Goal: Task Accomplishment & Management: Use online tool/utility

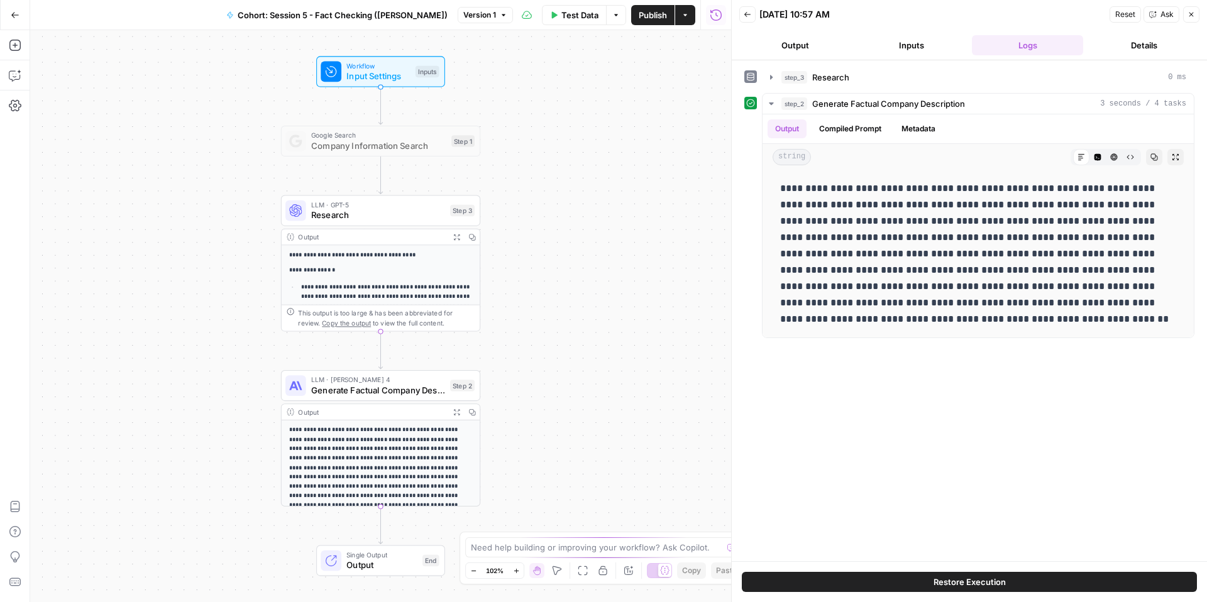
click at [18, 16] on icon "button" at bounding box center [15, 15] width 9 height 9
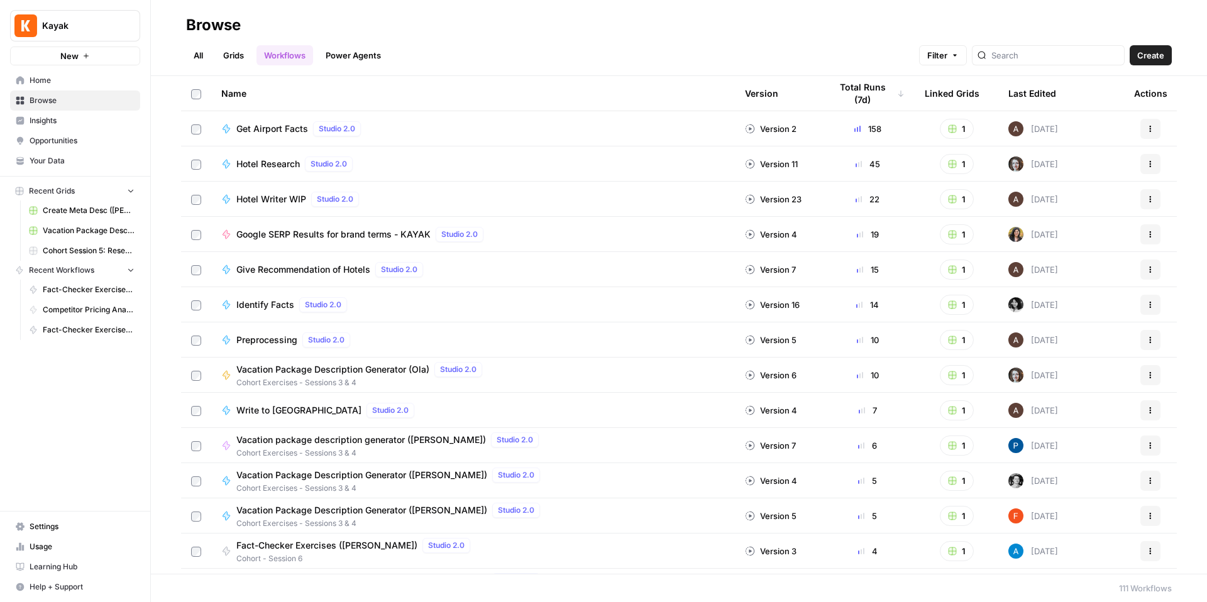
click at [76, 104] on span "Browse" at bounding box center [82, 100] width 105 height 11
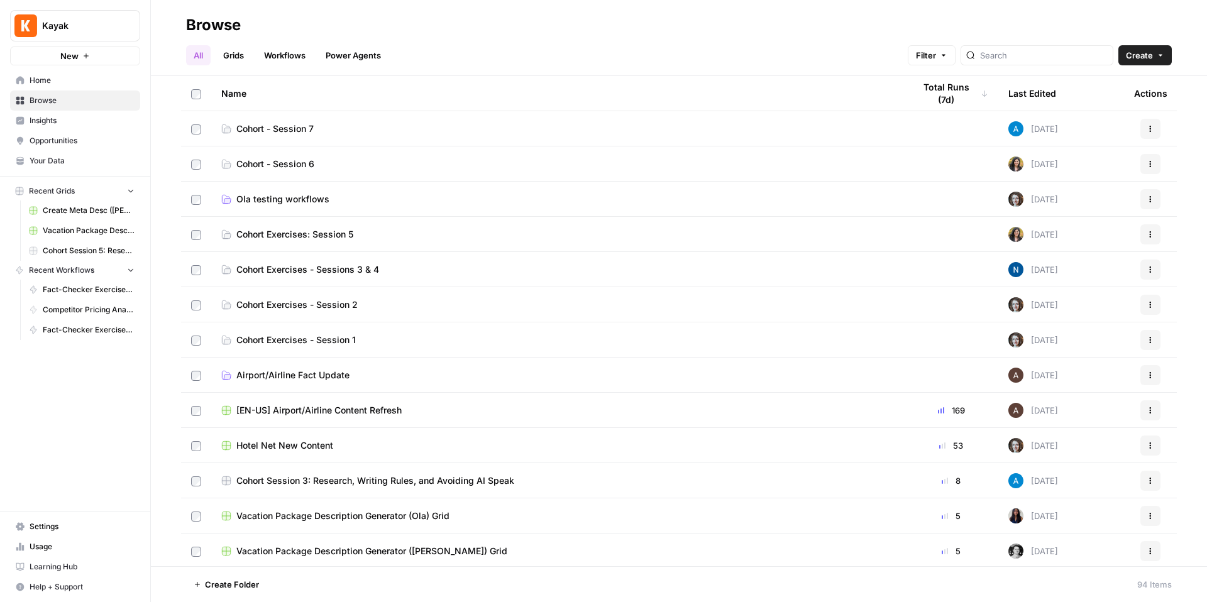
click at [330, 169] on link "Cohort - Session 6" at bounding box center [557, 164] width 672 height 13
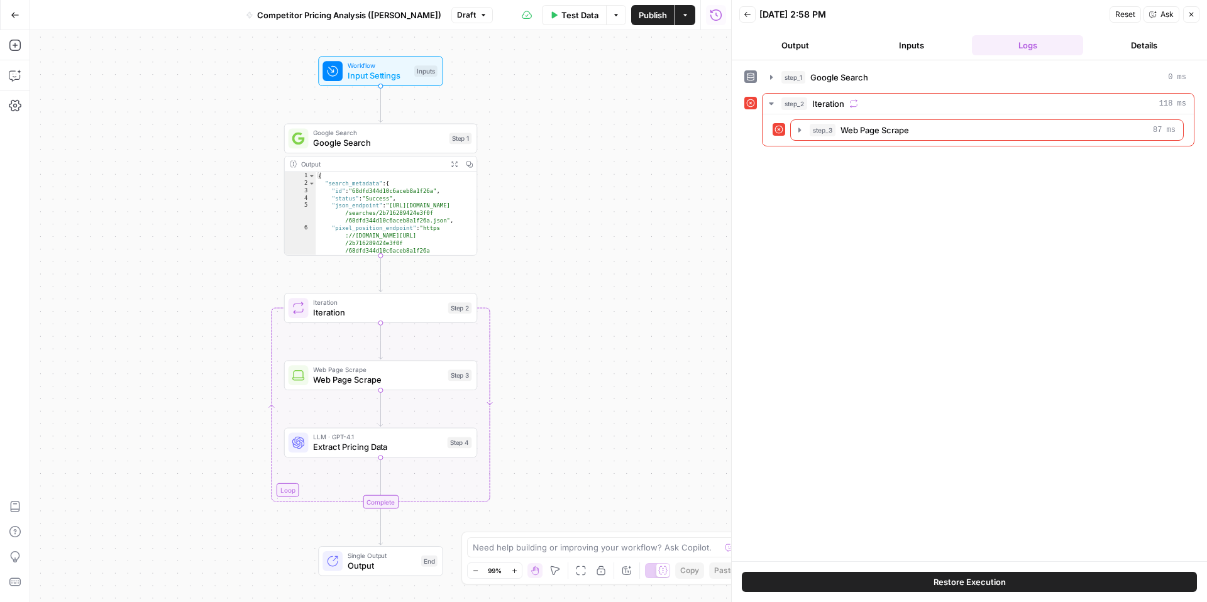
click at [567, 327] on div "Workflow Input Settings Inputs Google Search Google Search Step 1 Output Expand…" at bounding box center [380, 316] width 701 height 572
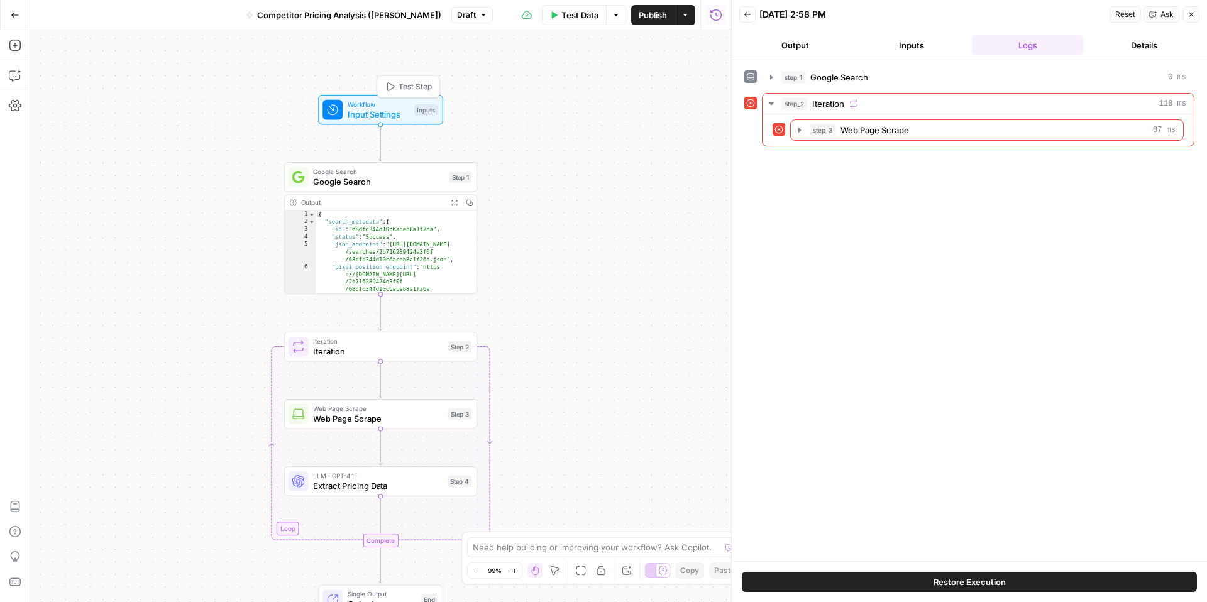
click at [398, 114] on span "Input Settings" at bounding box center [379, 114] width 62 height 13
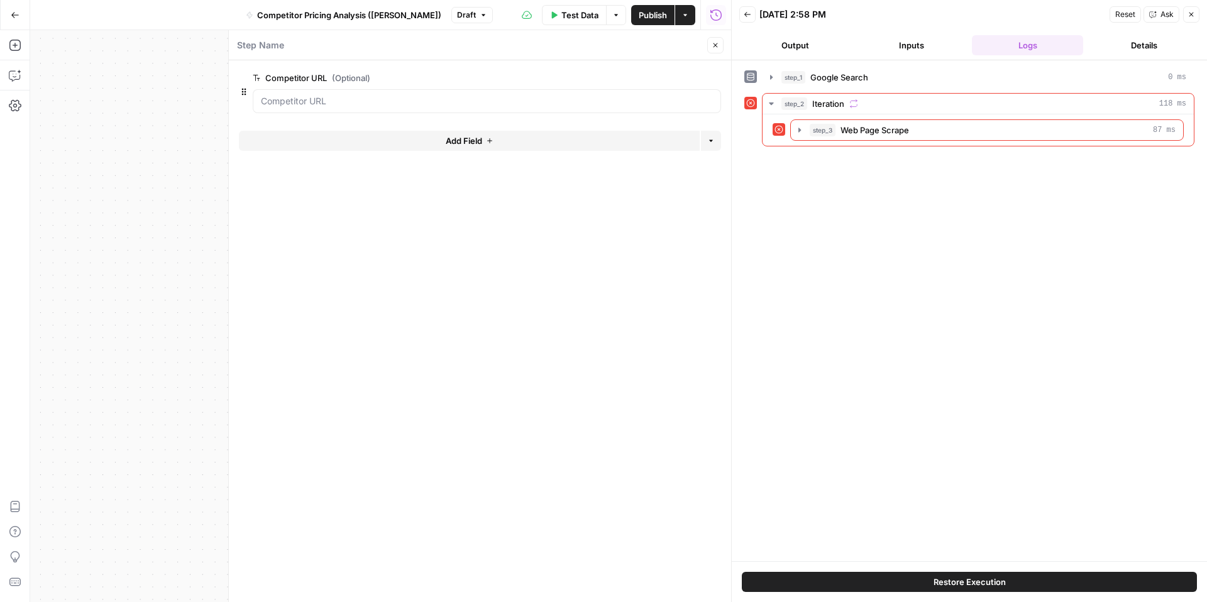
click at [714, 47] on icon "button" at bounding box center [715, 45] width 4 height 4
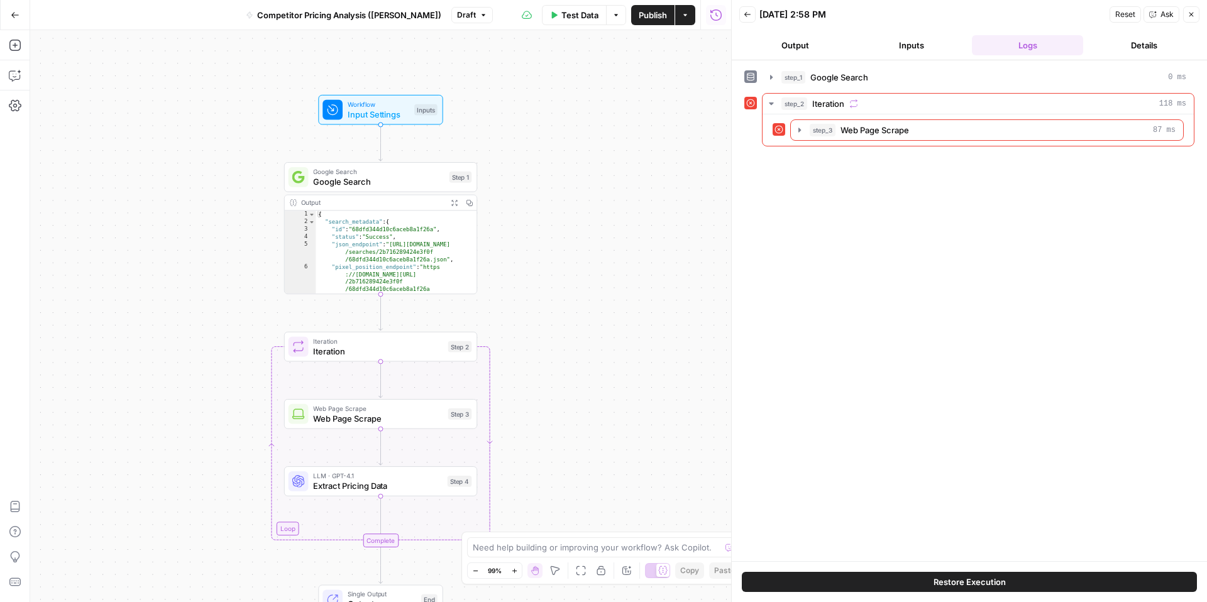
click at [389, 173] on span "Google Search" at bounding box center [378, 172] width 131 height 10
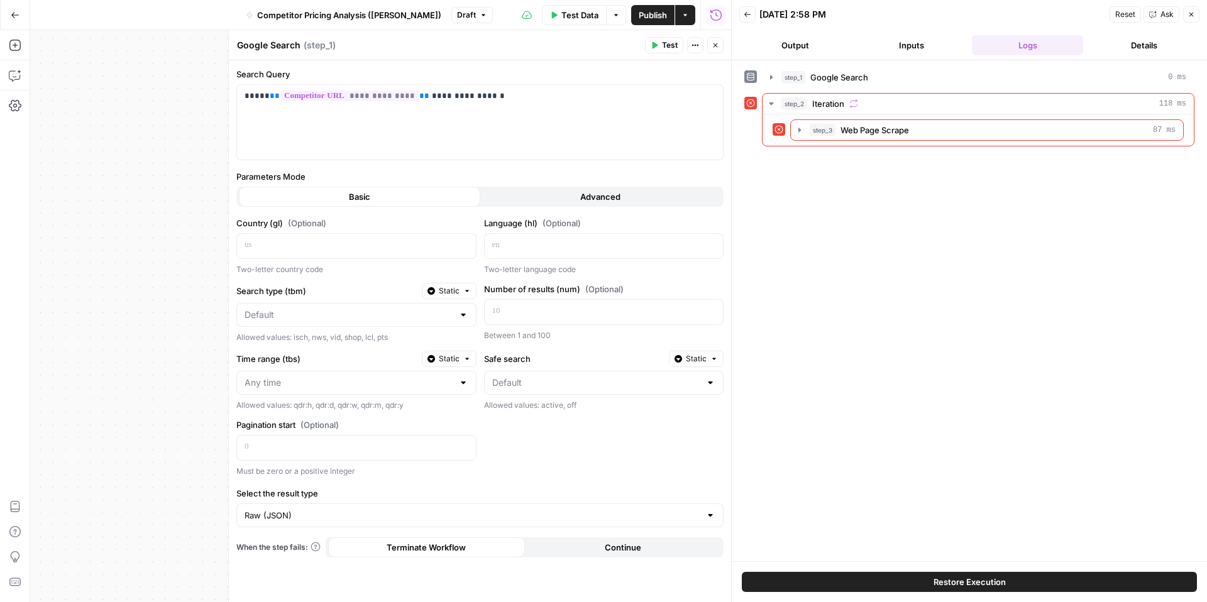
click at [96, 309] on div "Workflow Input Settings Inputs Google Search Google Search Step 1 Output Expand…" at bounding box center [380, 316] width 701 height 572
click at [716, 45] on icon "button" at bounding box center [715, 45] width 8 height 8
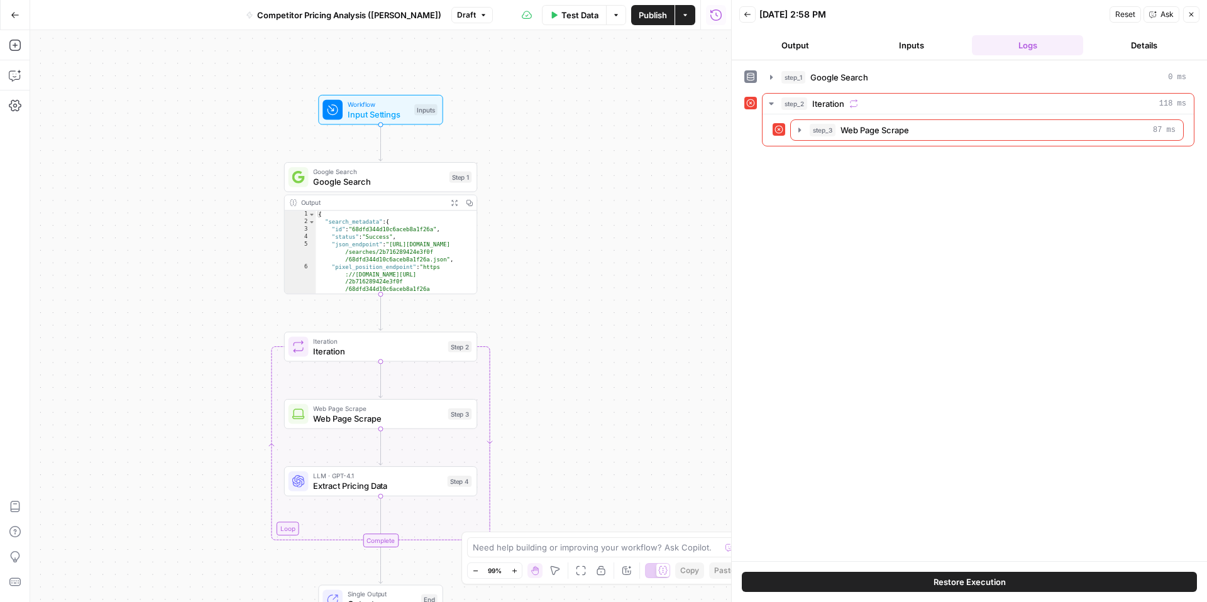
click at [1185, 19] on button "Close" at bounding box center [1191, 14] width 16 height 16
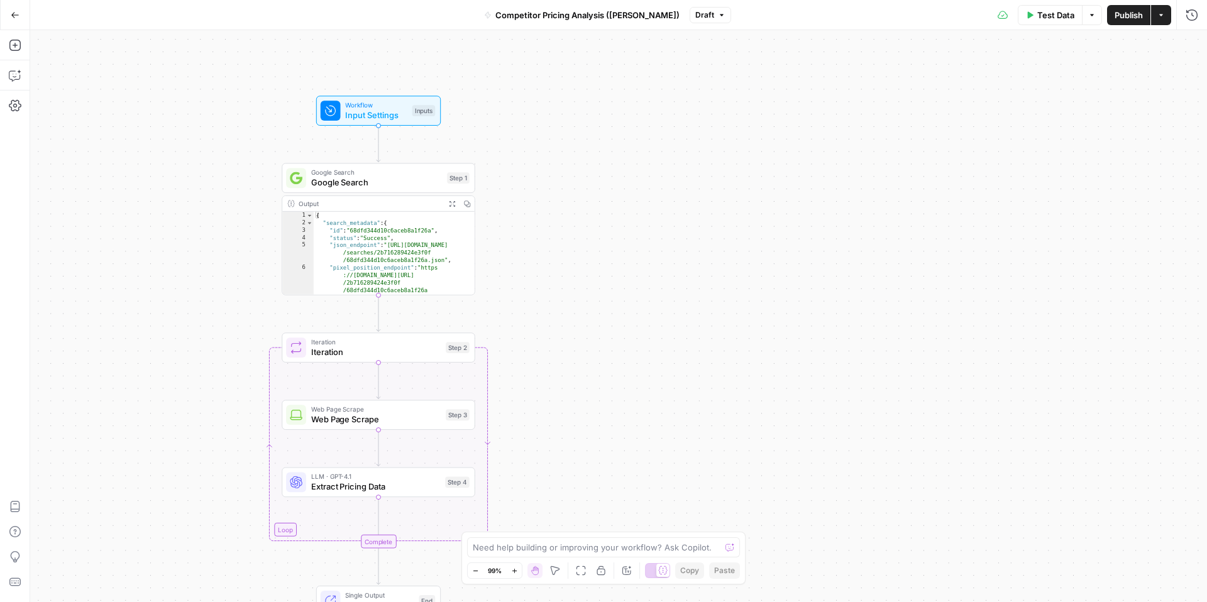
click at [6, 17] on button "Go Back" at bounding box center [15, 15] width 23 height 23
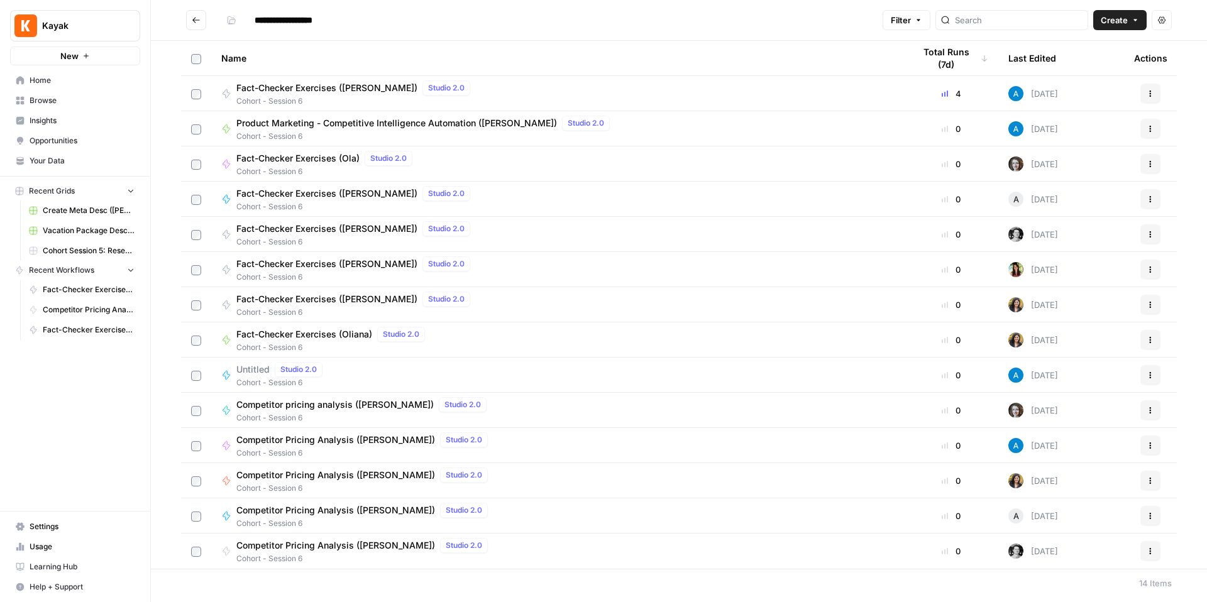
click at [315, 236] on span "Cohort - Session 6" at bounding box center [355, 241] width 239 height 11
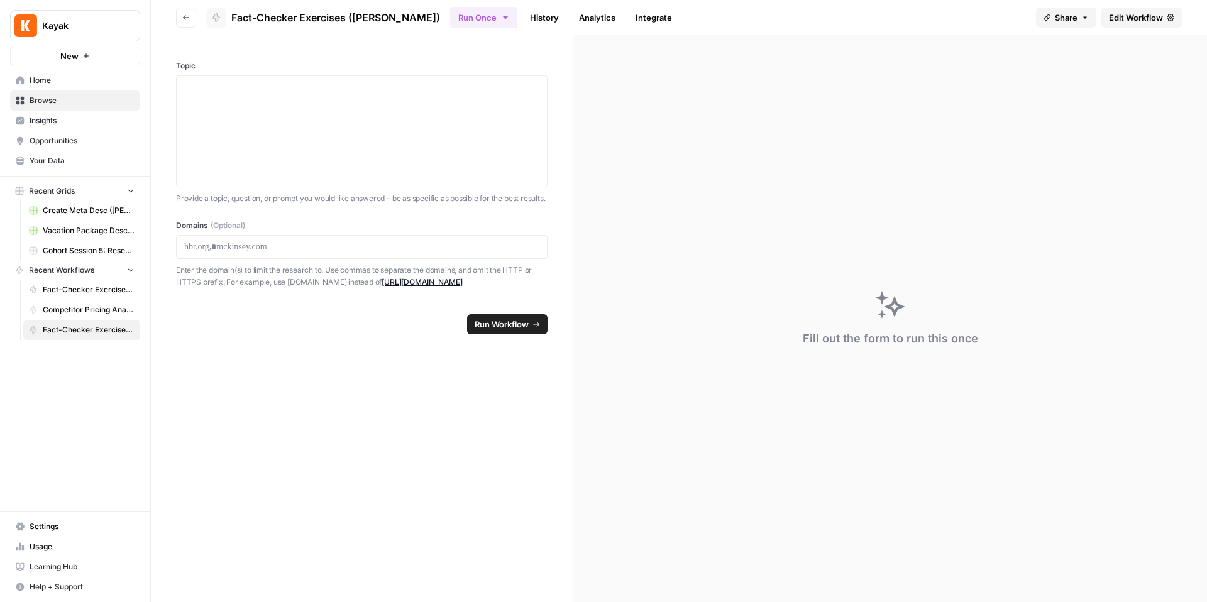
click at [86, 106] on link "Browse" at bounding box center [75, 101] width 130 height 20
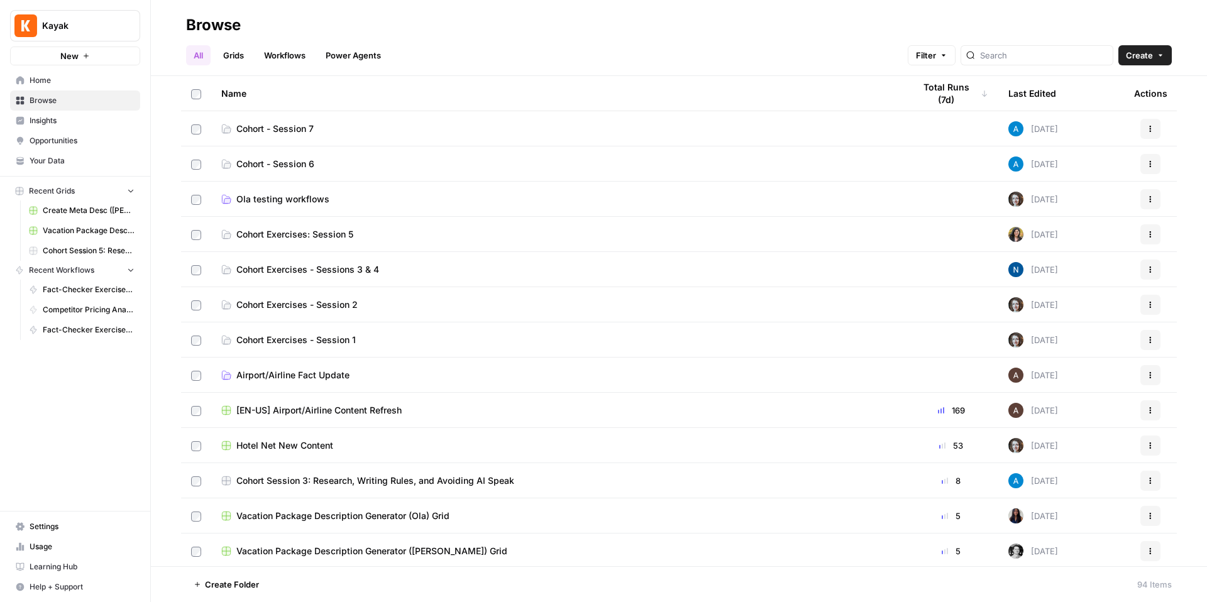
click at [358, 151] on td "Cohort - Session 6" at bounding box center [557, 163] width 693 height 35
click at [370, 165] on link "Cohort - Session 6" at bounding box center [557, 164] width 672 height 13
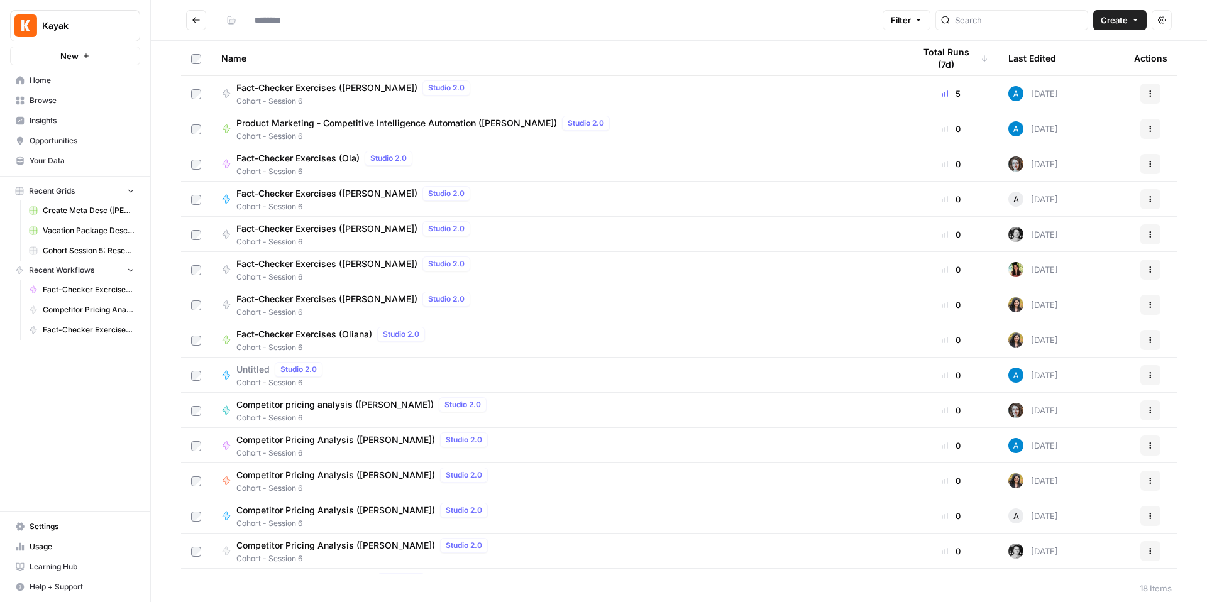
click at [331, 241] on span "Cohort - Session 6" at bounding box center [355, 241] width 239 height 11
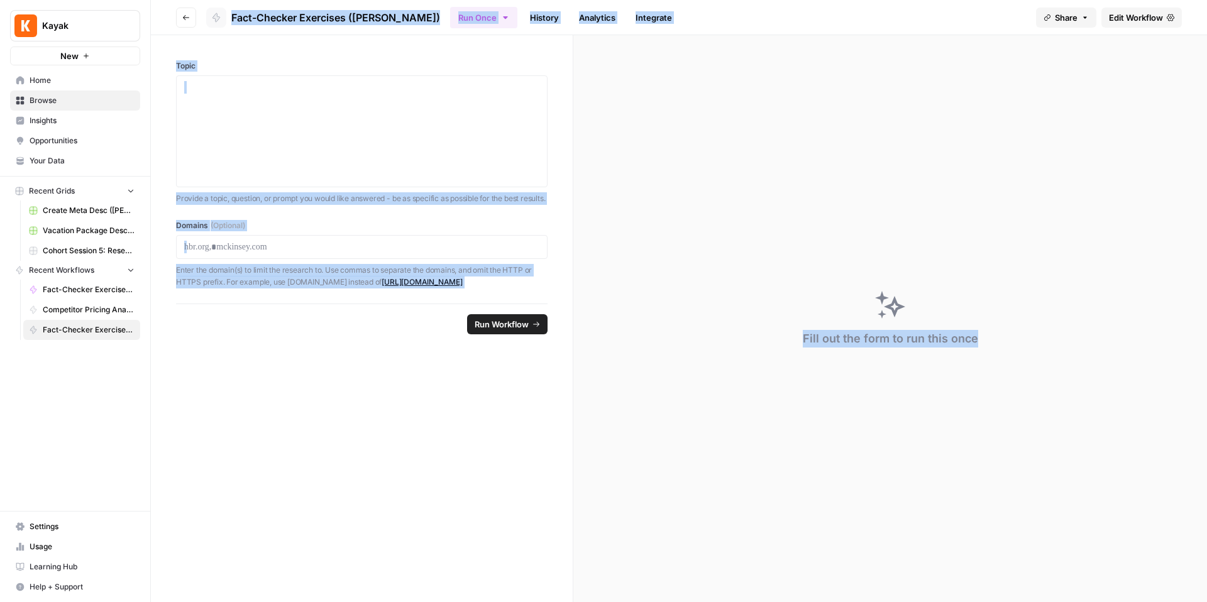
click at [1109, 26] on link "Edit Workflow" at bounding box center [1141, 18] width 80 height 20
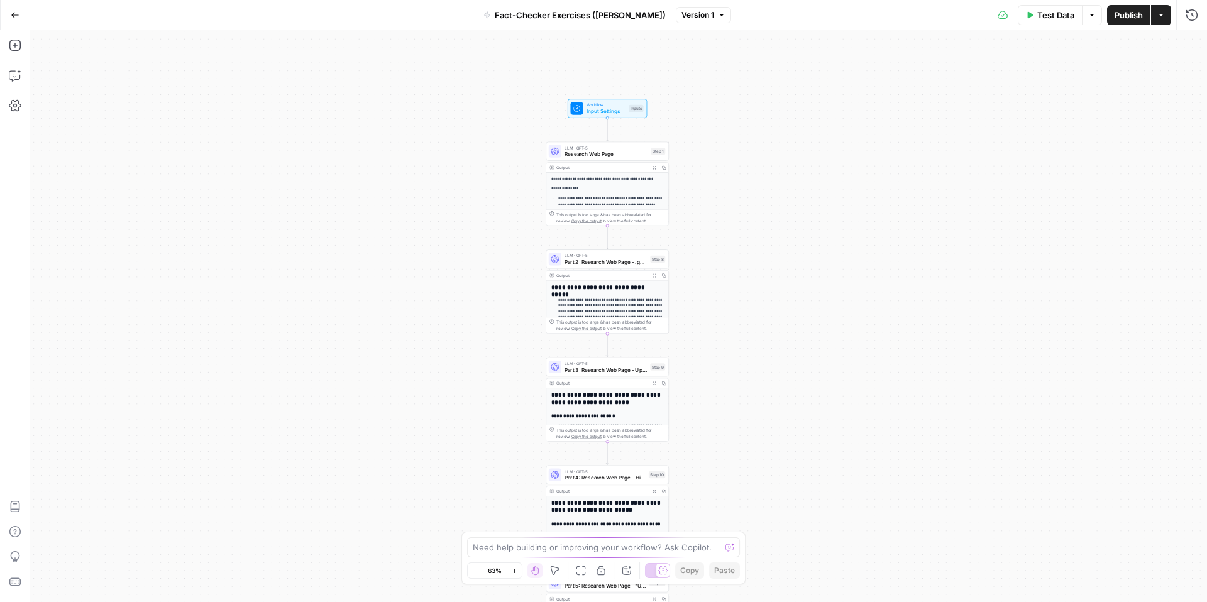
click at [737, 215] on div "**********" at bounding box center [618, 316] width 1177 height 572
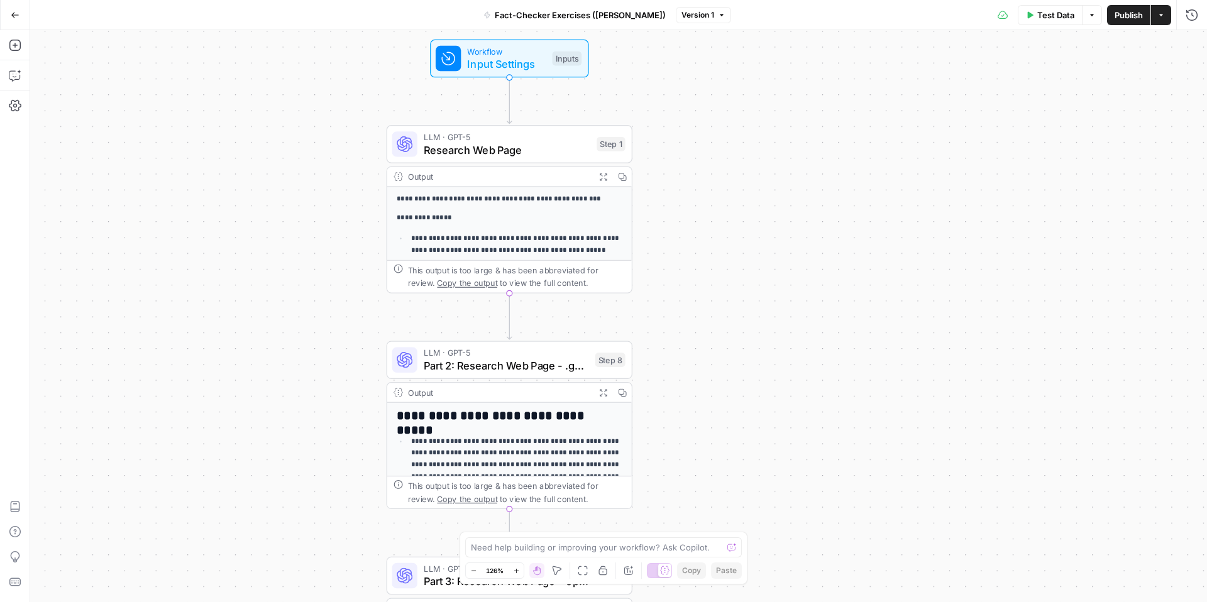
drag, startPoint x: 704, startPoint y: 190, endPoint x: 769, endPoint y: 250, distance: 87.6
click at [769, 250] on div "**********" at bounding box center [618, 316] width 1177 height 572
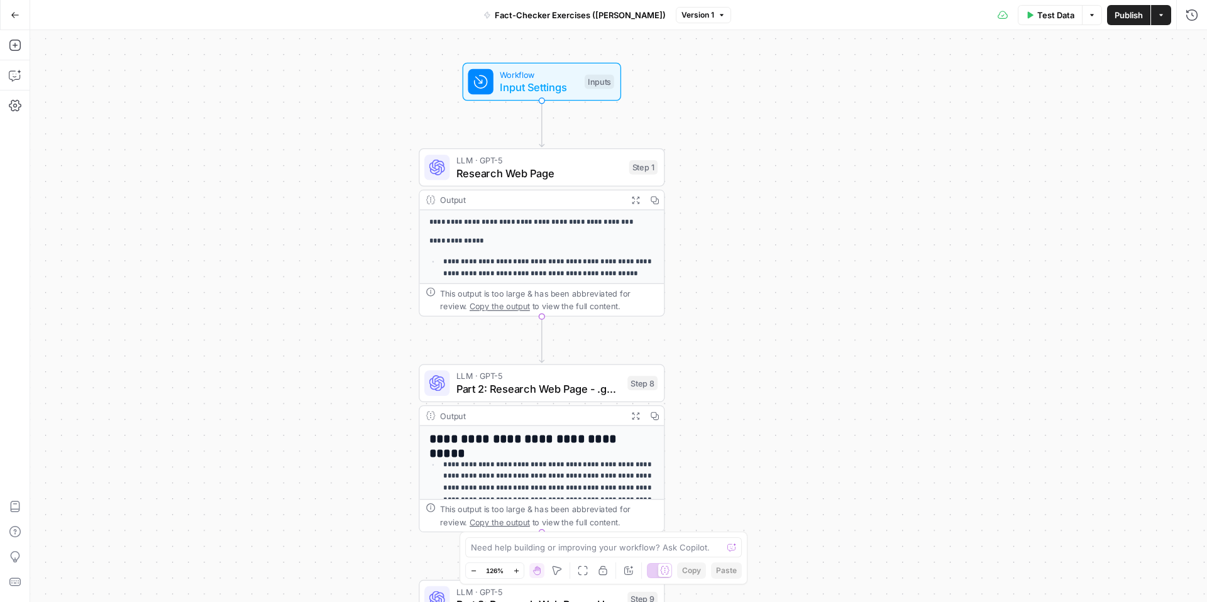
click at [564, 172] on span "Research Web Page" at bounding box center [539, 173] width 167 height 16
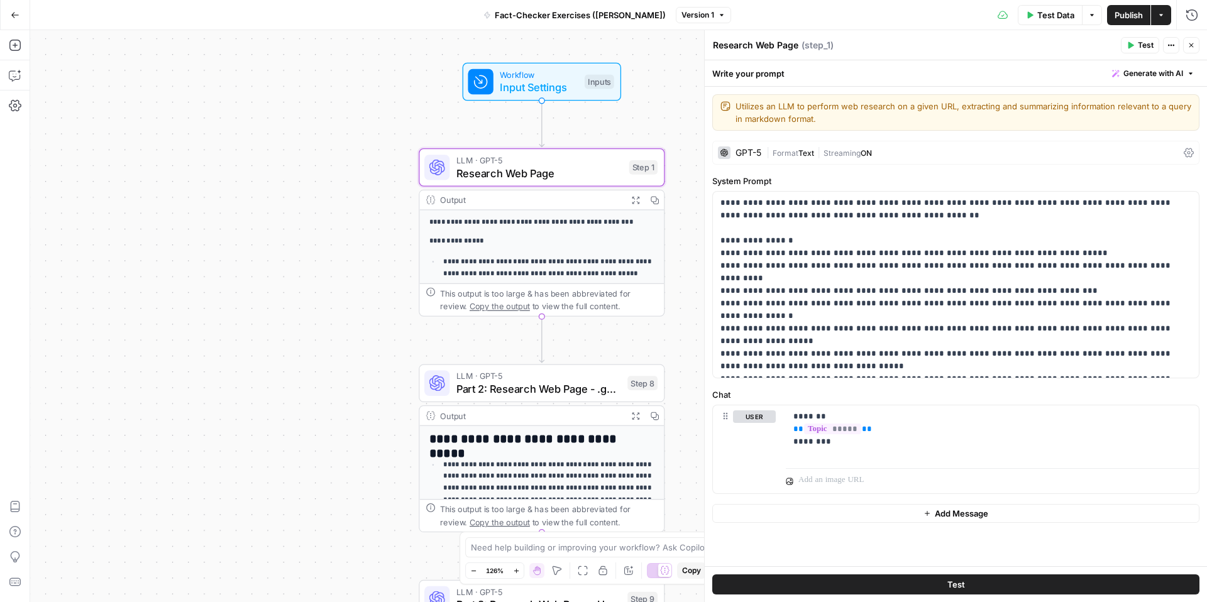
click at [271, 266] on div "**********" at bounding box center [618, 316] width 1177 height 572
click at [1191, 40] on button "Close" at bounding box center [1191, 45] width 16 height 16
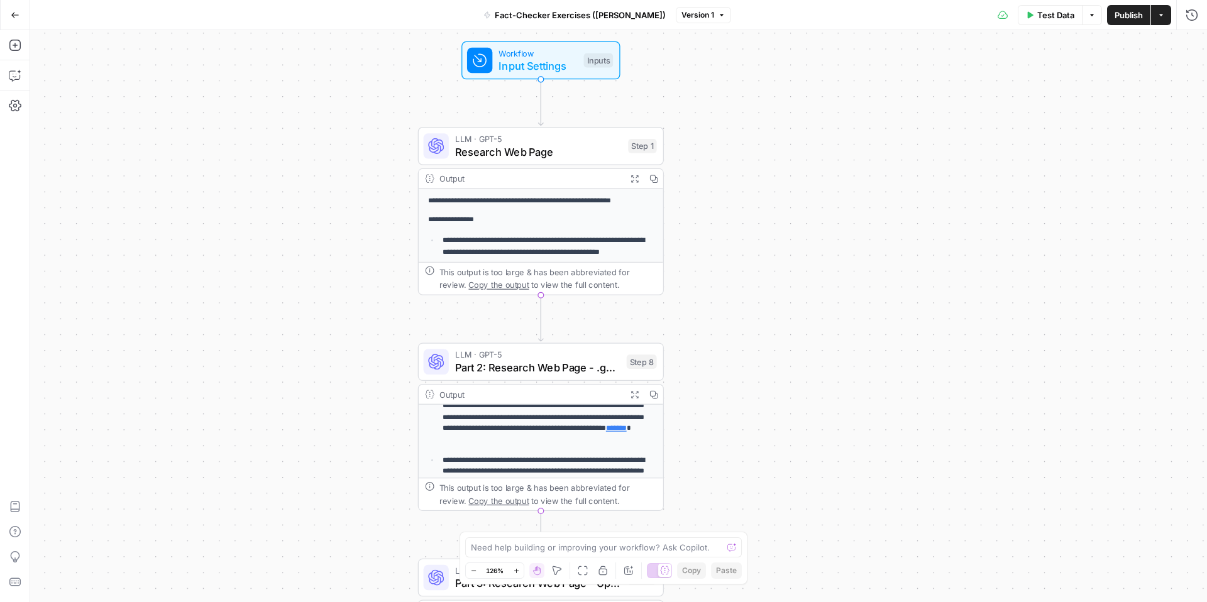
scroll to position [118, 0]
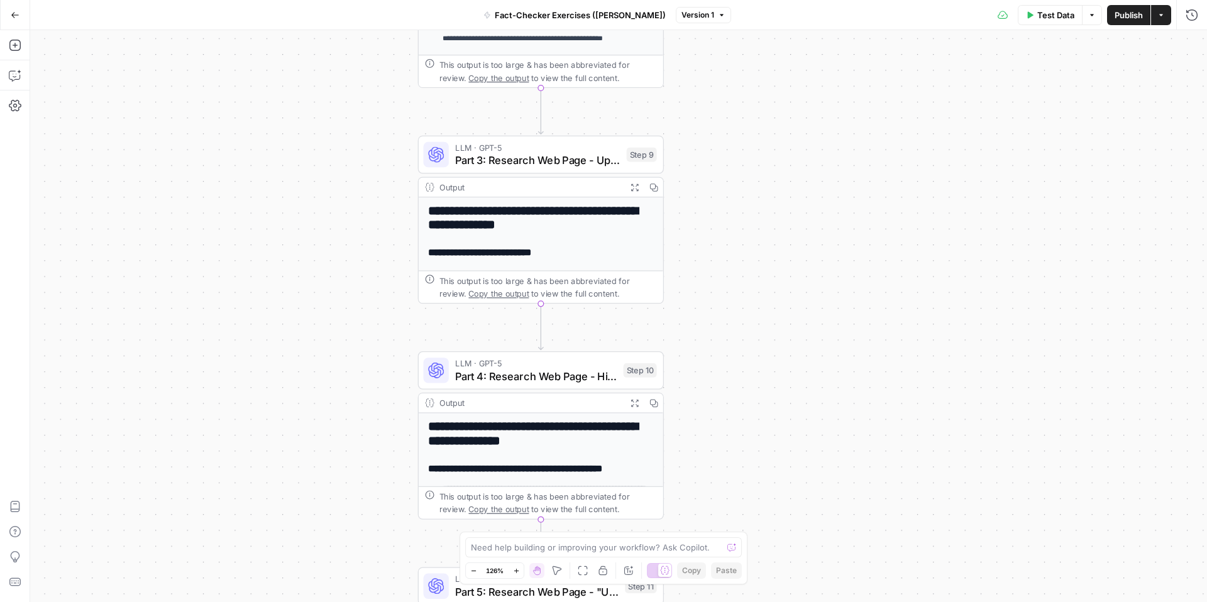
click at [542, 319] on icon "Edge from step_9 to step_10" at bounding box center [541, 327] width 5 height 46
click at [539, 327] on icon "Edge from step_9 to step_10" at bounding box center [541, 327] width 5 height 46
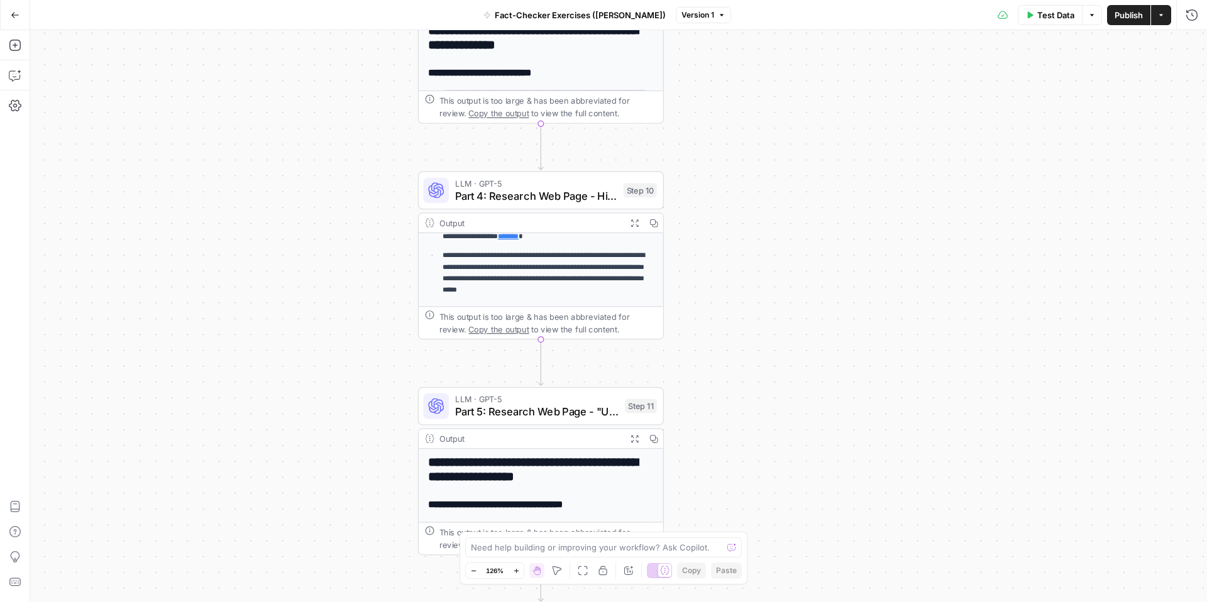
click at [541, 363] on icon "Edge from step_10 to step_11" at bounding box center [541, 362] width 5 height 46
click at [539, 368] on icon "Edge from step_10 to step_11" at bounding box center [541, 362] width 5 height 46
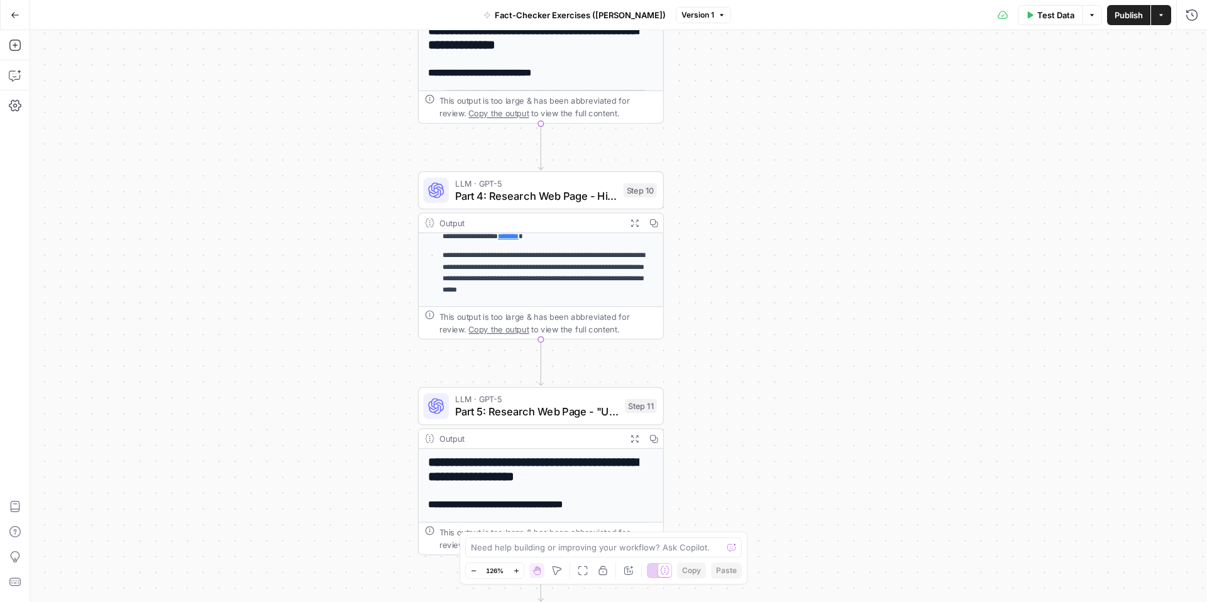
click at [539, 368] on icon "Edge from step_10 to step_11" at bounding box center [541, 362] width 5 height 46
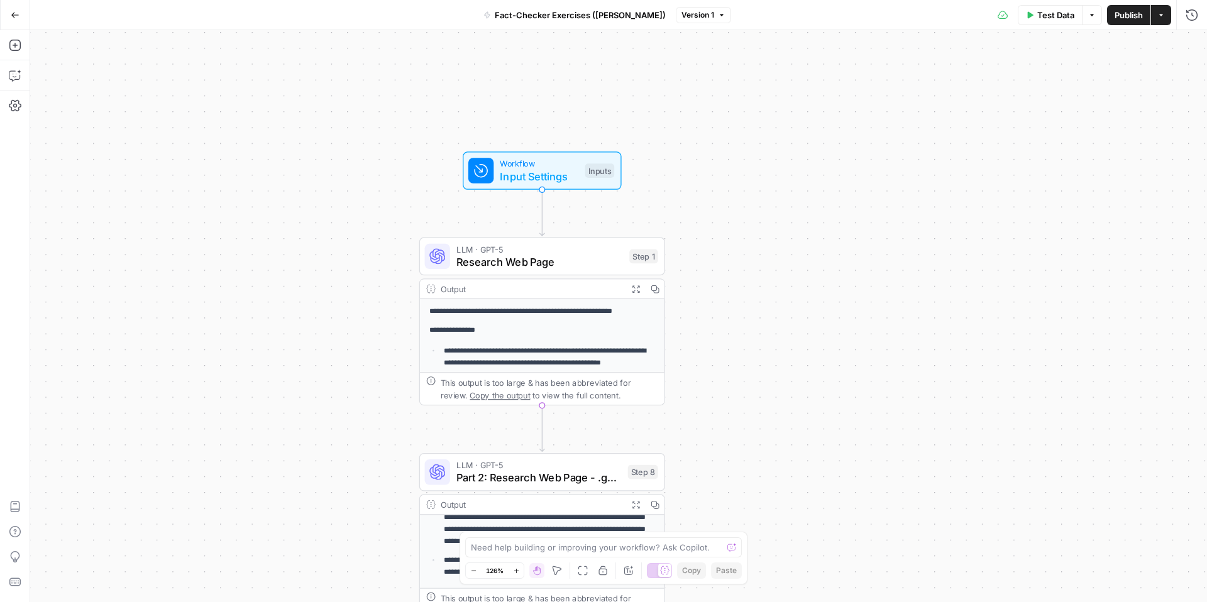
click at [544, 428] on icon "Edge from step_1 to step_8" at bounding box center [542, 428] width 5 height 46
click at [542, 403] on div "This output is too large & has been abbreviated for review. Copy the output to …" at bounding box center [542, 388] width 244 height 33
drag, startPoint x: 542, startPoint y: 407, endPoint x: 542, endPoint y: 415, distance: 8.8
click at [542, 415] on g "Edge from step_1 to step_8" at bounding box center [542, 428] width 5 height 46
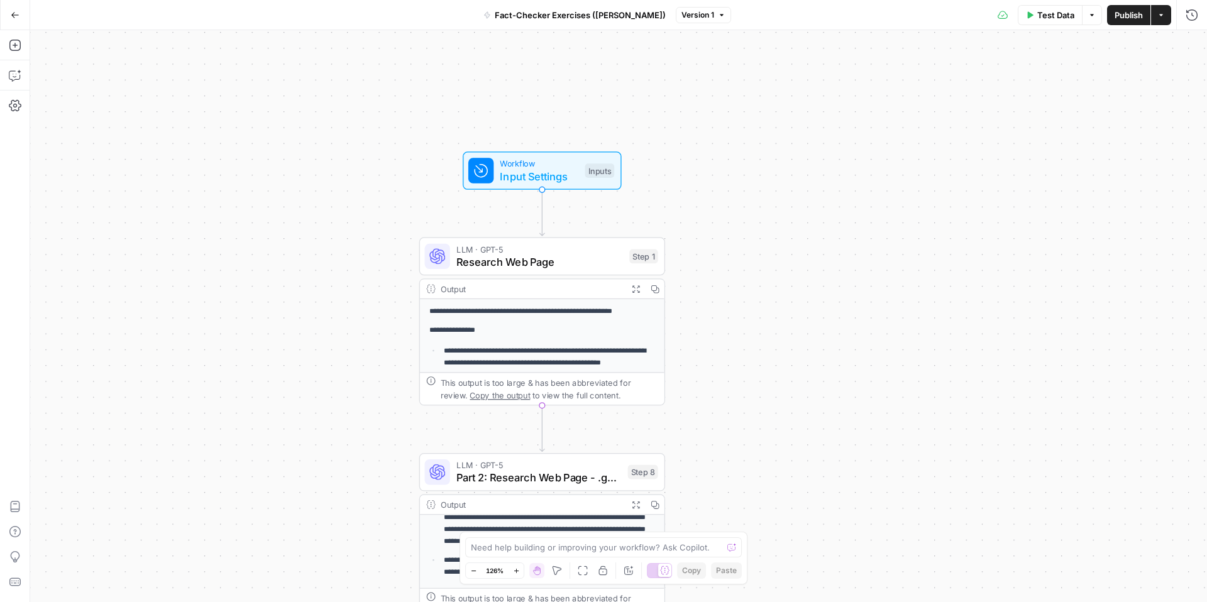
click at [541, 415] on div "**********" at bounding box center [1161, 512] width 1485 height 722
click at [542, 421] on icon "Edge from step_1 to step_8" at bounding box center [542, 428] width 5 height 46
click at [542, 422] on icon "Edge from step_1 to step_8" at bounding box center [542, 428] width 5 height 46
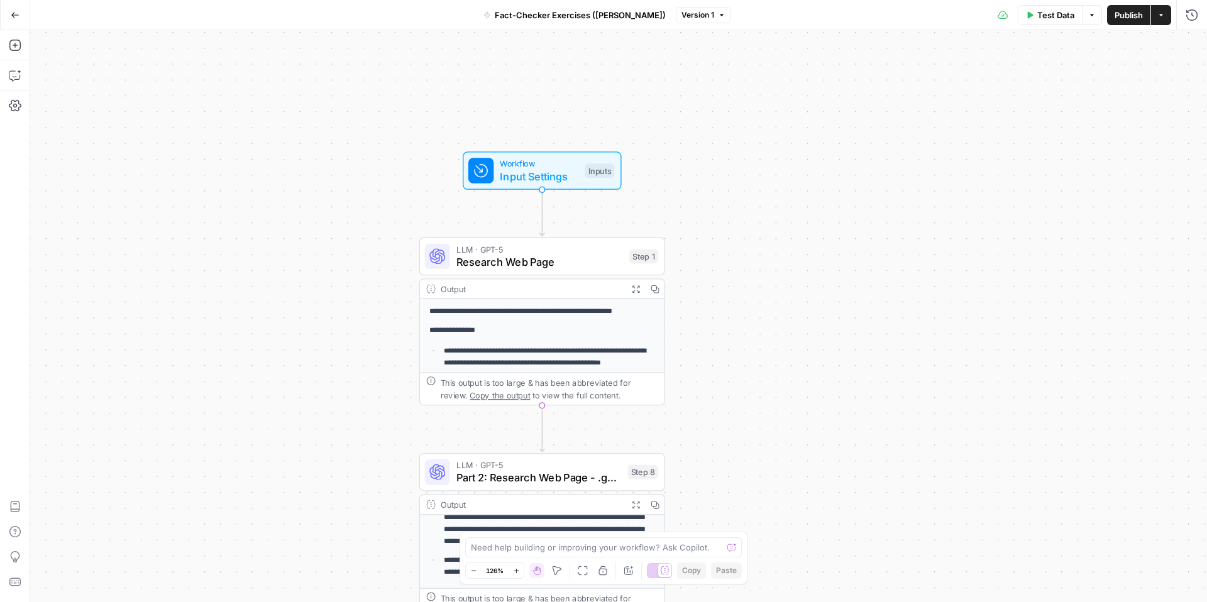
click at [542, 422] on icon "Edge from step_1 to step_8" at bounding box center [542, 428] width 5 height 46
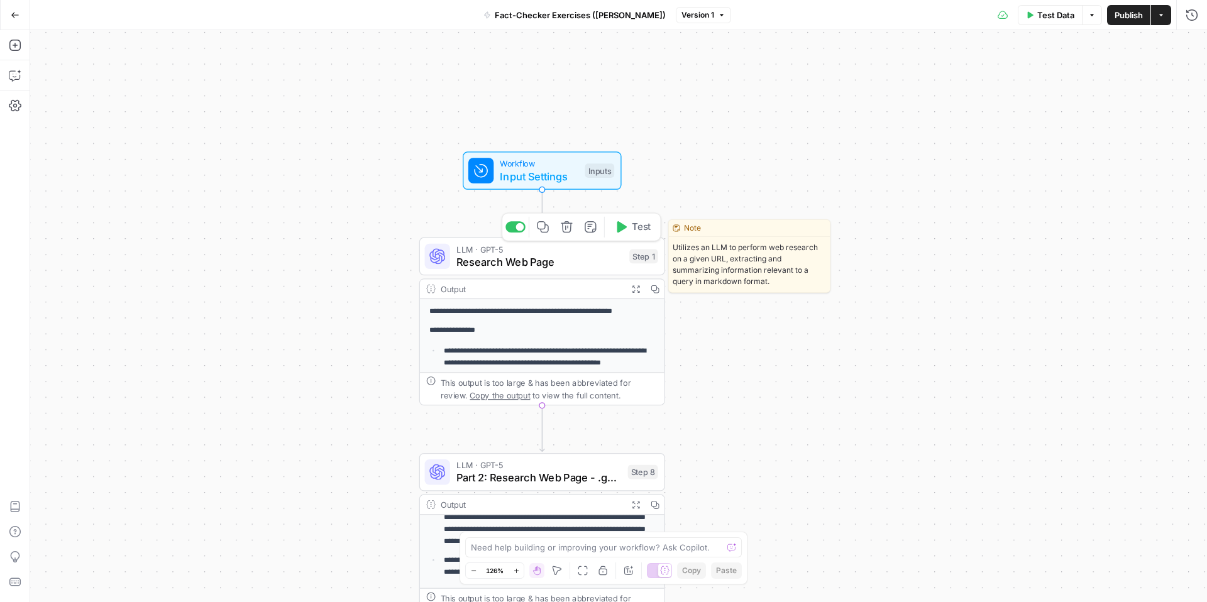
click at [547, 234] on button "Copy step" at bounding box center [542, 227] width 21 height 21
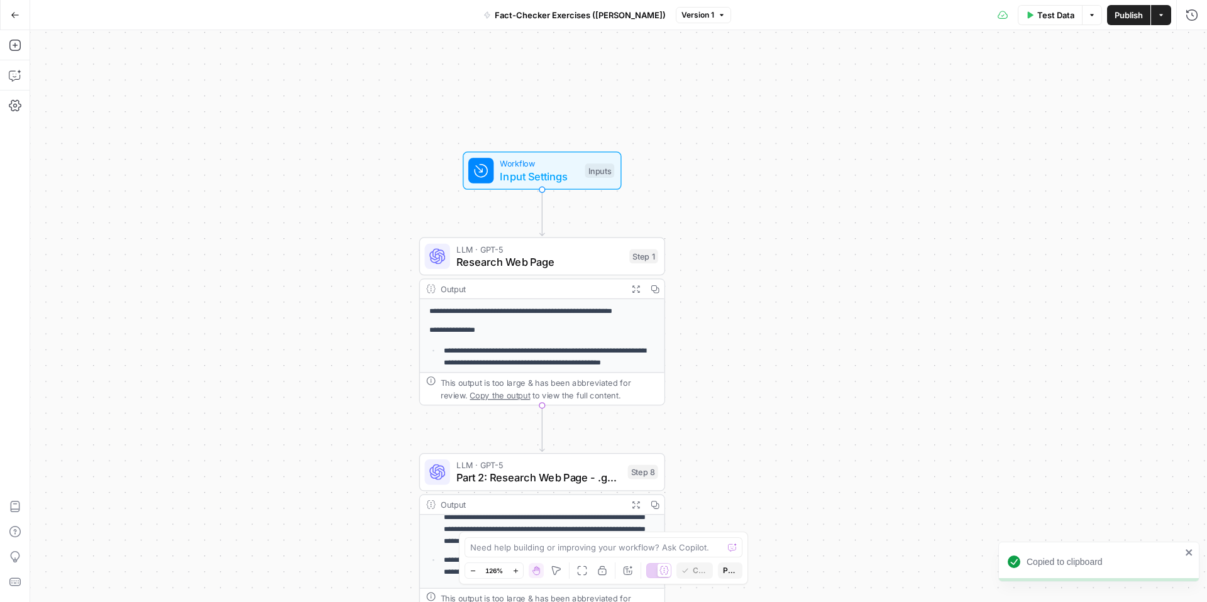
click at [842, 370] on div "**********" at bounding box center [618, 316] width 1177 height 572
click at [13, 18] on icon "button" at bounding box center [15, 15] width 9 height 9
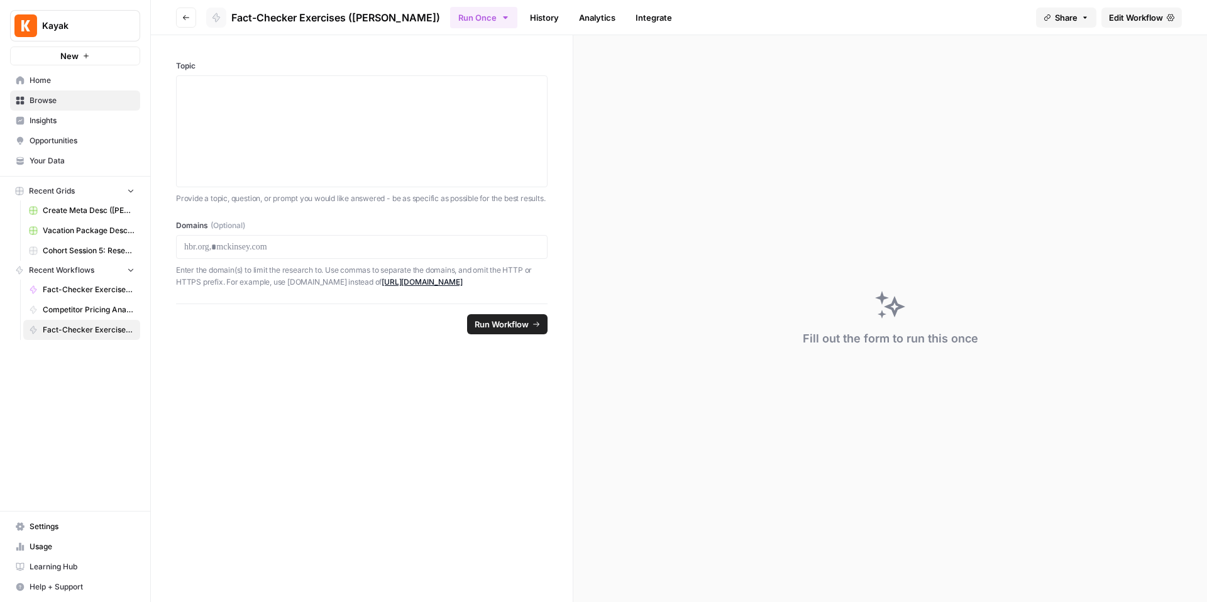
click at [53, 97] on span "Browse" at bounding box center [82, 100] width 105 height 11
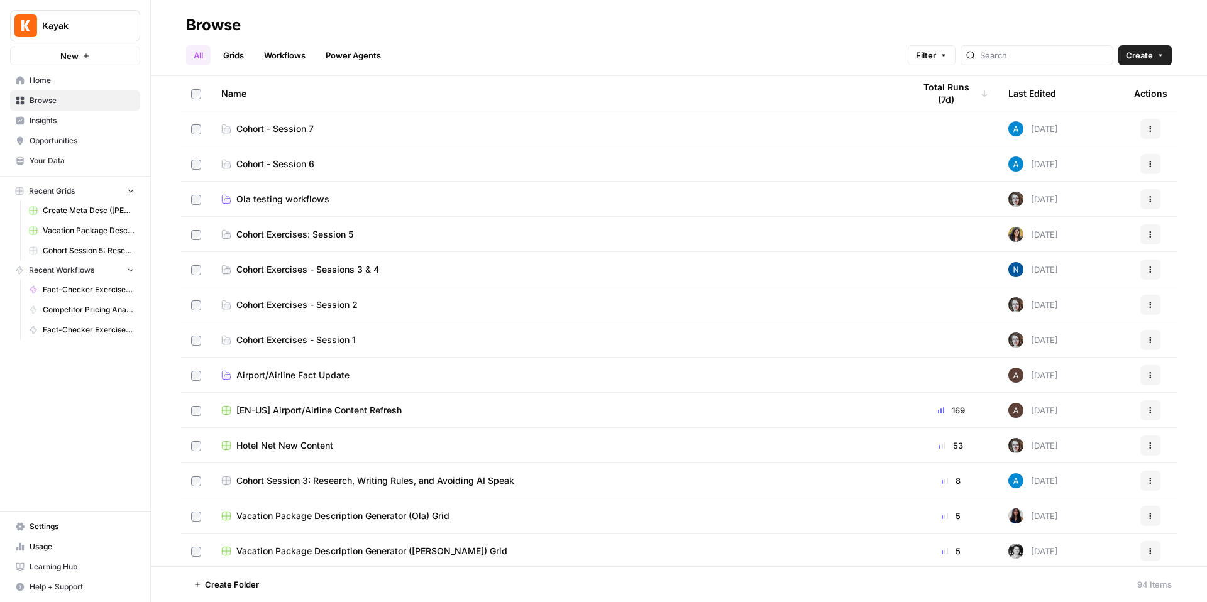
click at [329, 162] on link "Cohort - Session 6" at bounding box center [557, 164] width 672 height 13
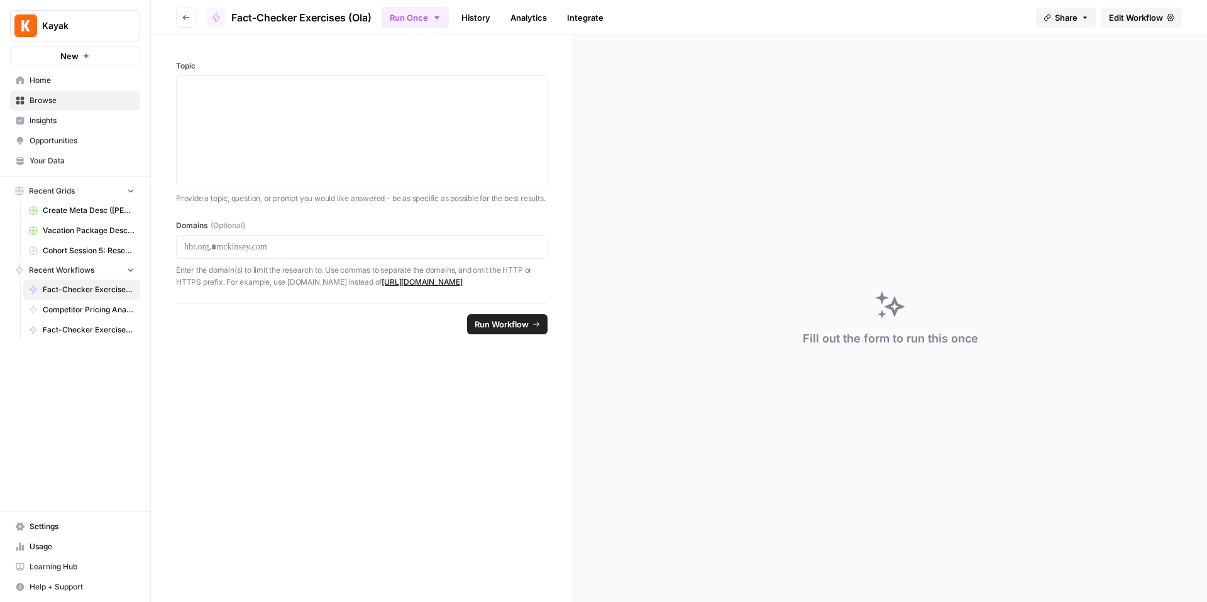
click at [184, 16] on icon "button" at bounding box center [186, 17] width 6 height 5
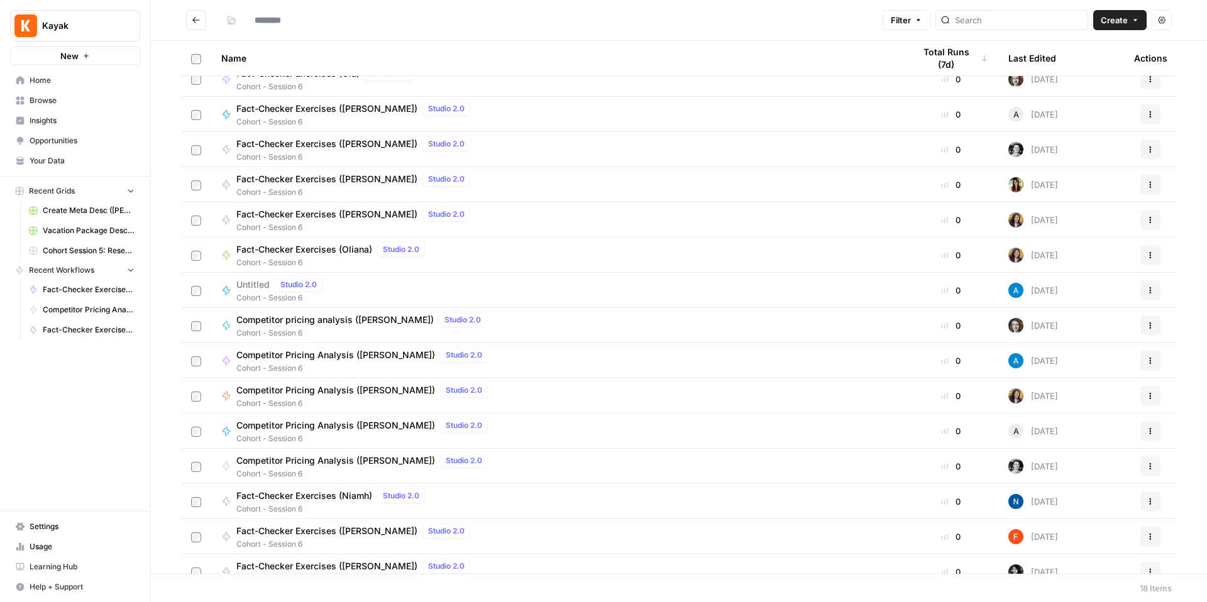
scroll to position [136, 0]
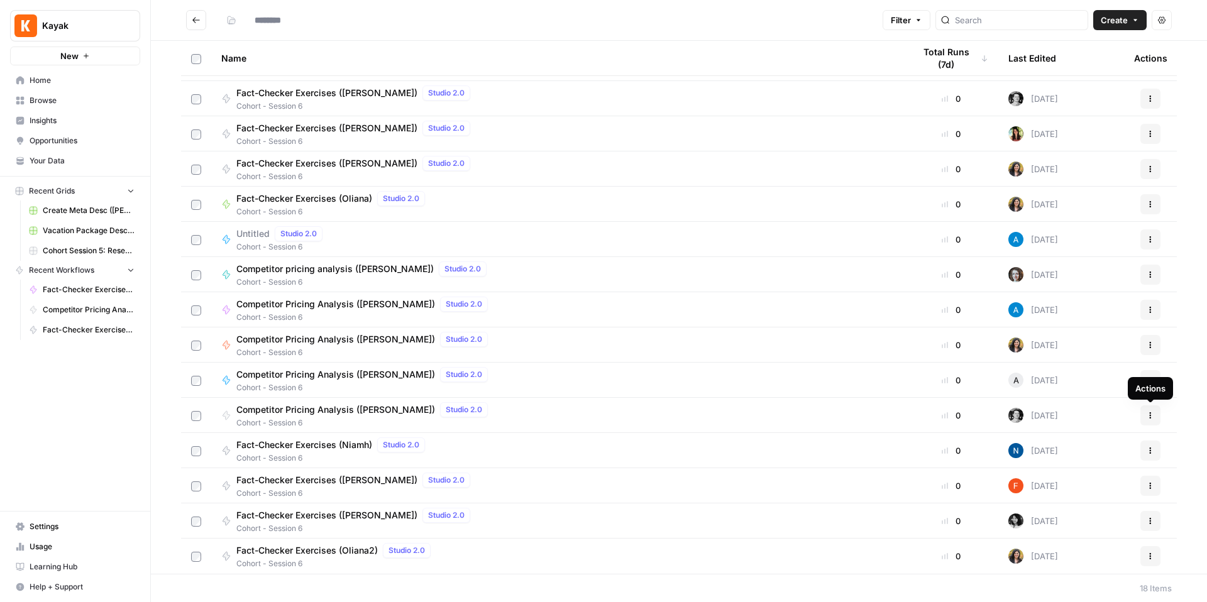
click at [1146, 409] on button "Actions" at bounding box center [1150, 415] width 20 height 20
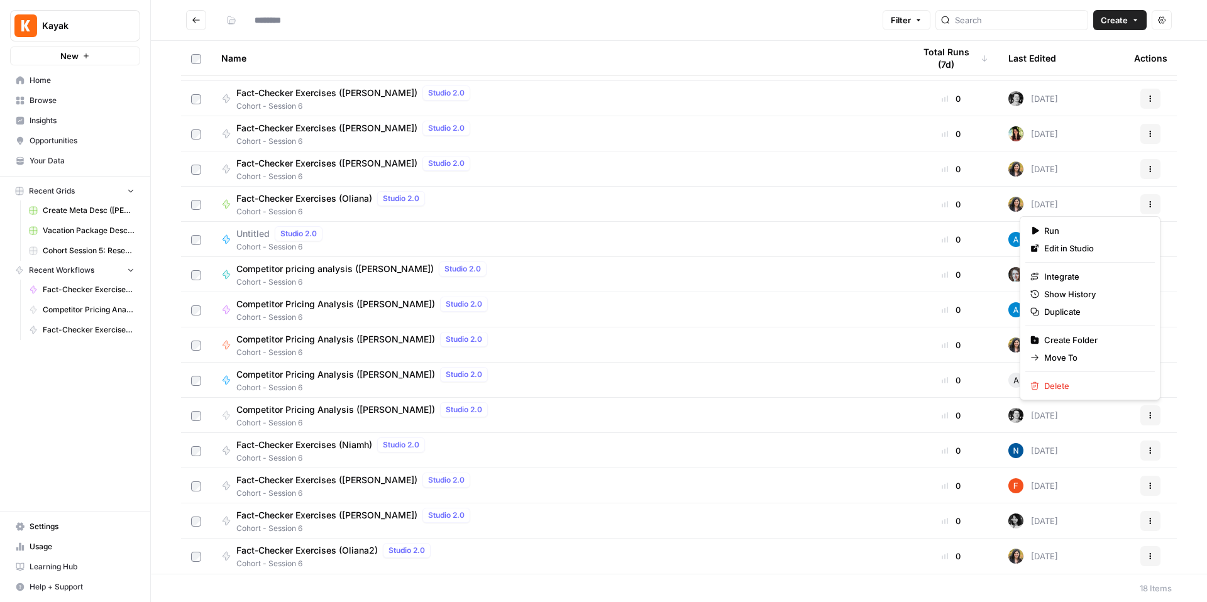
click at [505, 417] on div "Competitor Pricing Analysis ([PERSON_NAME]) Studio 2.0 Cohort - Session 6" at bounding box center [557, 415] width 672 height 26
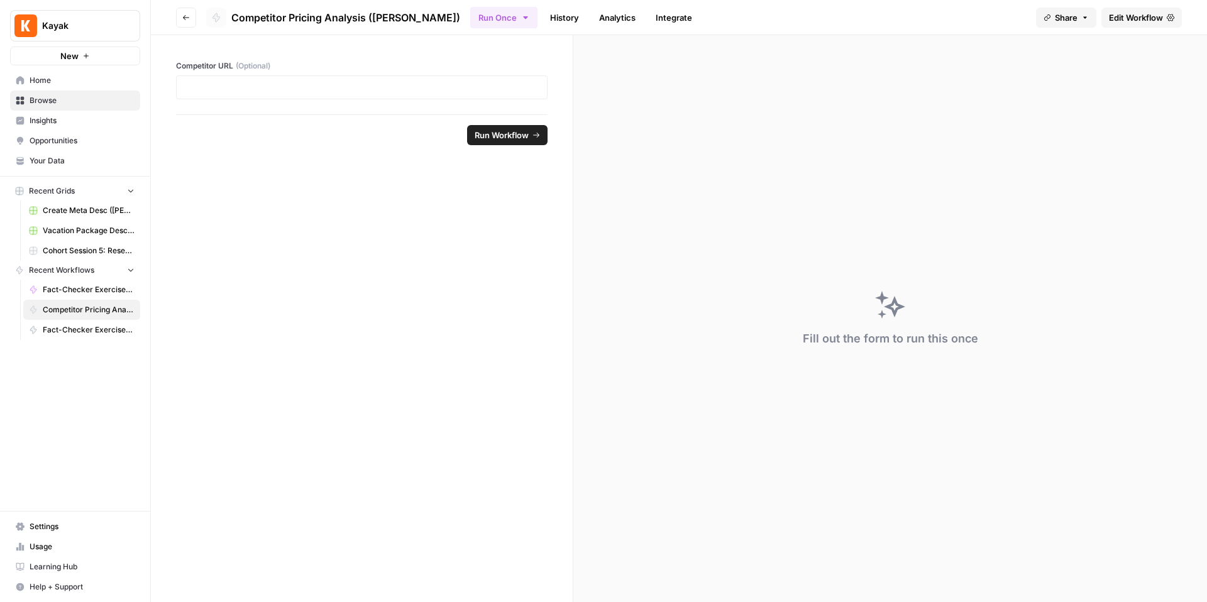
click at [1117, 26] on link "Edit Workflow" at bounding box center [1141, 18] width 80 height 20
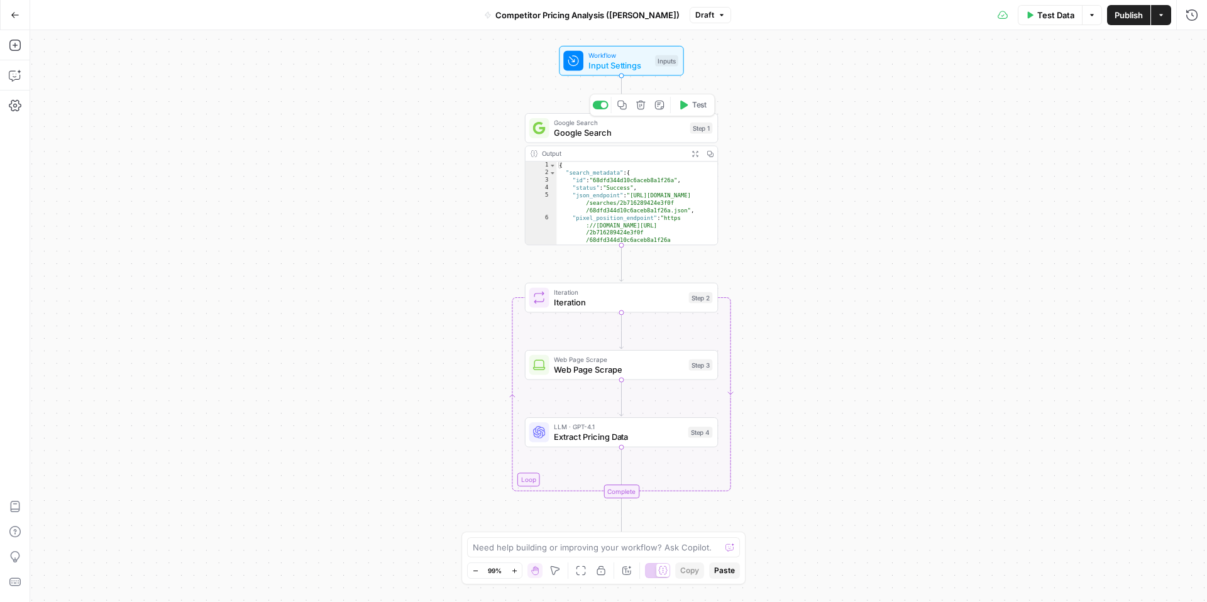
click at [669, 134] on span "Google Search" at bounding box center [619, 132] width 131 height 13
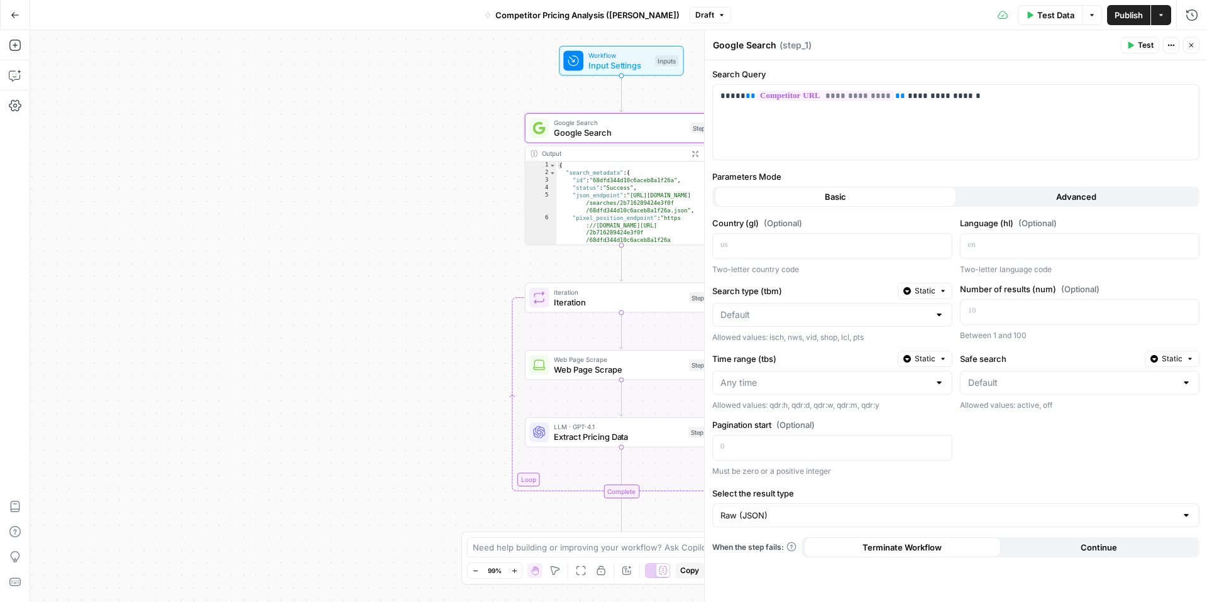
click at [625, 55] on span "Workflow" at bounding box center [619, 55] width 62 height 10
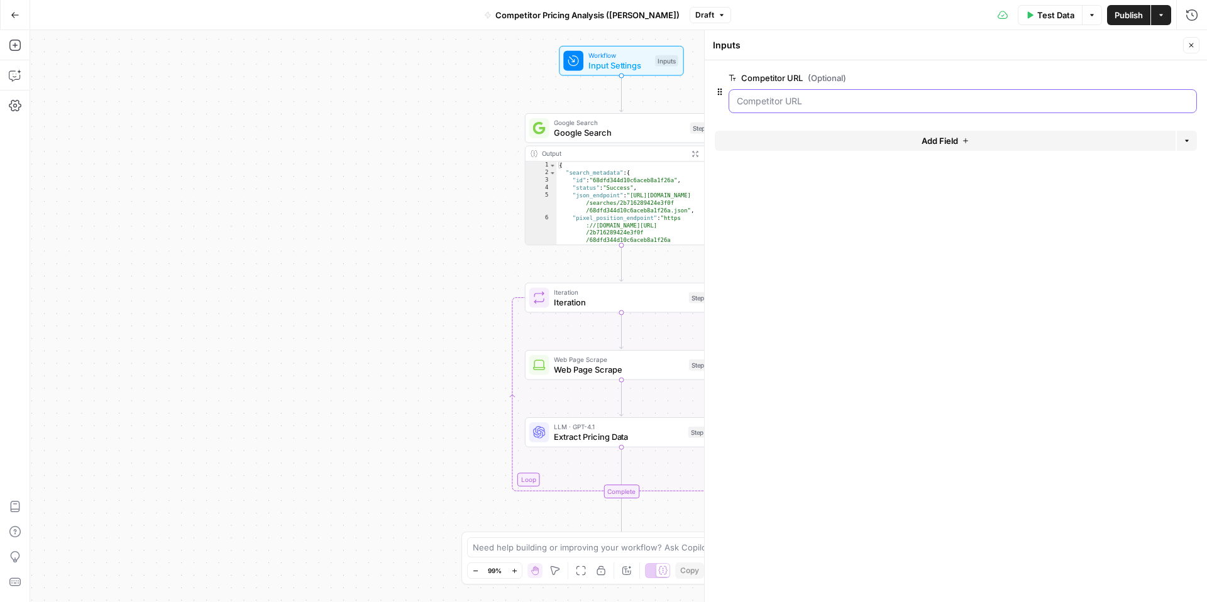
click at [826, 96] on URL "Competitor URL (Optional)" at bounding box center [963, 101] width 452 height 13
click at [808, 91] on div at bounding box center [962, 101] width 468 height 24
click at [806, 96] on URL "Competitor URL (Optional)" at bounding box center [963, 101] width 452 height 13
click at [805, 99] on URL "Competitor URL (Optional)" at bounding box center [963, 101] width 452 height 13
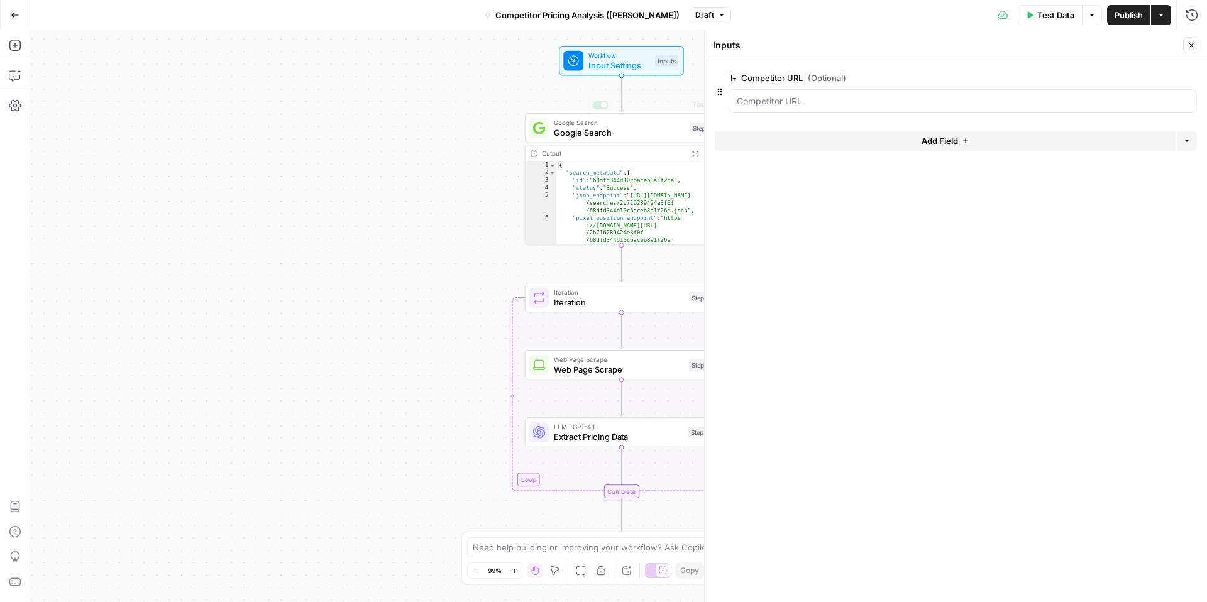
click at [450, 129] on div "Workflow Input Settings Inputs Google Search Google Search Step 1 Copy step Del…" at bounding box center [618, 316] width 1177 height 572
click at [599, 135] on span "Google Search" at bounding box center [619, 132] width 131 height 13
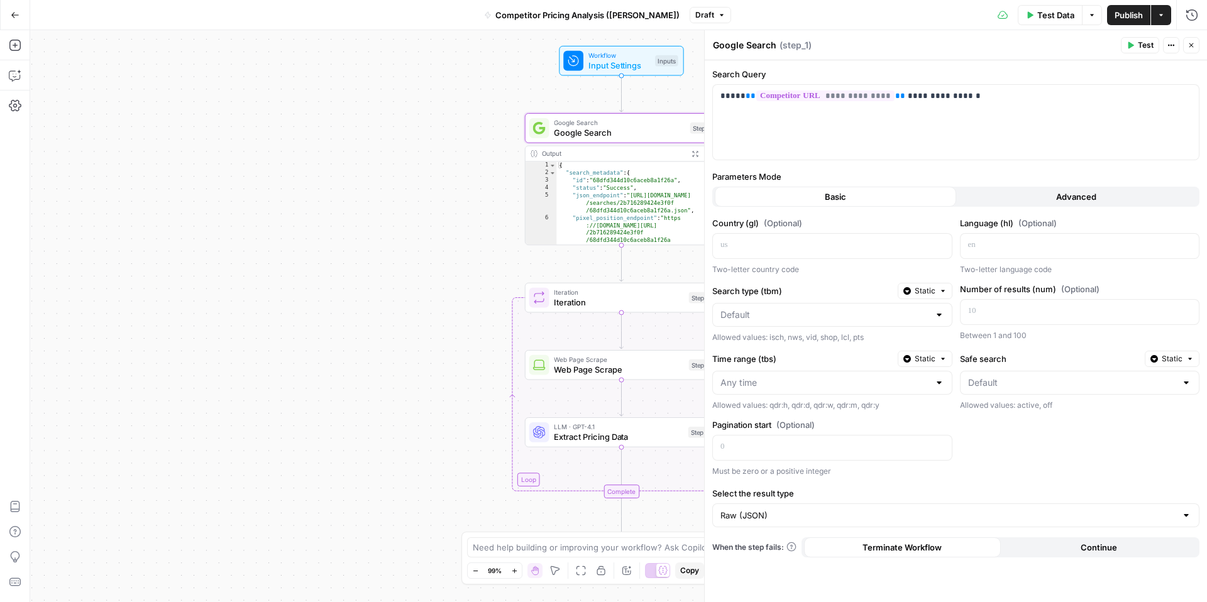
click at [1072, 195] on span "Advanced" at bounding box center [1076, 196] width 40 height 13
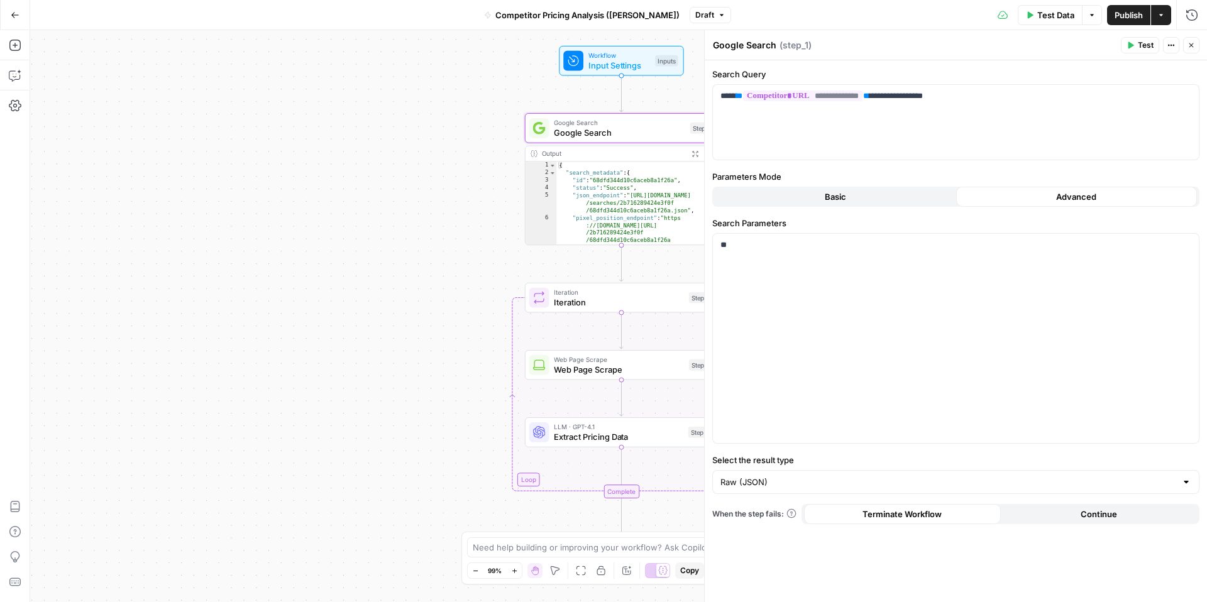
click at [853, 199] on button "Basic" at bounding box center [835, 197] width 241 height 20
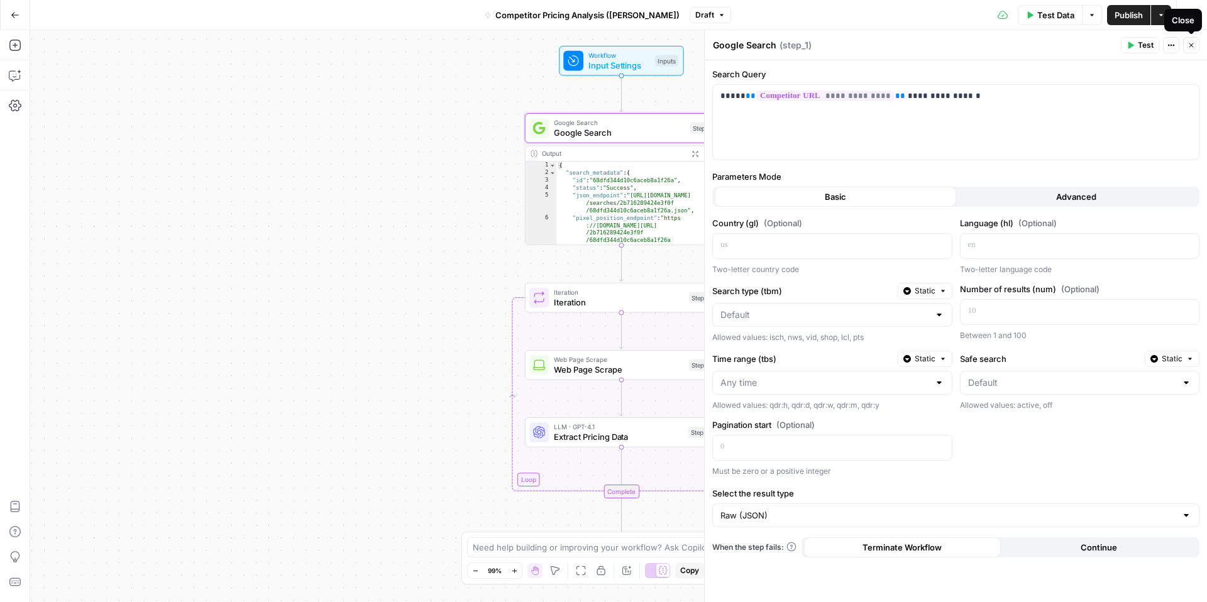
click at [1189, 48] on icon "button" at bounding box center [1191, 45] width 8 height 8
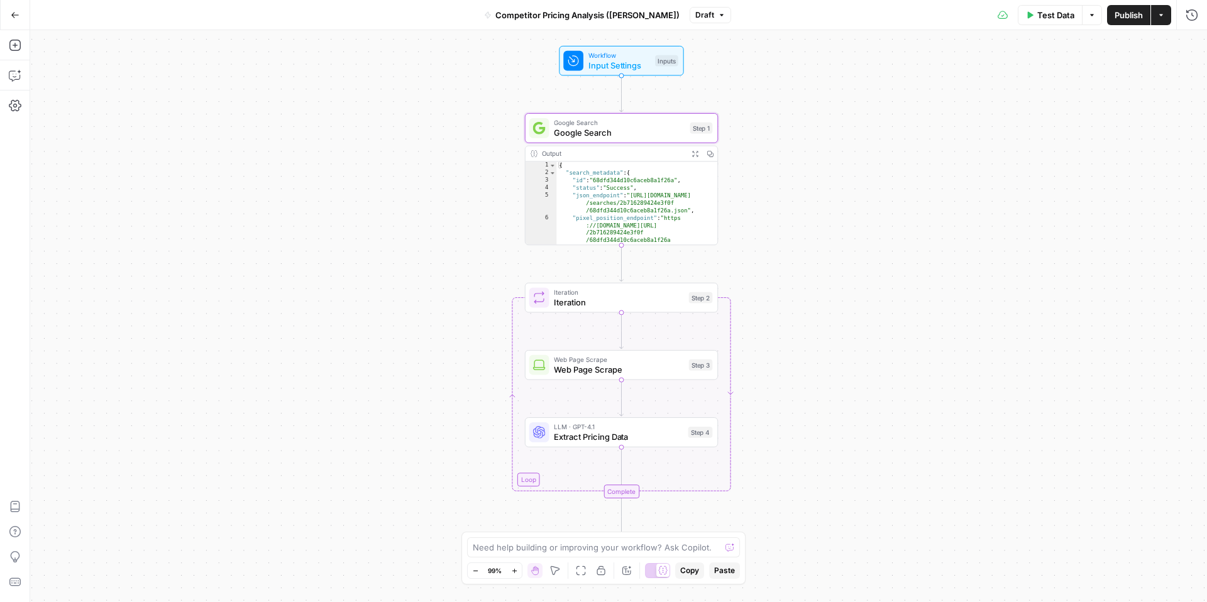
type textarea "**********"
click at [679, 211] on div "{ "search_metadata" : { "id" : "68dfd344d10c6aceb8a1f26a" , "status" : "Success…" at bounding box center [636, 211] width 161 height 98
click at [600, 155] on div "Output" at bounding box center [613, 154] width 142 height 10
click at [698, 154] on icon "button" at bounding box center [694, 153] width 7 height 7
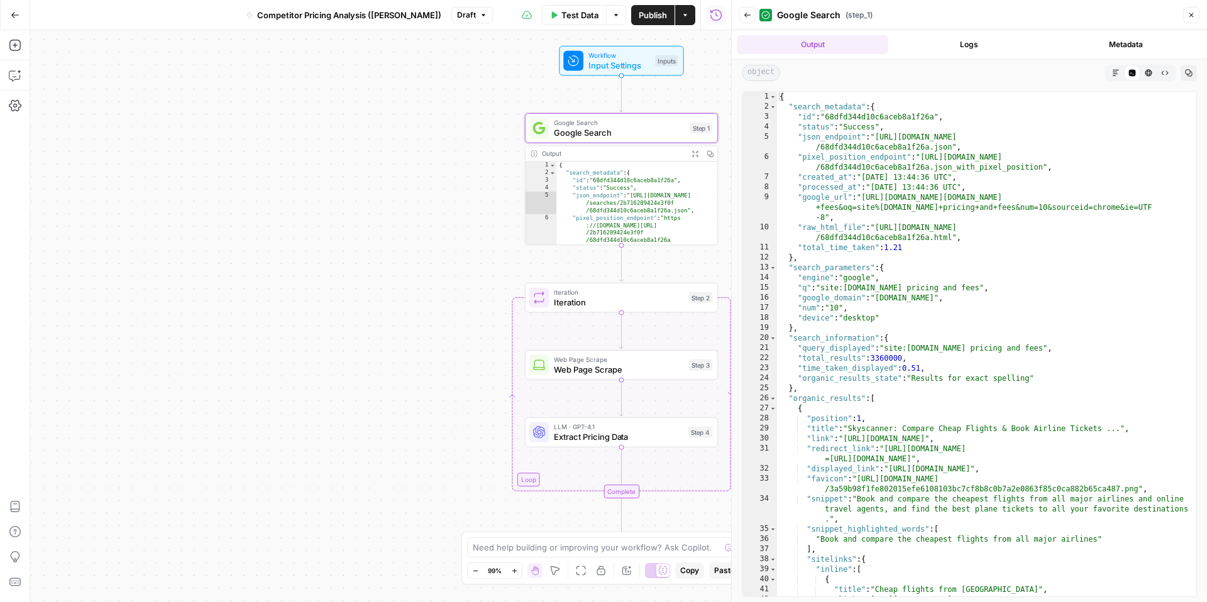
click at [963, 47] on button "Logs" at bounding box center [968, 44] width 151 height 19
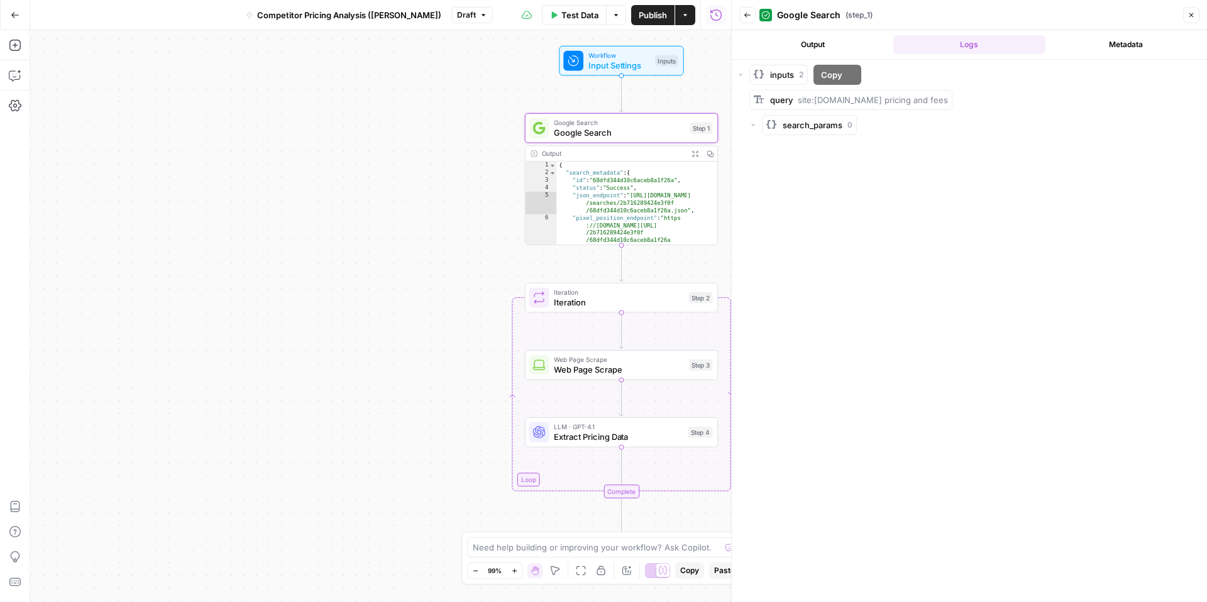
click at [806, 48] on button "Output" at bounding box center [812, 44] width 151 height 19
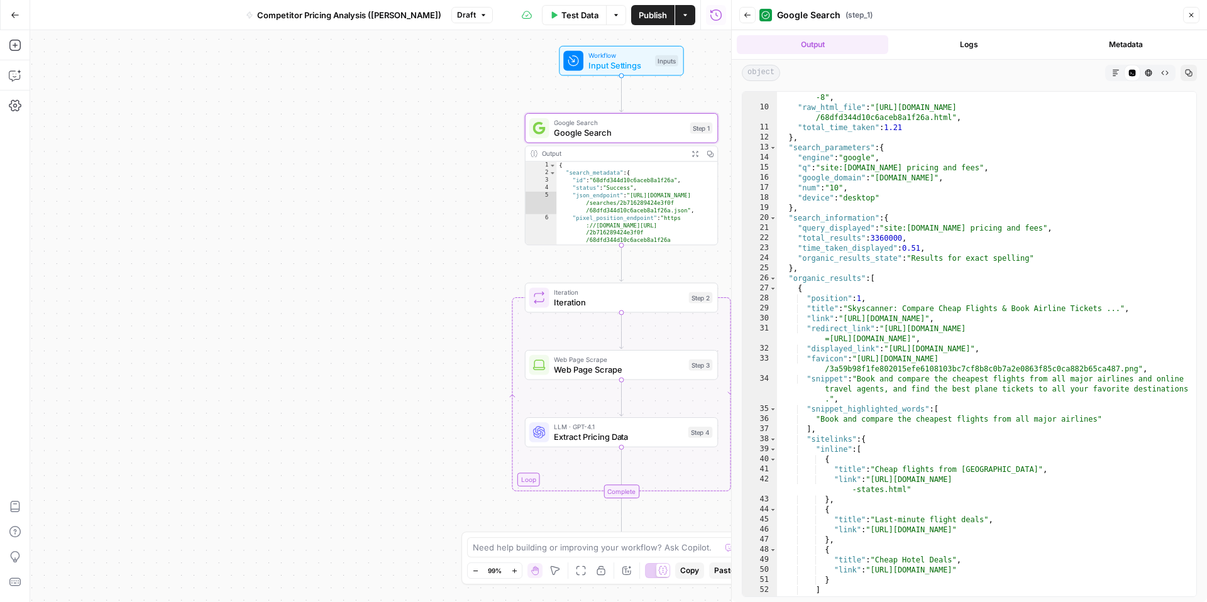
scroll to position [120, 0]
click at [945, 197] on div ""google_url" : "[URL][DOMAIN_NAME][DOMAIN_NAME] +fees&oq=site%[DOMAIN_NAME]+pri…" at bounding box center [986, 344] width 419 height 545
click at [950, 214] on div ""google_url" : "[URL][DOMAIN_NAME][DOMAIN_NAME] +fees&oq=site%[DOMAIN_NAME]+pri…" at bounding box center [986, 344] width 419 height 545
type textarea "**********"
type input "*"
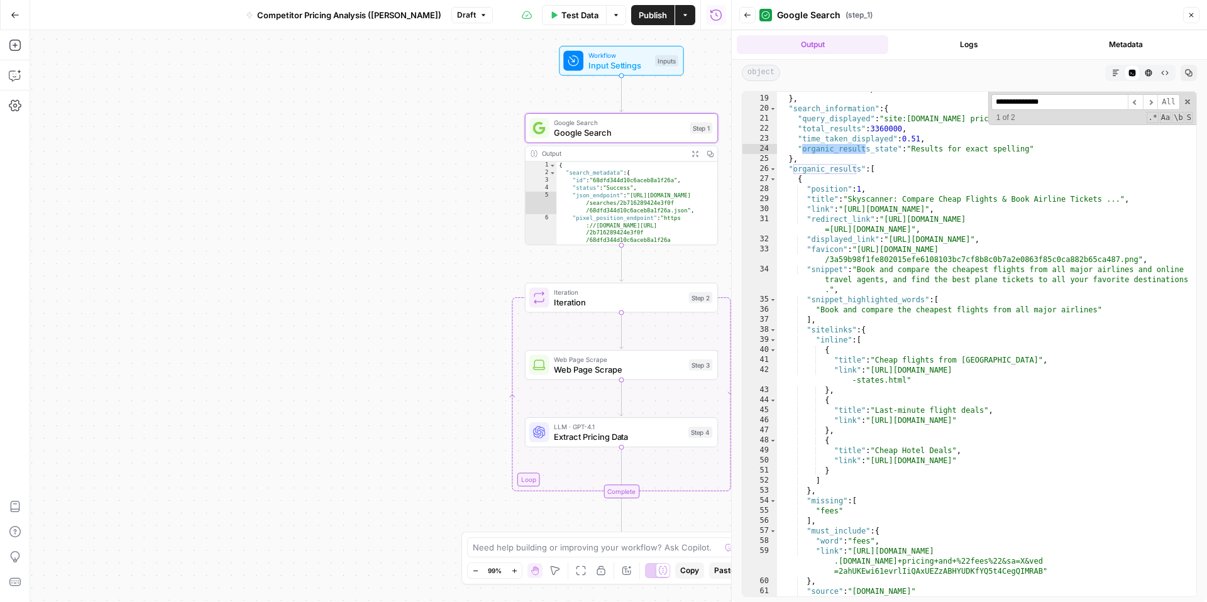
scroll to position [229, 0]
type input "**********"
click at [1190, 99] on span at bounding box center [1187, 101] width 9 height 9
type textarea "**********"
click at [1194, 15] on span "Close" at bounding box center [1194, 15] width 1 height 1
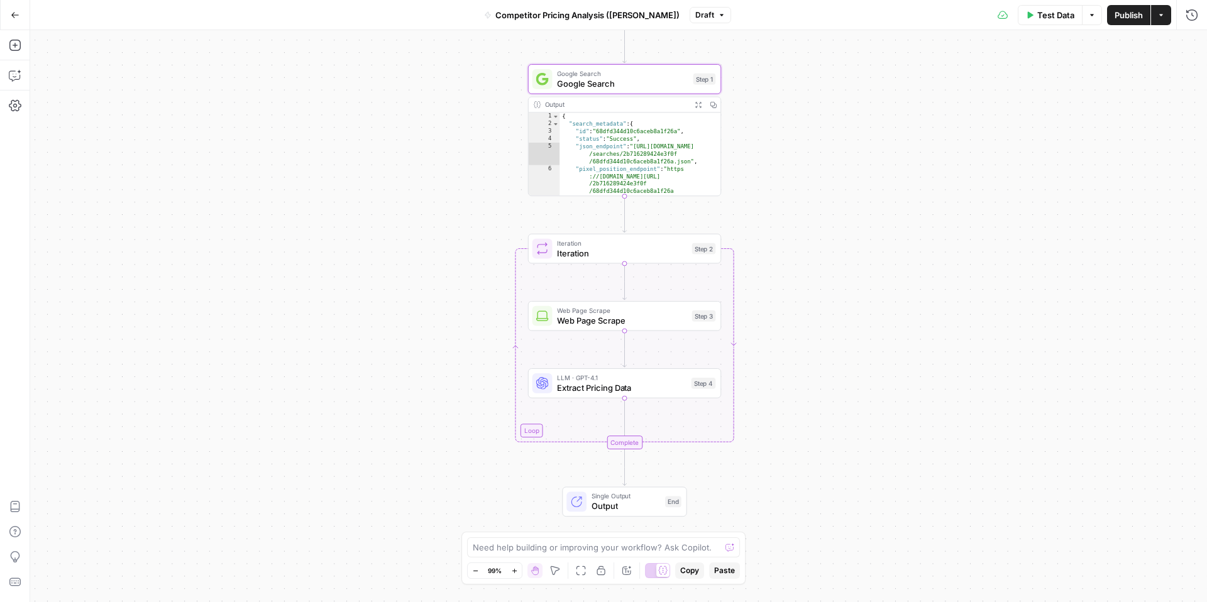
click at [652, 256] on span "Iteration" at bounding box center [621, 253] width 129 height 13
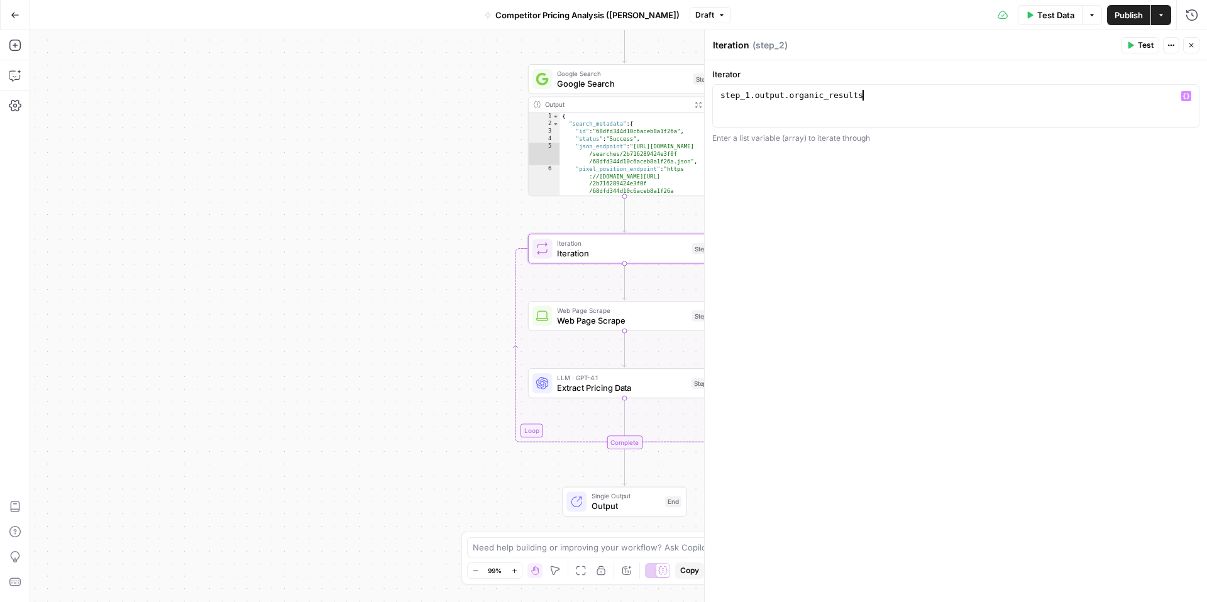
click at [883, 103] on div "step_1 . output . organic_results" at bounding box center [956, 116] width 476 height 53
type textarea "**********"
click at [643, 260] on div "Iteration Iteration Step 2 Copy step Delete step Add Note Test" at bounding box center [624, 249] width 193 height 30
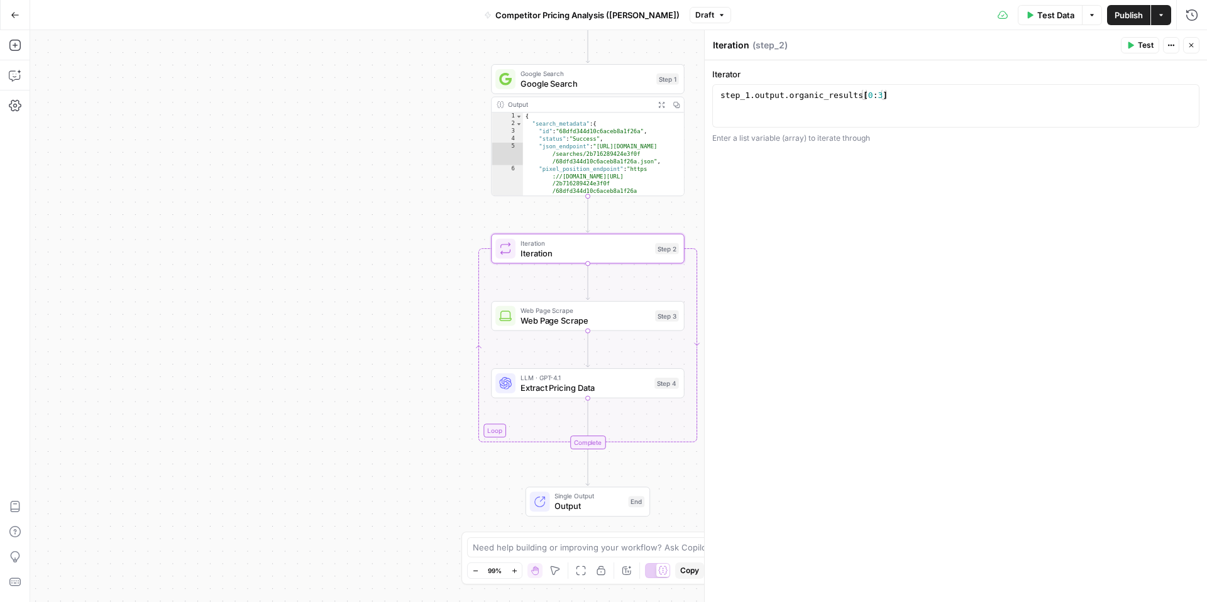
click at [626, 314] on span "Web Page Scrape" at bounding box center [584, 320] width 129 height 13
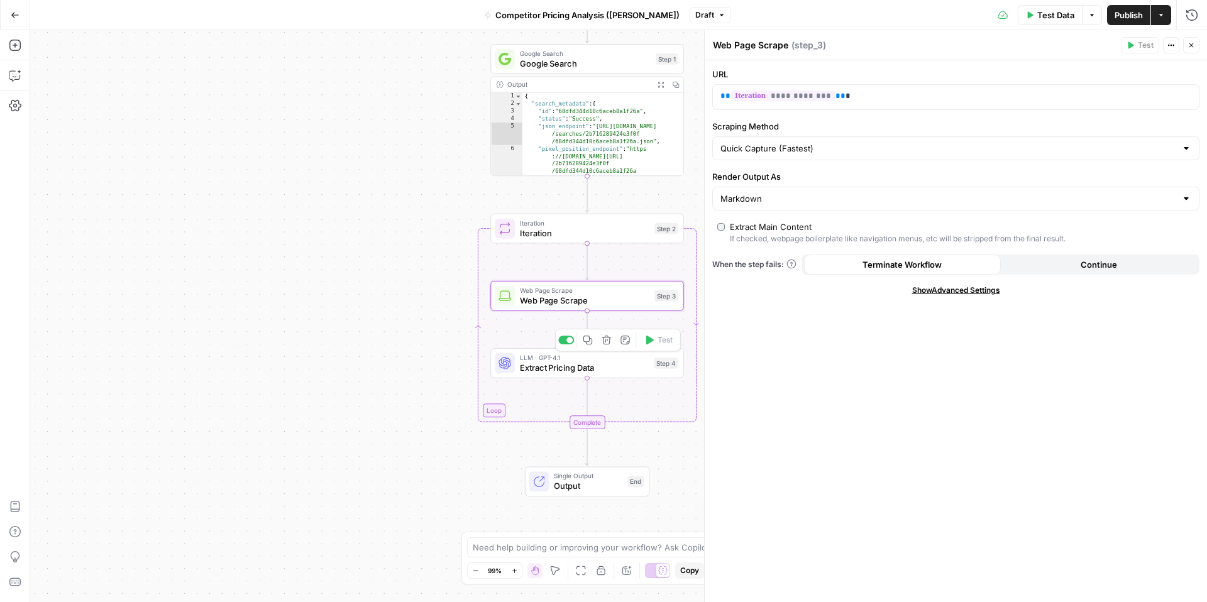
click at [609, 364] on span "Extract Pricing Data" at bounding box center [584, 367] width 129 height 13
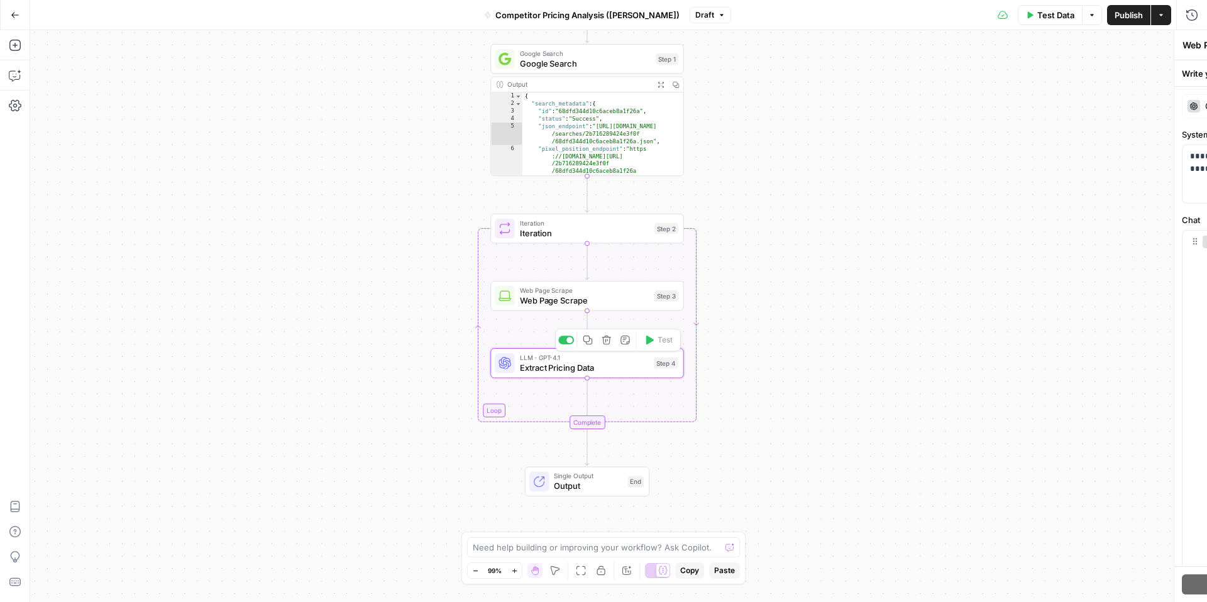
type textarea "Extract Pricing Data"
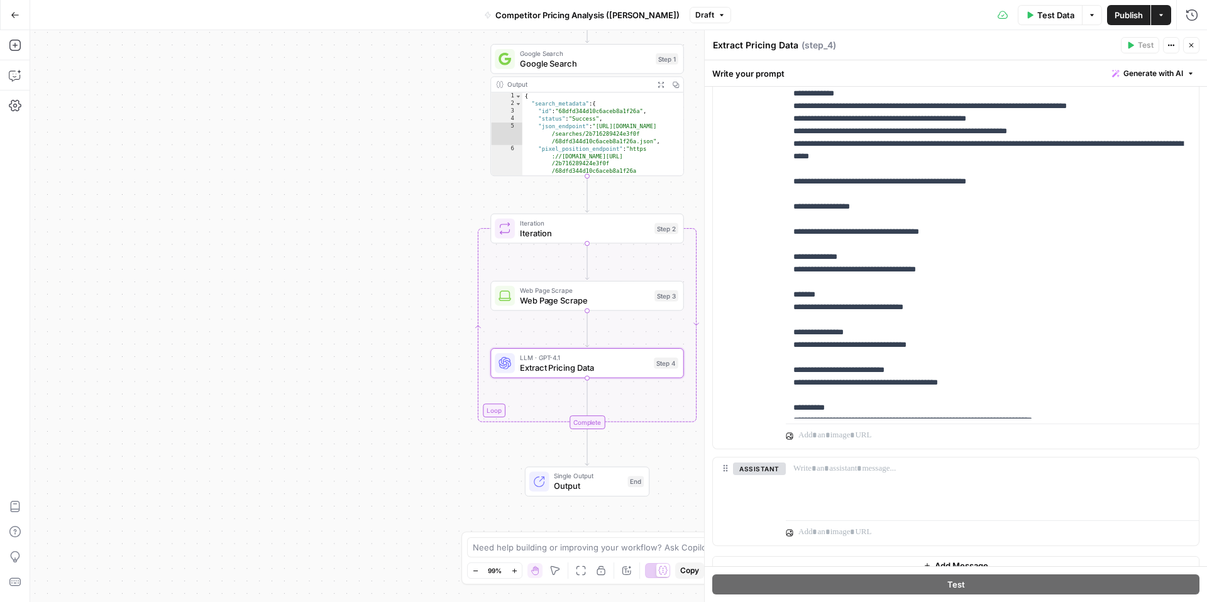
scroll to position [322, 0]
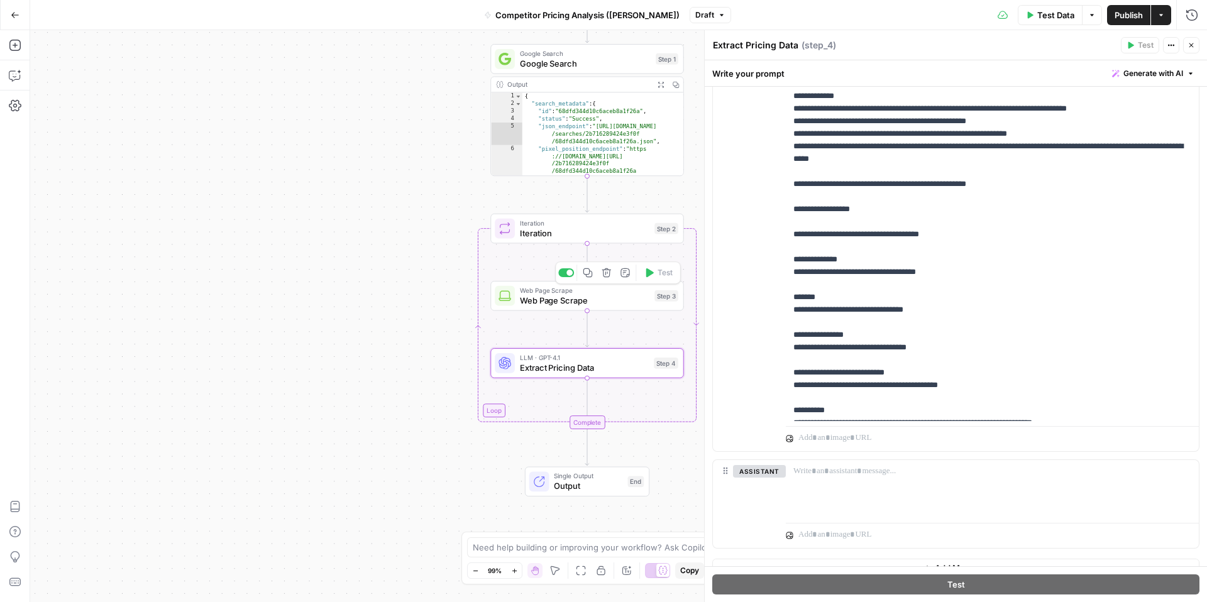
click at [633, 291] on span "Web Page Scrape" at bounding box center [584, 290] width 129 height 10
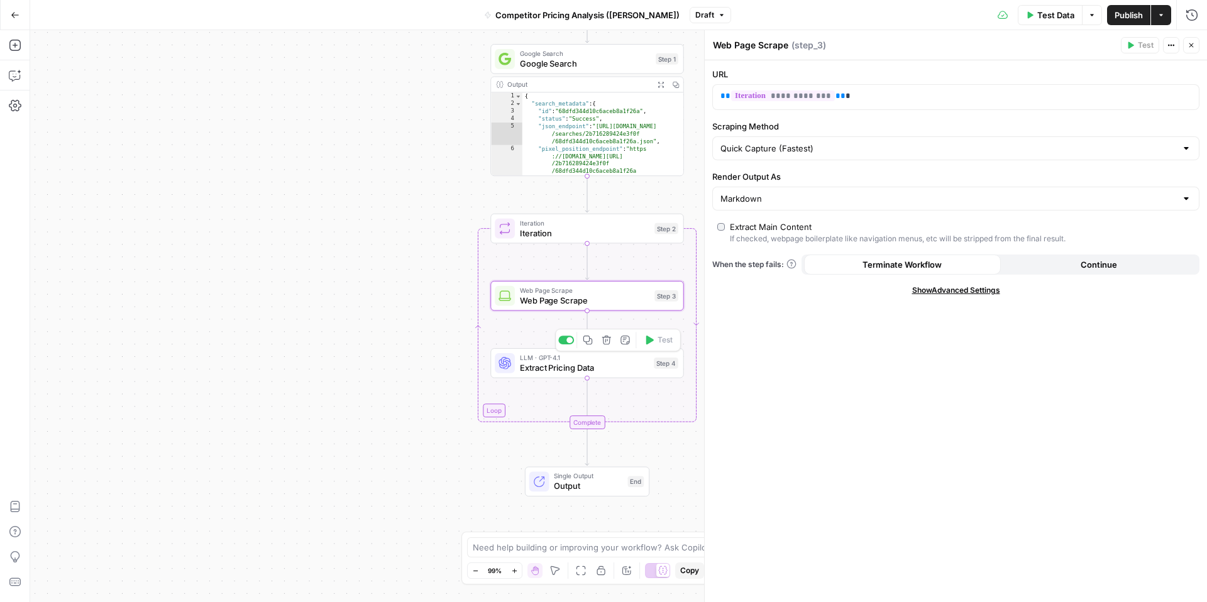
click at [588, 365] on span "Extract Pricing Data" at bounding box center [584, 367] width 129 height 13
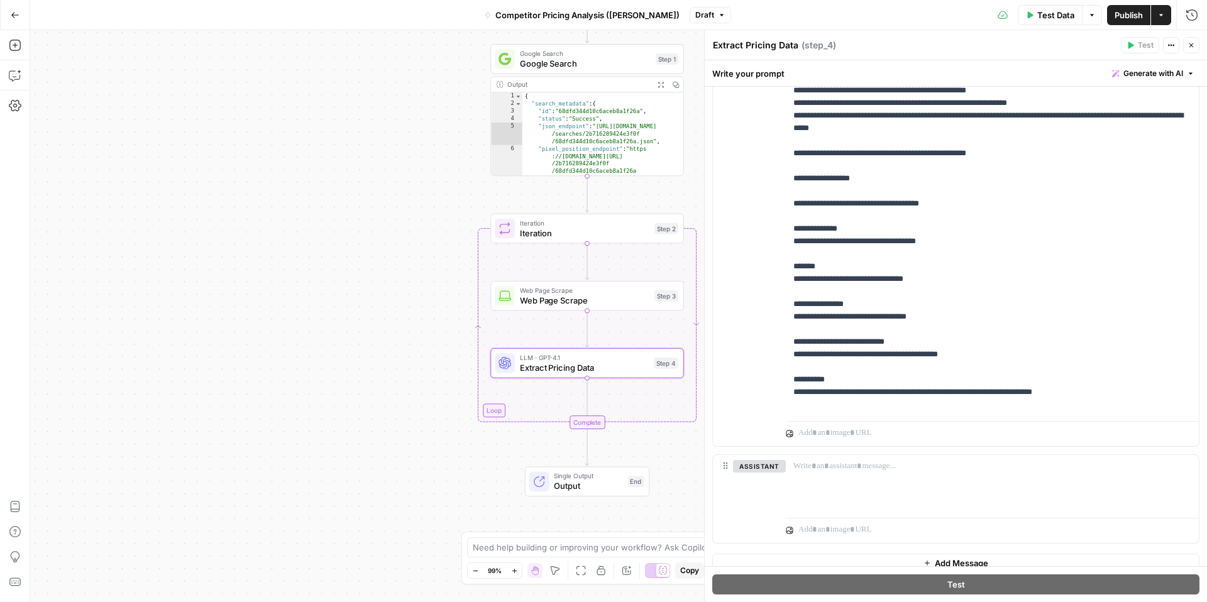
scroll to position [341, 0]
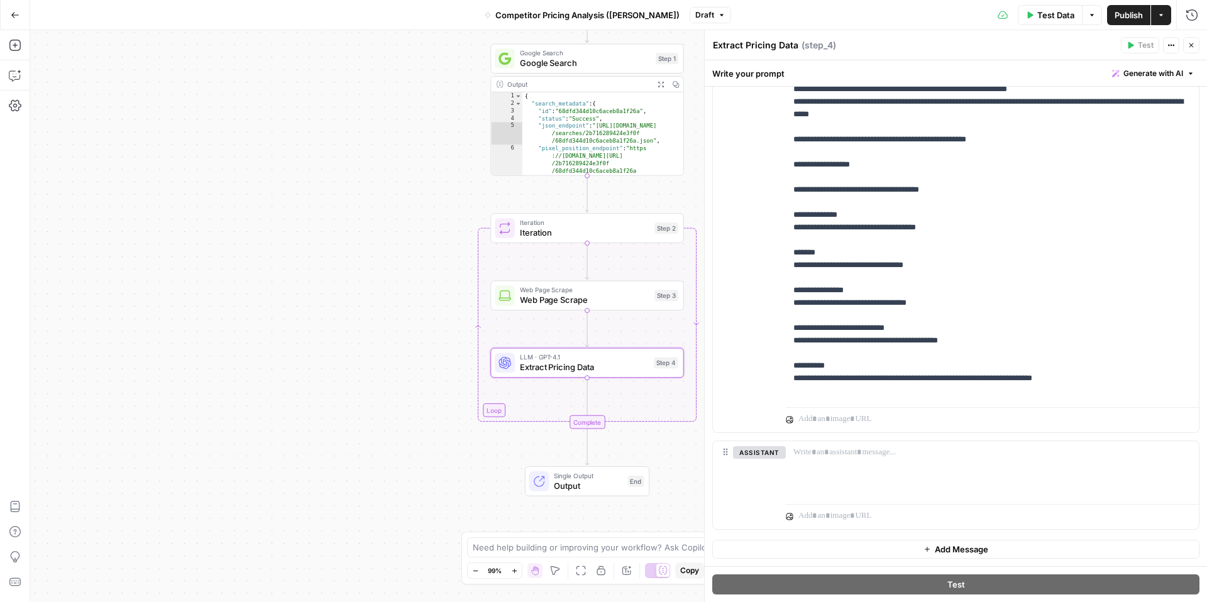
click at [419, 400] on div "**********" at bounding box center [618, 316] width 1177 height 572
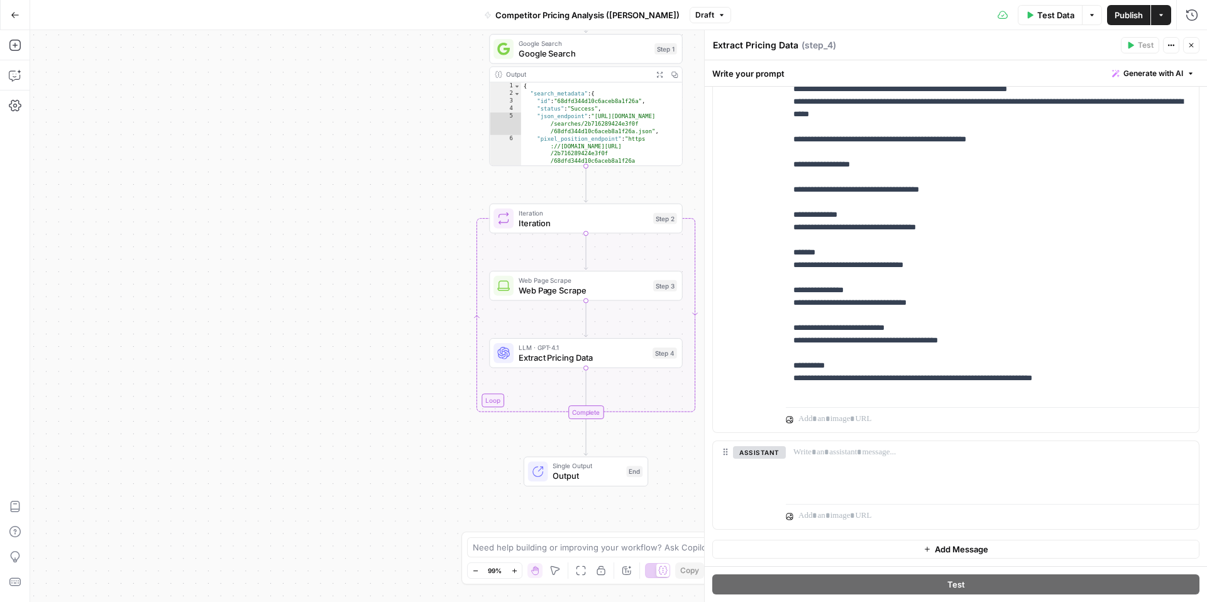
click at [625, 358] on span "Extract Pricing Data" at bounding box center [582, 357] width 129 height 13
click at [401, 349] on div "**********" at bounding box center [618, 316] width 1177 height 572
click at [10, 41] on icon "button" at bounding box center [14, 45] width 11 height 11
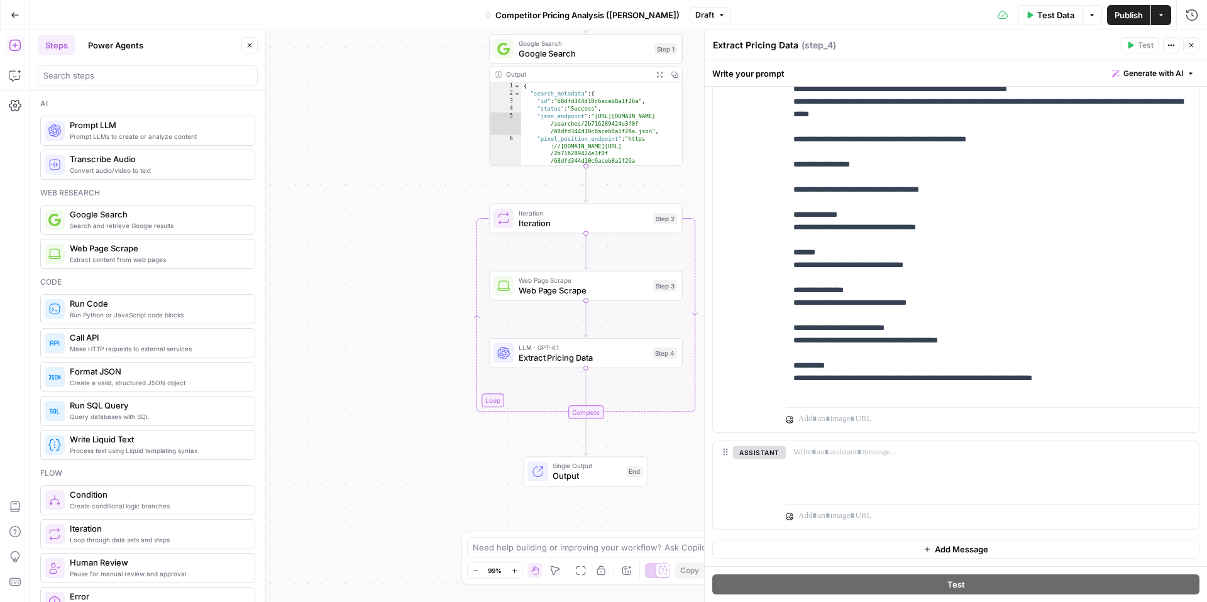
click at [169, 133] on span "Prompt LLMs to create or analyze content" at bounding box center [157, 136] width 175 height 10
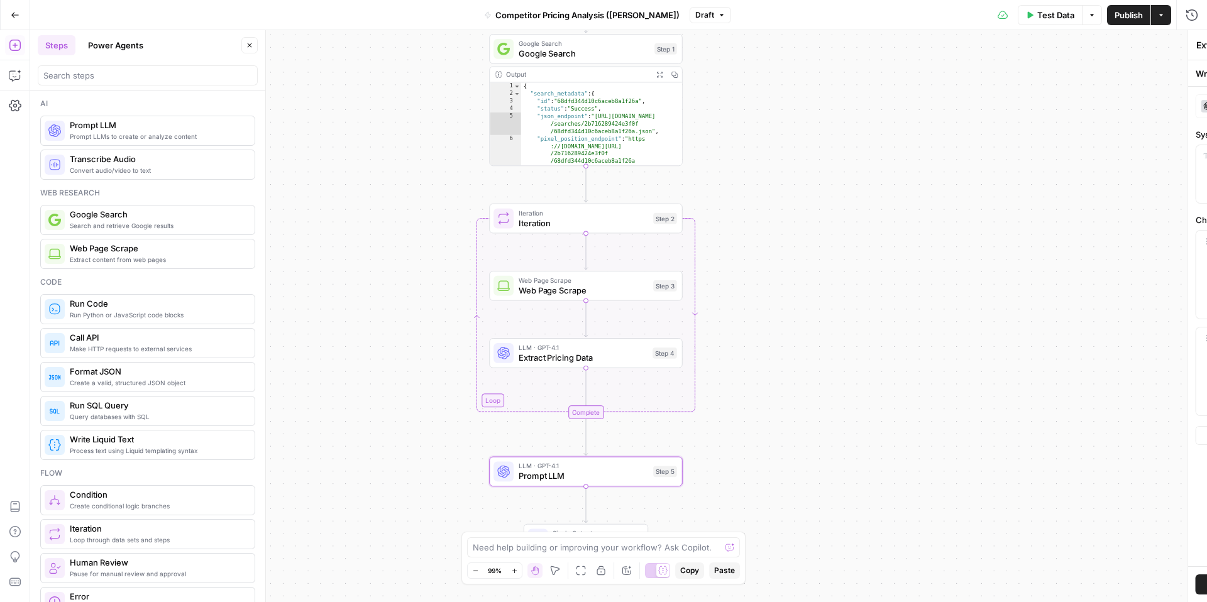
type textarea "Prompt LLM"
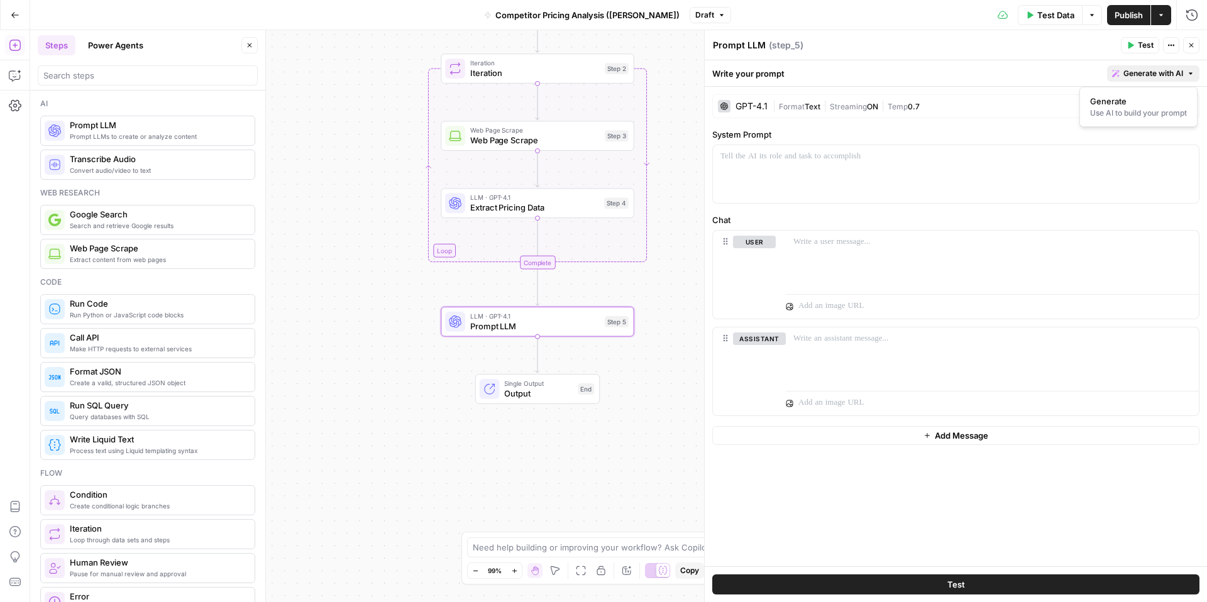
click at [1183, 72] on button "Generate with AI" at bounding box center [1153, 73] width 92 height 16
click at [1141, 101] on span "Generate" at bounding box center [1136, 101] width 92 height 13
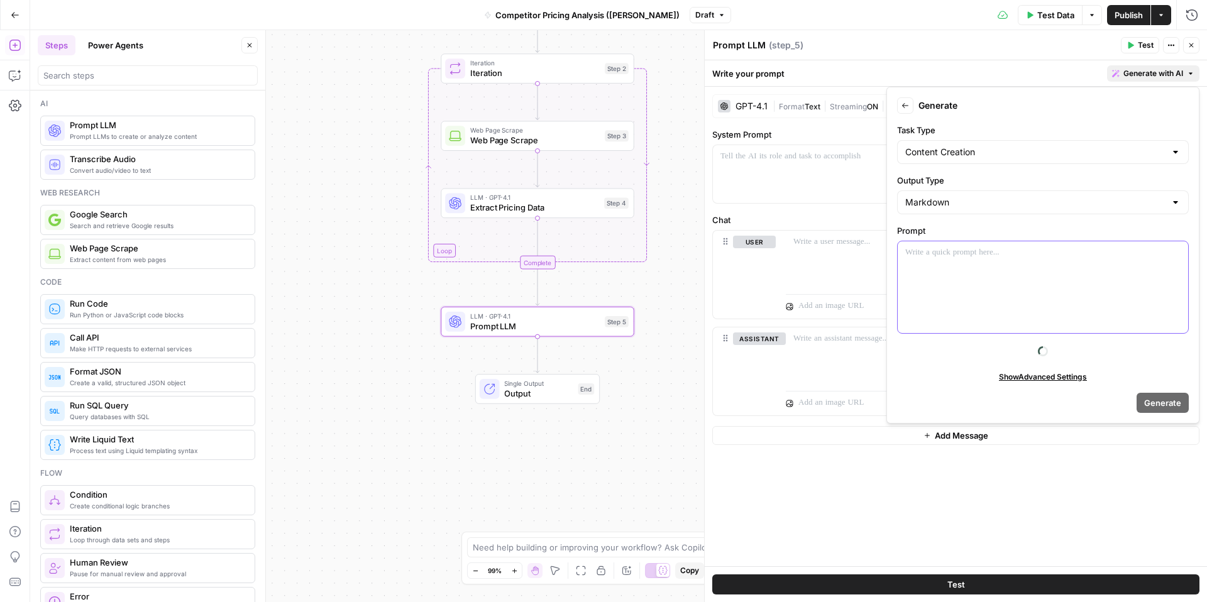
click at [943, 256] on p at bounding box center [1042, 252] width 275 height 13
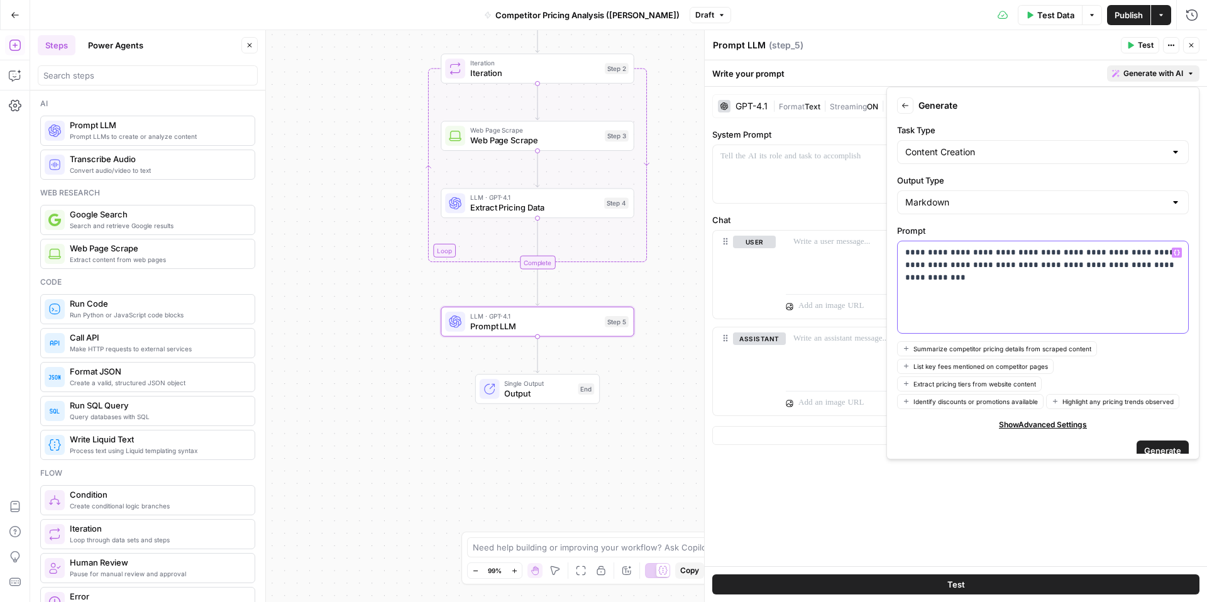
drag, startPoint x: 933, startPoint y: 317, endPoint x: 869, endPoint y: 187, distance: 144.5
click at [869, 187] on body "**********" at bounding box center [603, 301] width 1207 height 602
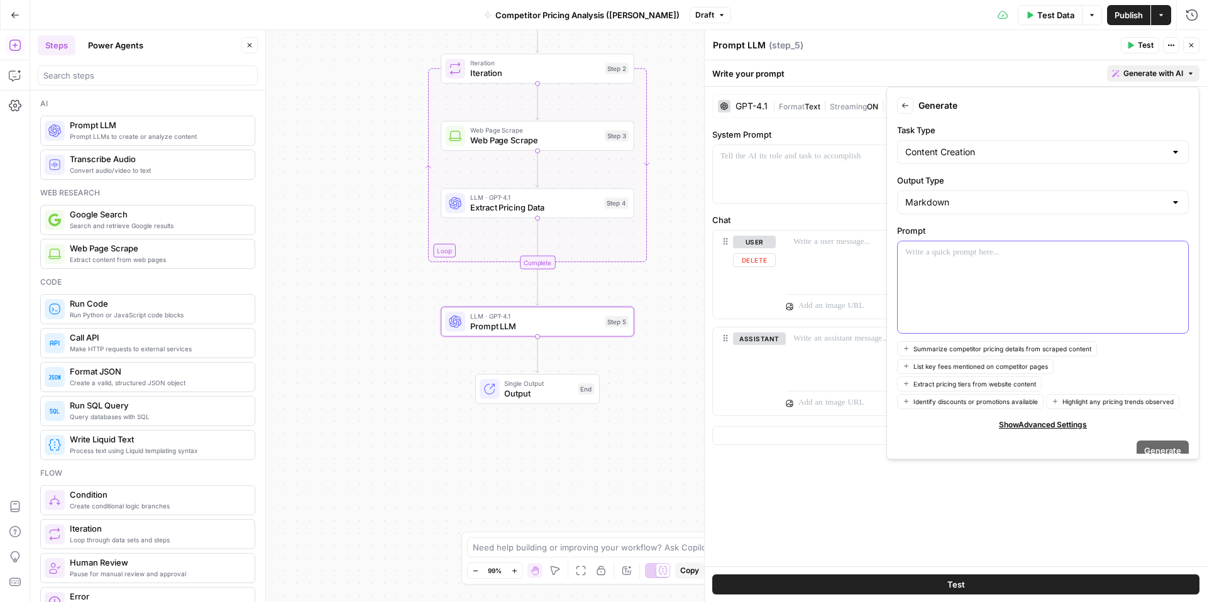
click at [924, 278] on div at bounding box center [1042, 287] width 290 height 92
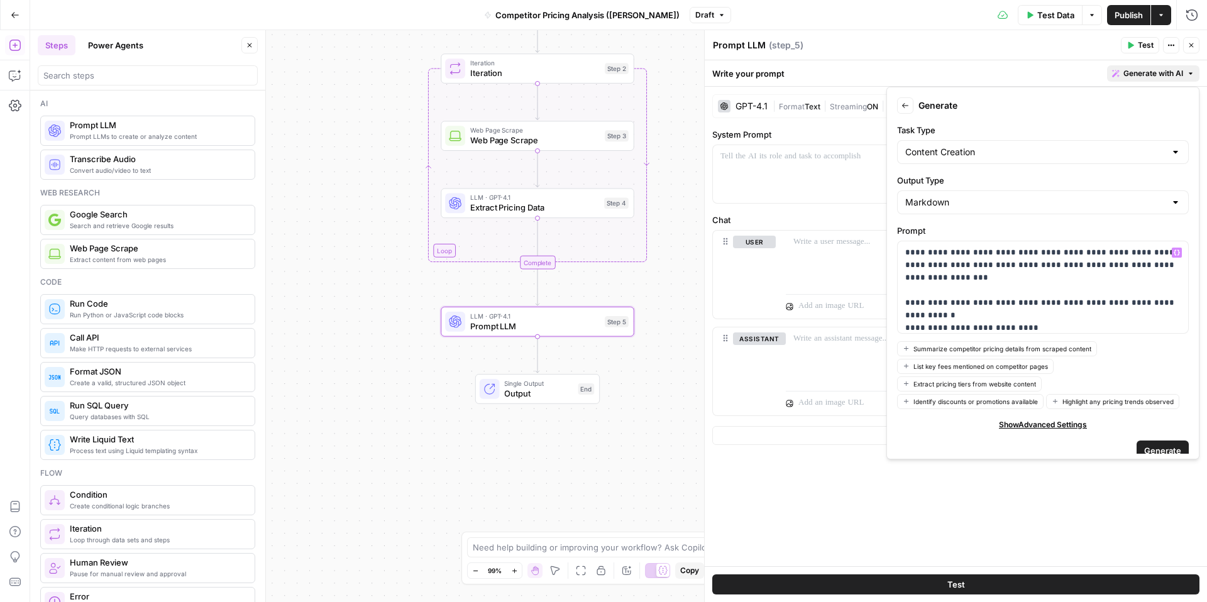
click at [1162, 441] on button "Generate" at bounding box center [1162, 451] width 52 height 20
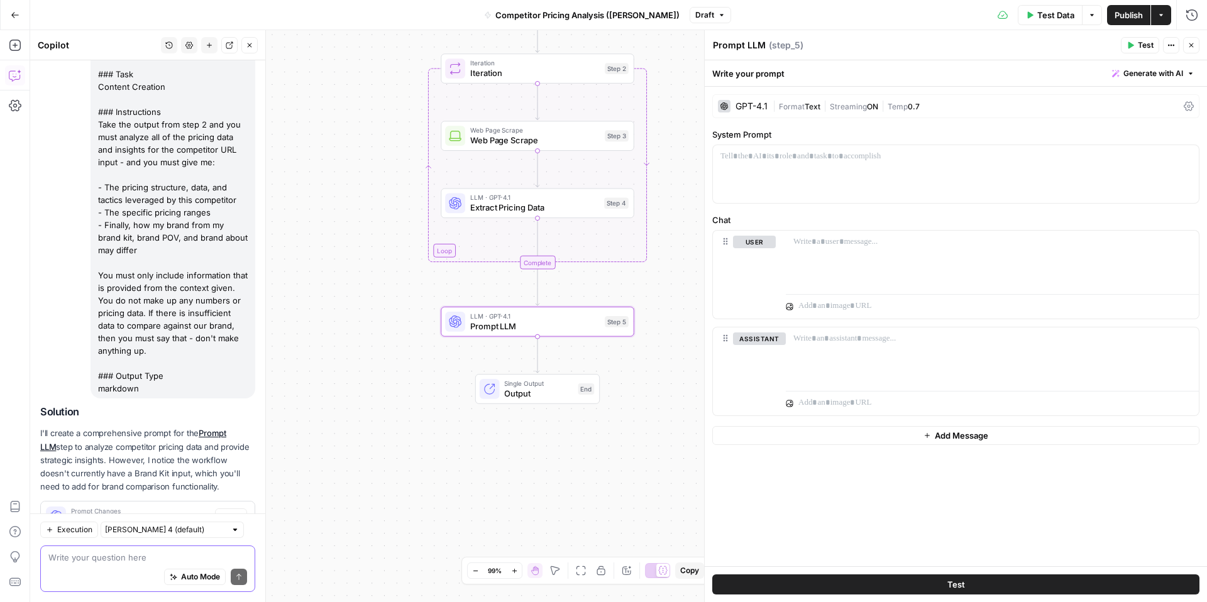
scroll to position [0, 0]
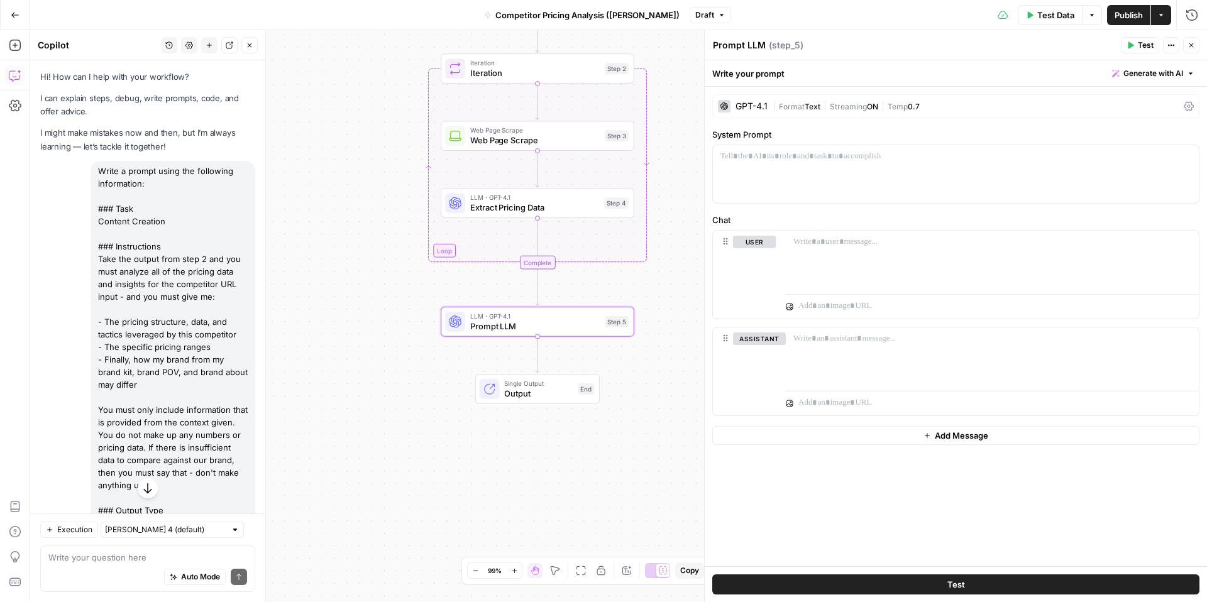
click at [241, 41] on button "Close" at bounding box center [249, 45] width 16 height 16
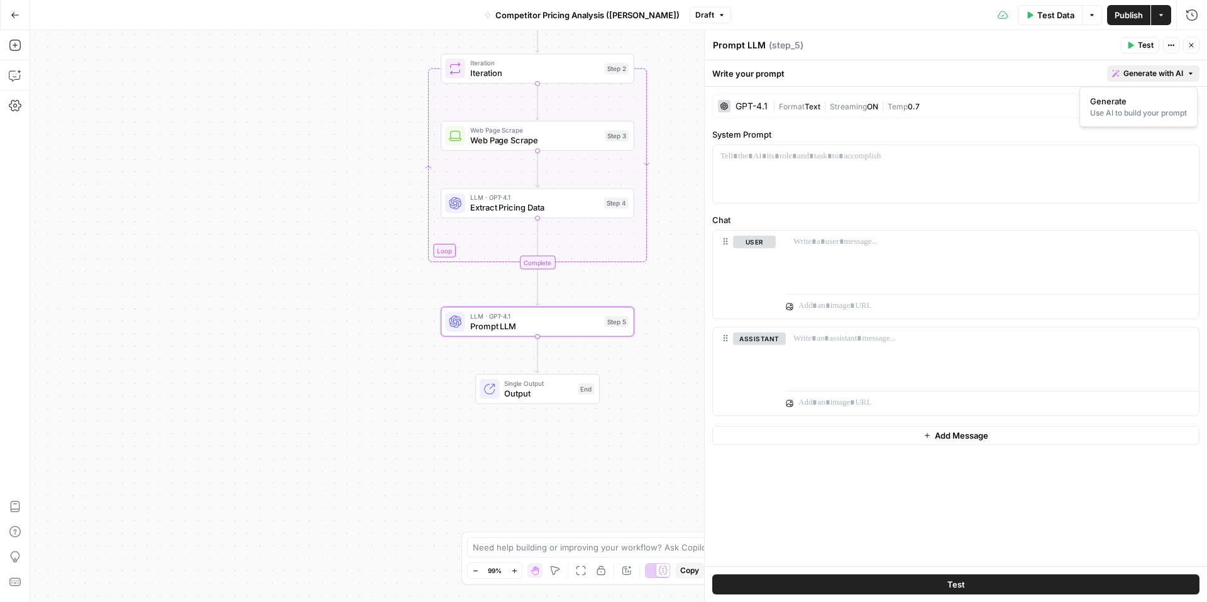
click at [1169, 72] on span "Generate with AI" at bounding box center [1153, 73] width 60 height 11
click at [1133, 106] on span "Generate" at bounding box center [1136, 101] width 92 height 13
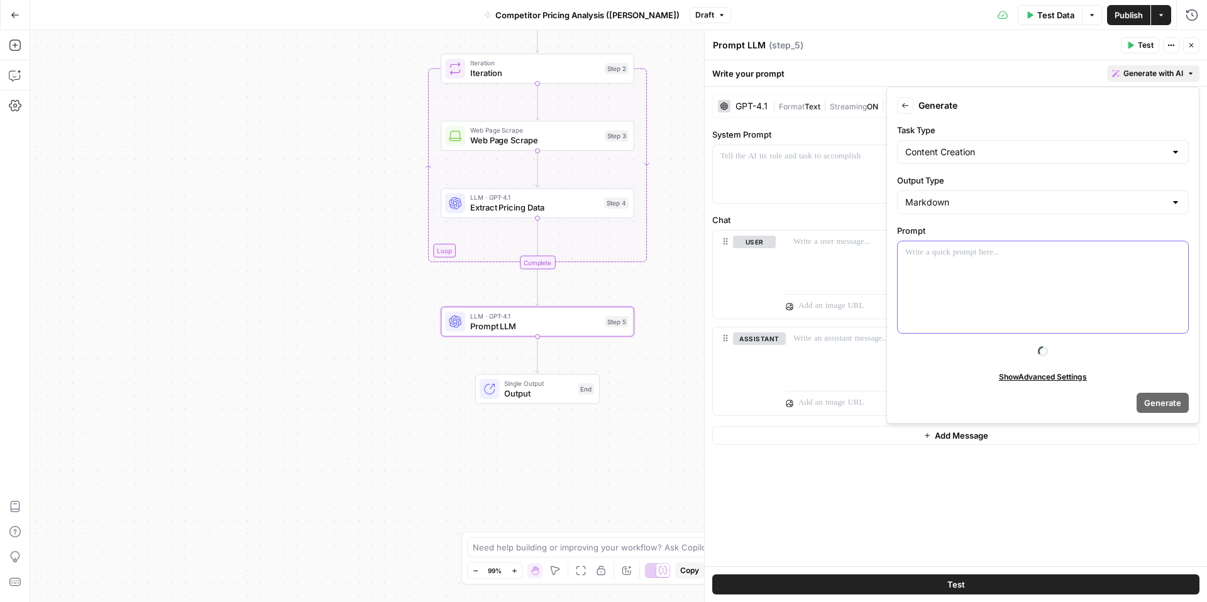
click at [982, 258] on p at bounding box center [1042, 252] width 275 height 13
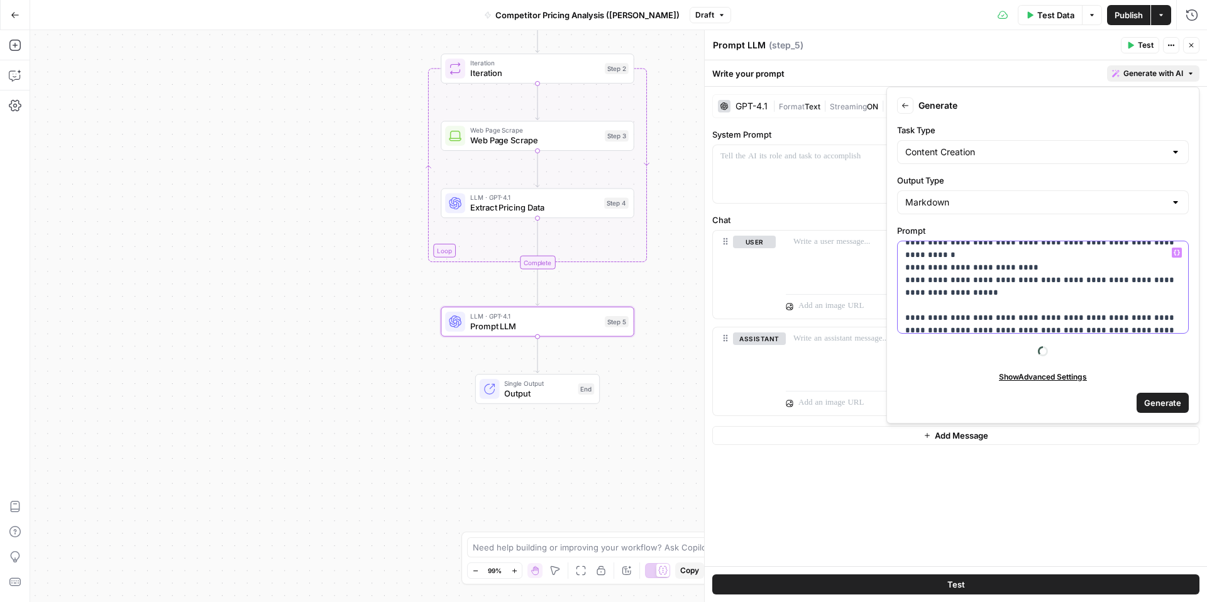
scroll to position [69, 0]
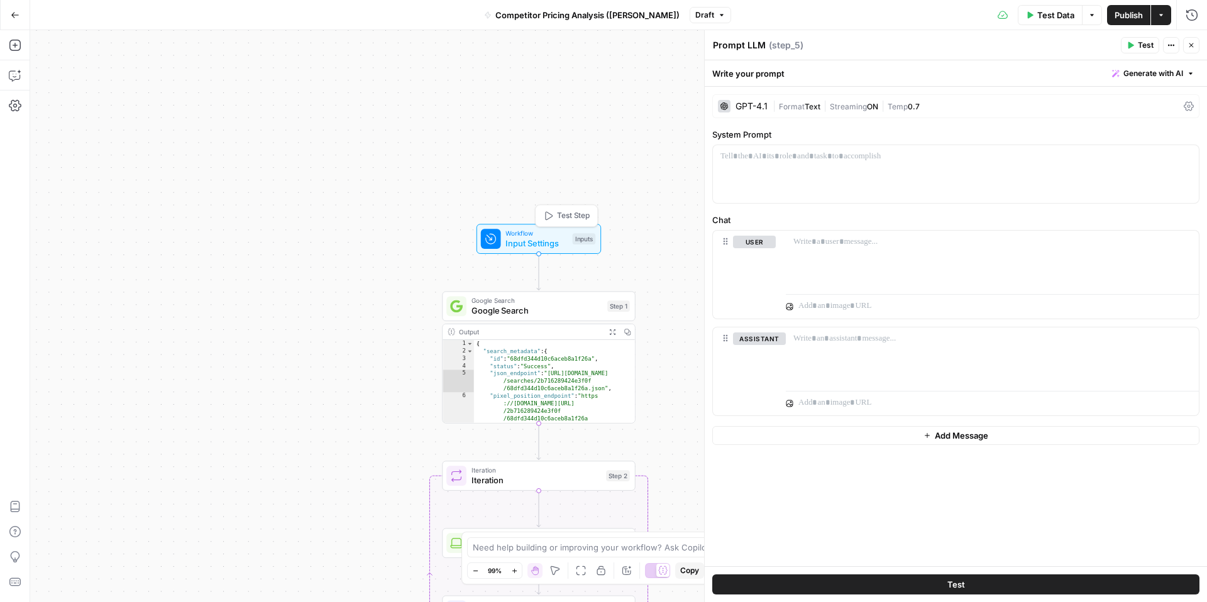
click at [549, 245] on span "Input Settings" at bounding box center [536, 243] width 62 height 13
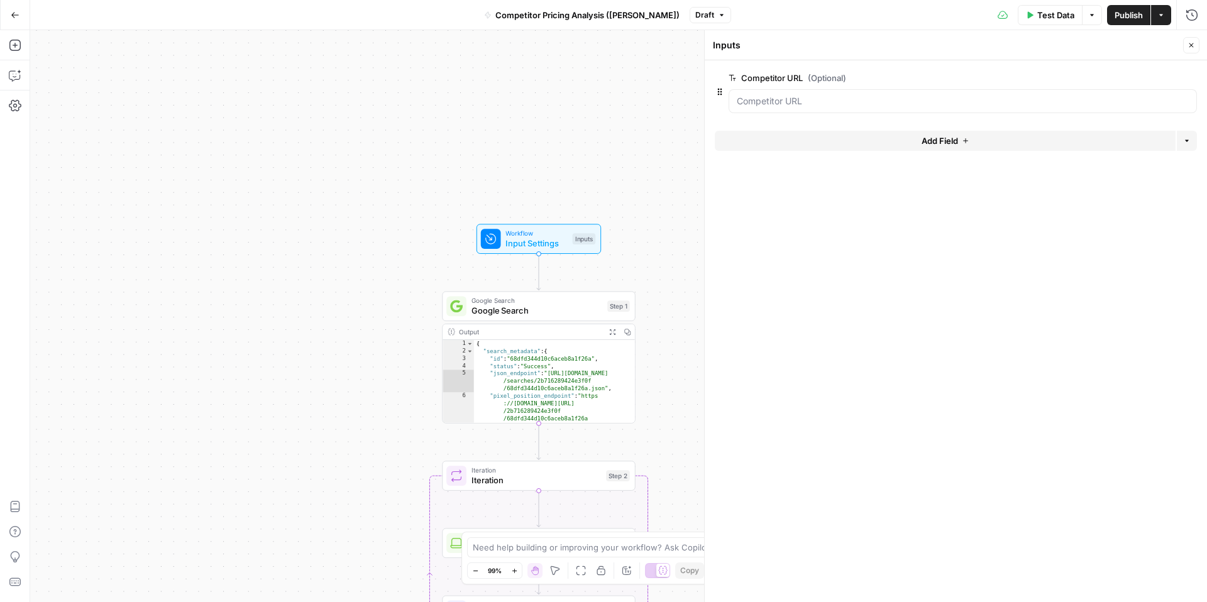
click at [966, 142] on icon "button" at bounding box center [966, 141] width 8 height 8
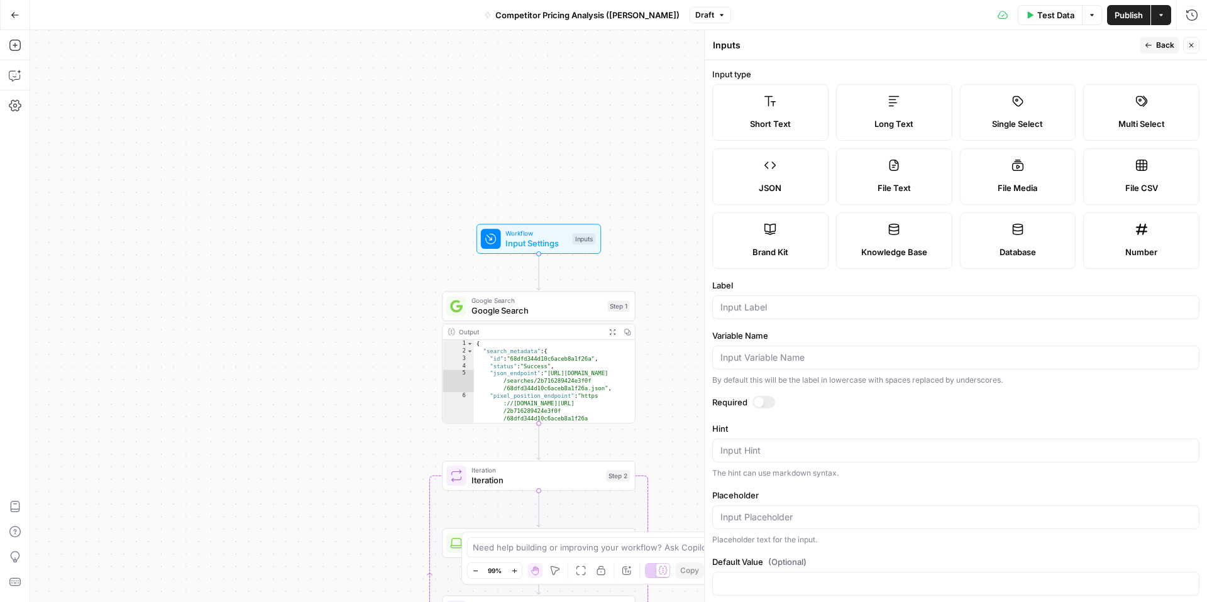
click at [801, 242] on label "Brand Kit" at bounding box center [770, 240] width 116 height 57
type input "Brand Kit"
type input "brand_kit"
click at [1161, 47] on span "Back" at bounding box center [1165, 45] width 18 height 11
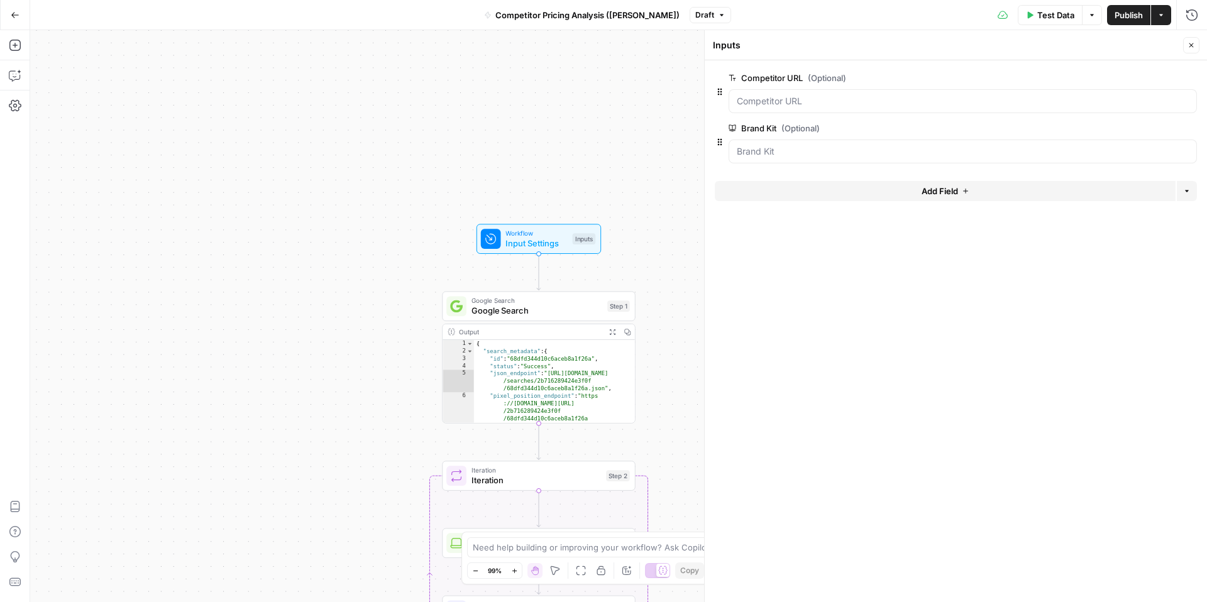
click at [1196, 47] on button "Close" at bounding box center [1191, 45] width 16 height 16
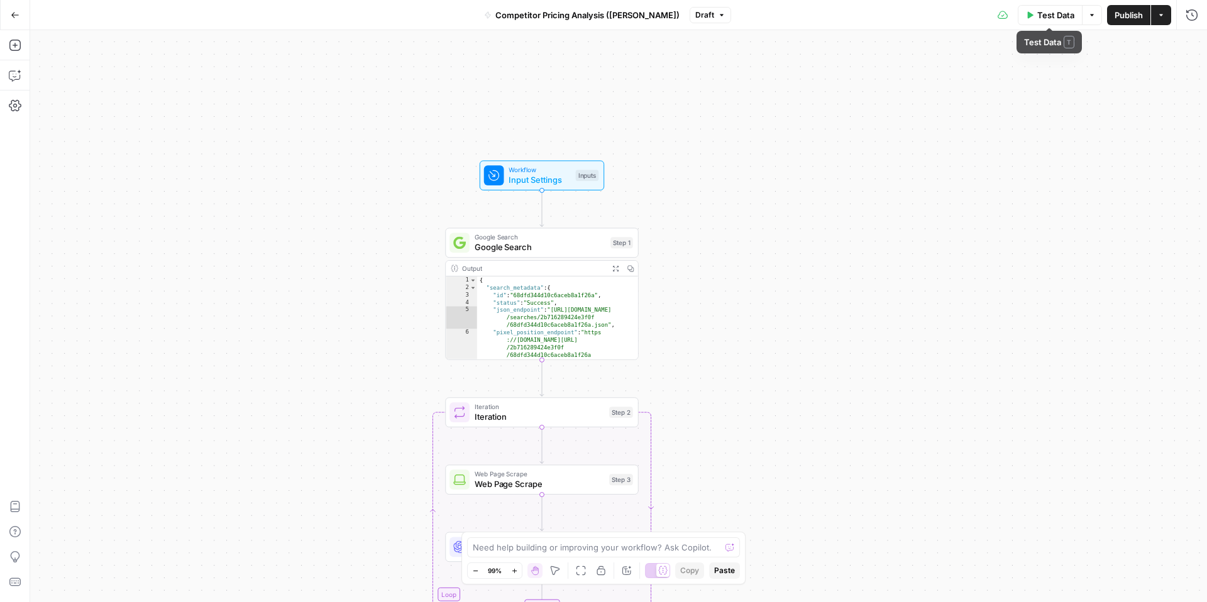
click at [1089, 19] on button "Options" at bounding box center [1092, 15] width 20 height 20
click at [1058, 21] on button "Test Data" at bounding box center [1050, 15] width 65 height 20
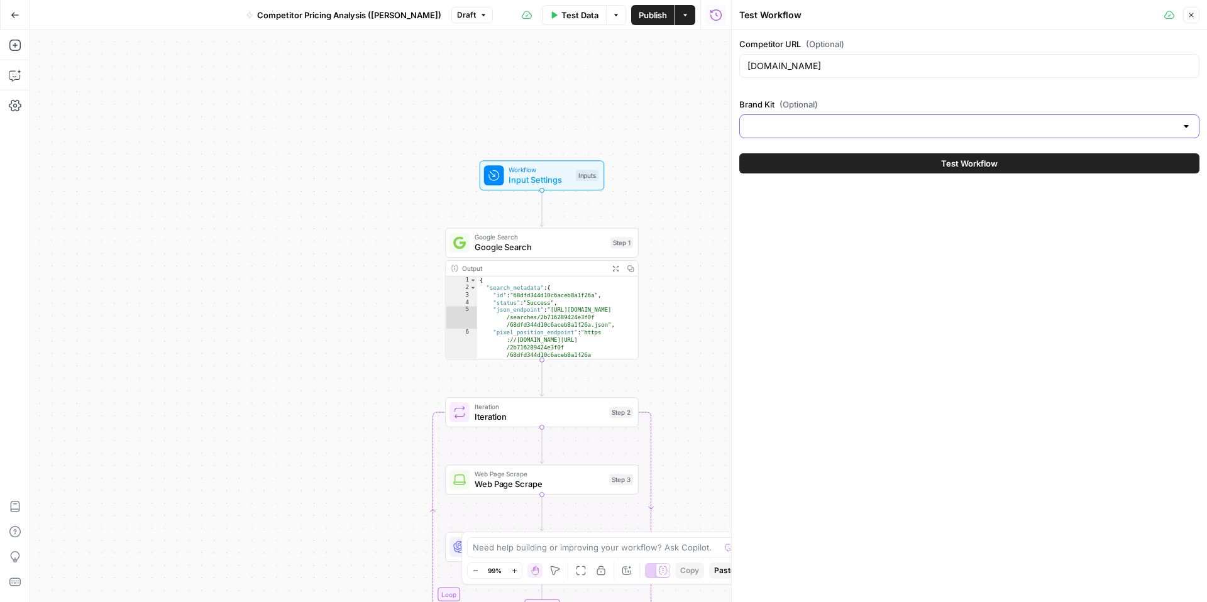
click at [814, 120] on input "Brand Kit (Optional)" at bounding box center [961, 126] width 429 height 13
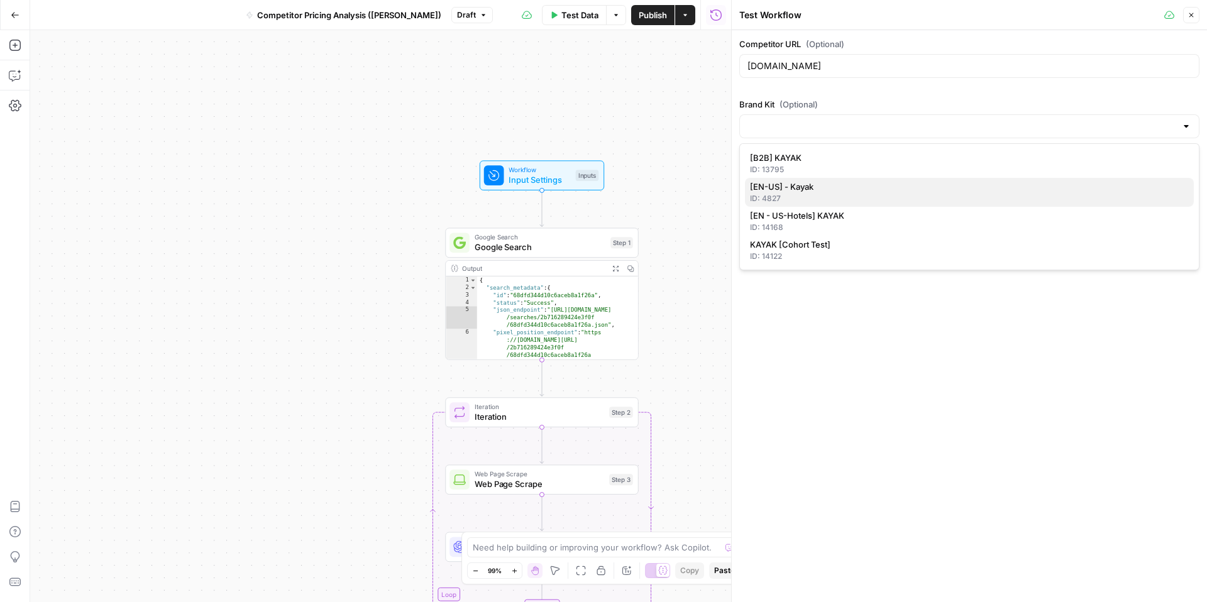
click at [888, 187] on span "[EN-US] - Kayak" at bounding box center [967, 186] width 434 height 13
type input "[EN-US] - Kayak"
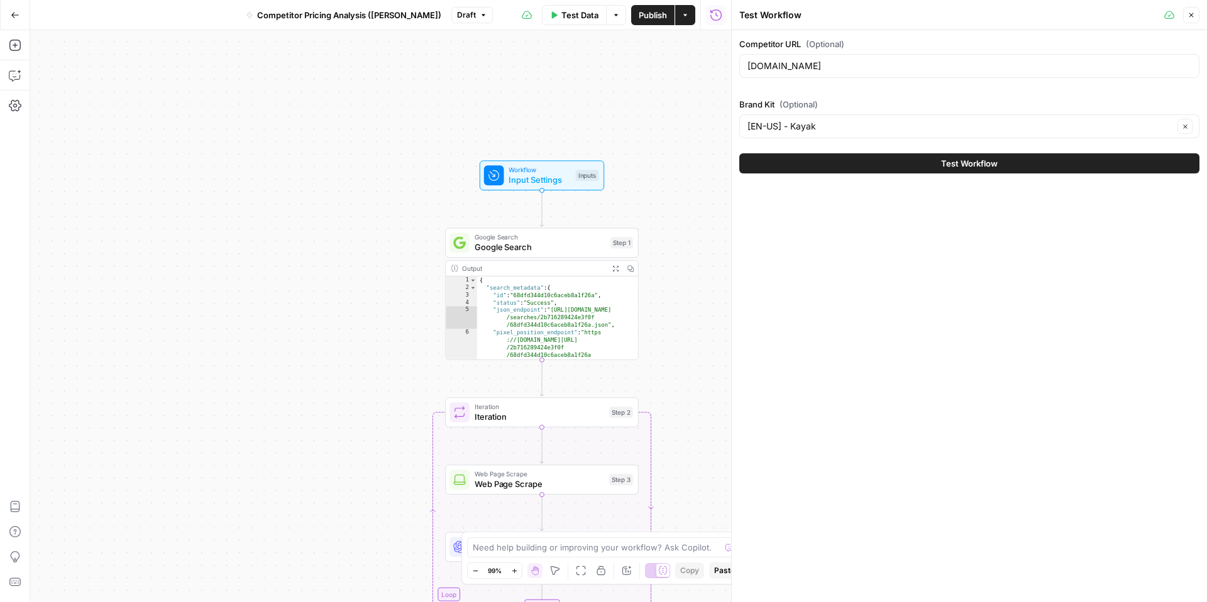
click at [1190, 13] on icon "button" at bounding box center [1191, 15] width 8 height 8
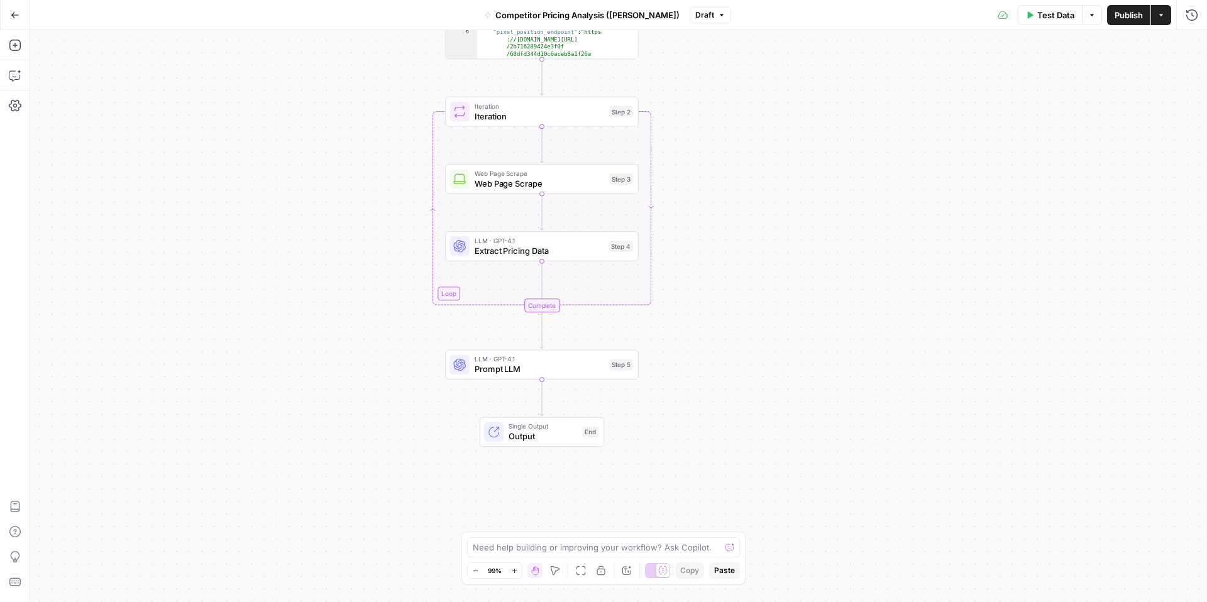
click at [566, 363] on span "Prompt LLM" at bounding box center [539, 369] width 129 height 13
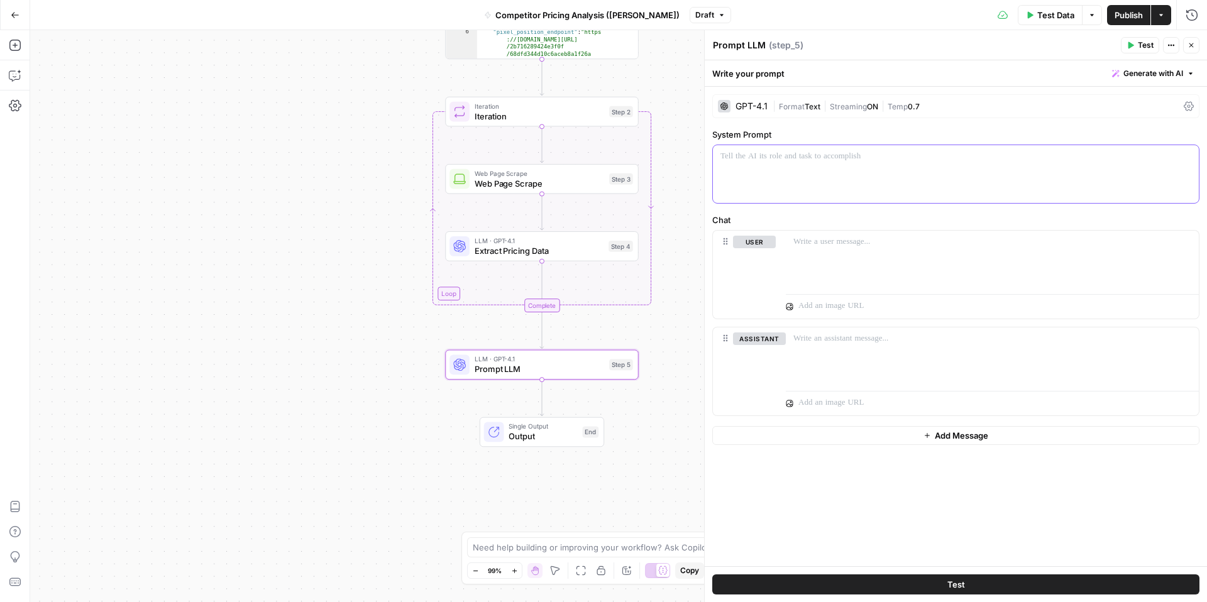
click at [875, 176] on div at bounding box center [956, 174] width 486 height 58
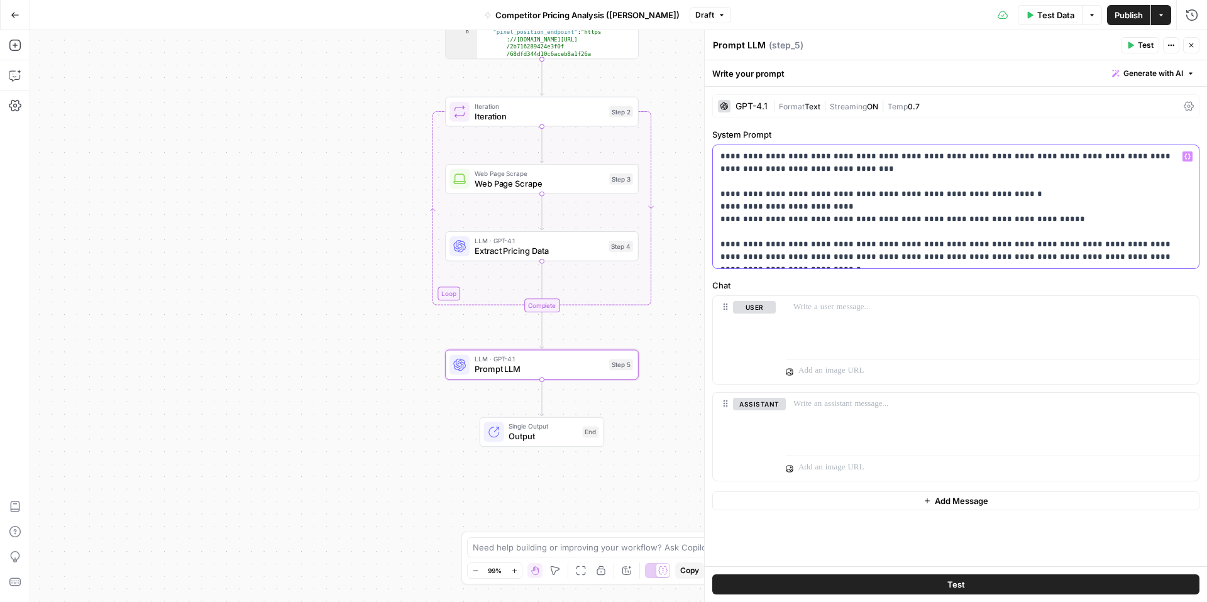
click at [1077, 216] on p "**********" at bounding box center [955, 206] width 471 height 113
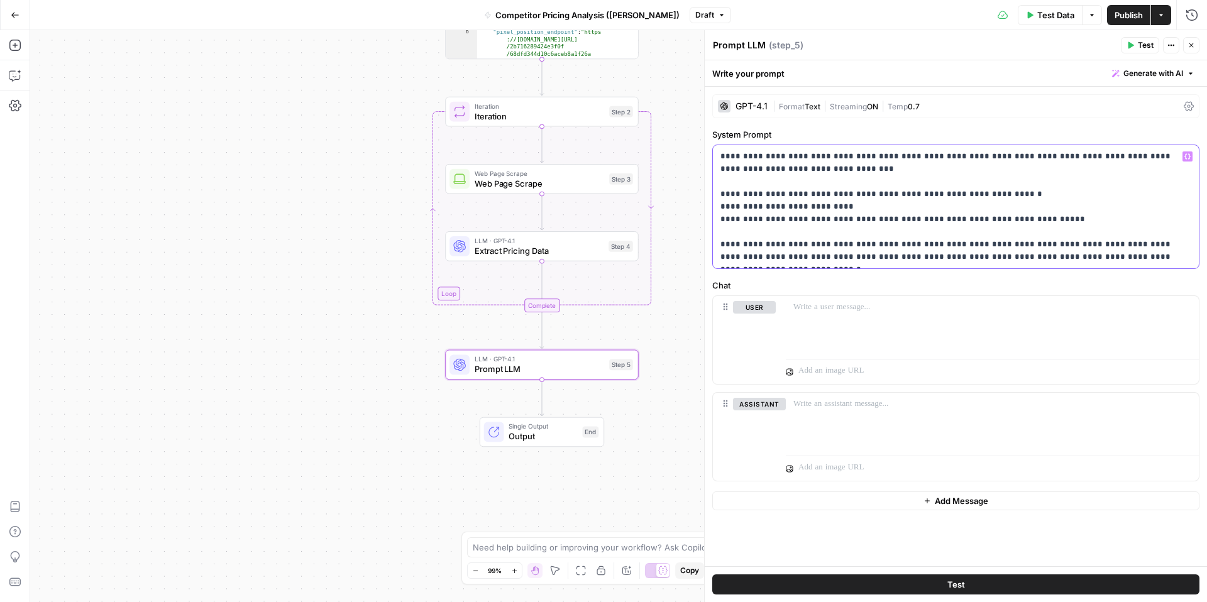
click at [1077, 216] on p "**********" at bounding box center [955, 206] width 471 height 113
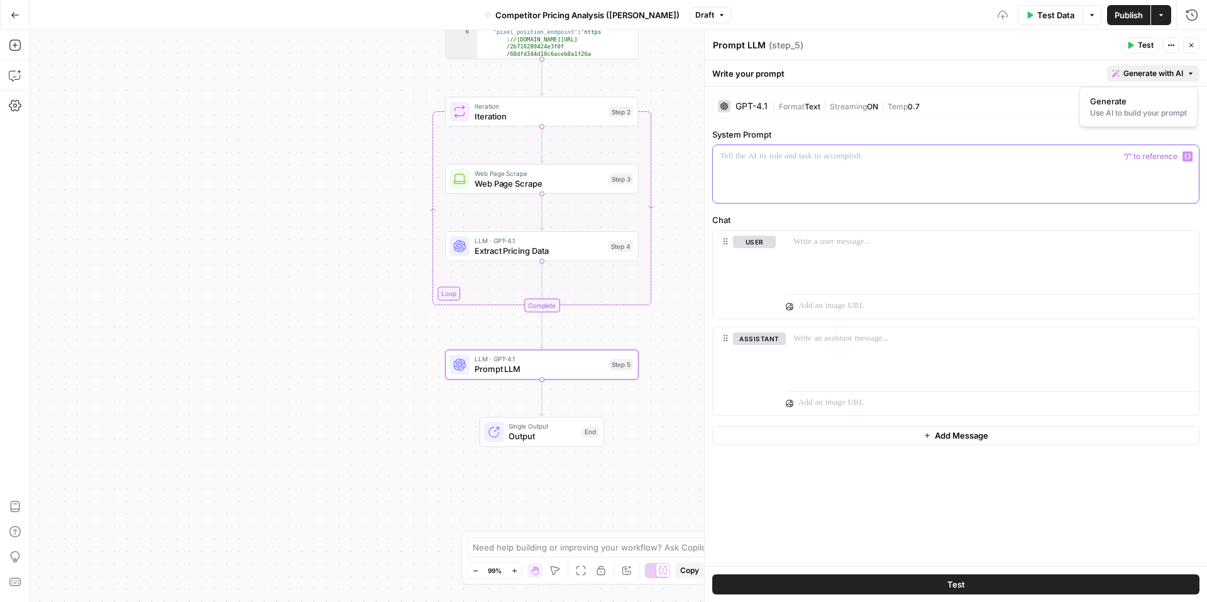
click at [1144, 73] on span "Generate with AI" at bounding box center [1153, 73] width 60 height 11
click at [1118, 101] on span "Generate" at bounding box center [1136, 101] width 92 height 13
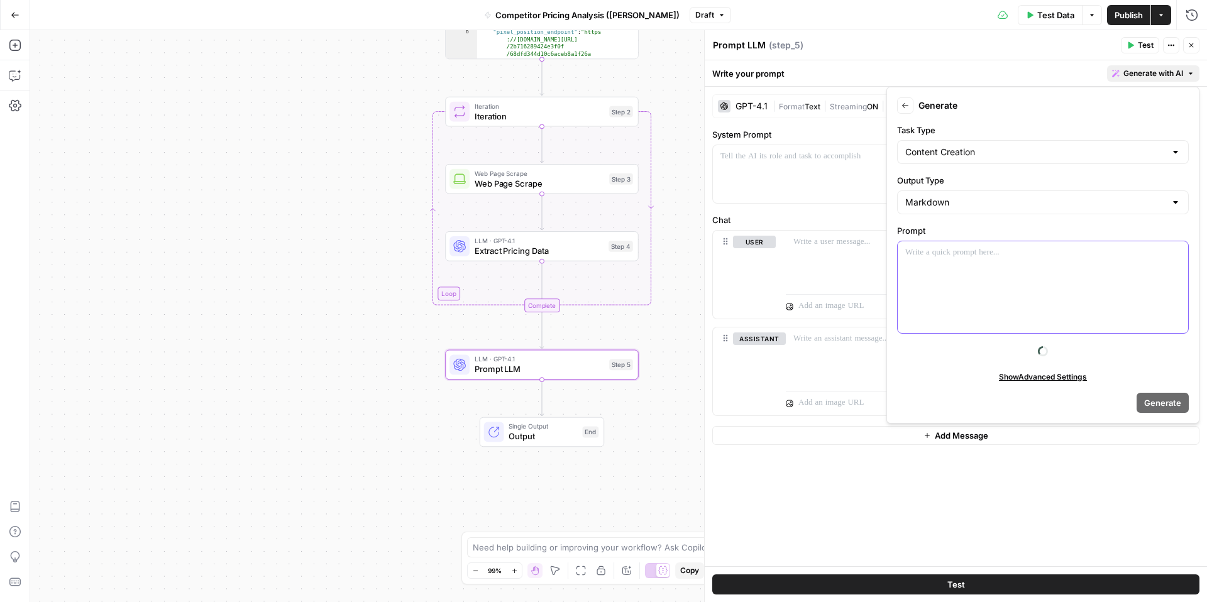
click at [954, 262] on div at bounding box center [1042, 287] width 290 height 92
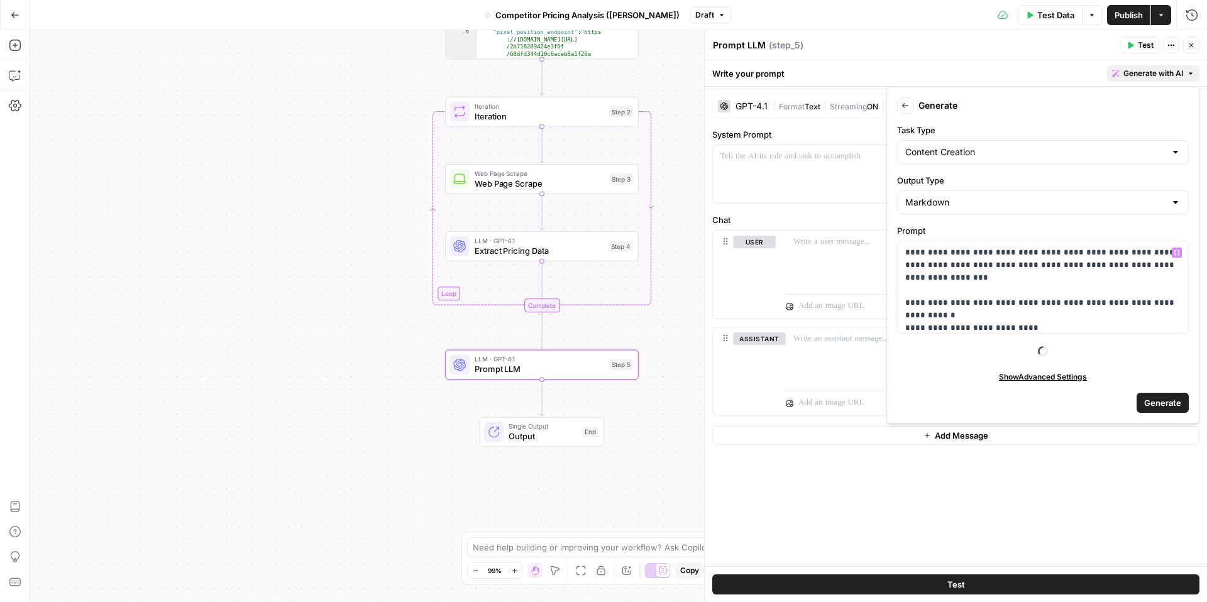
click at [1147, 400] on span "Generate" at bounding box center [1162, 403] width 37 height 13
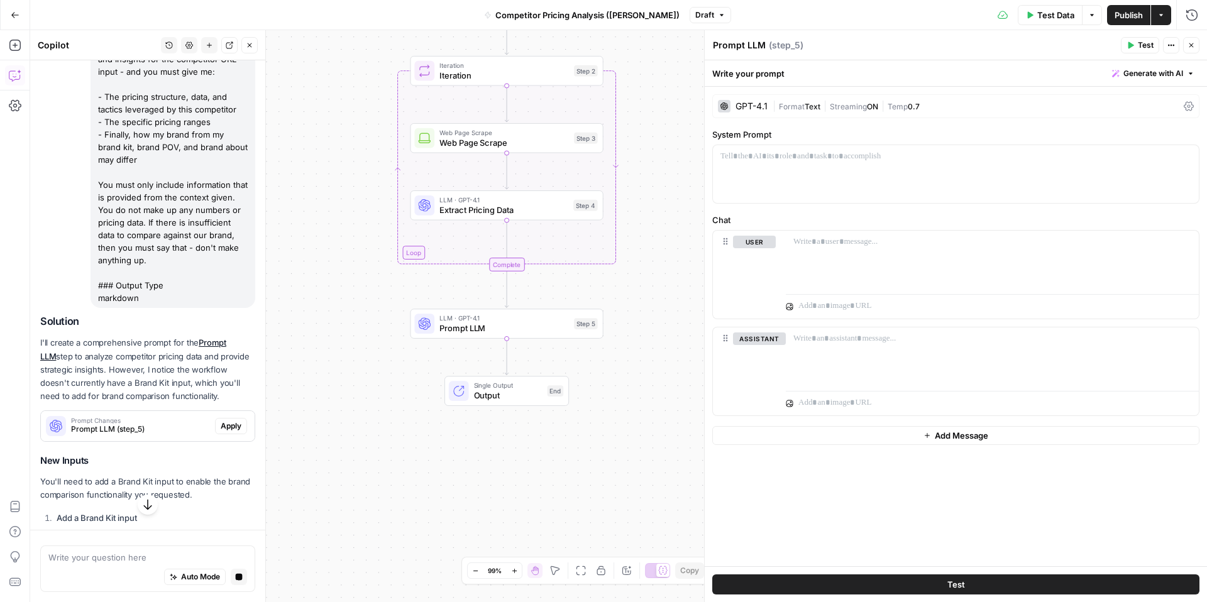
scroll to position [705, 0]
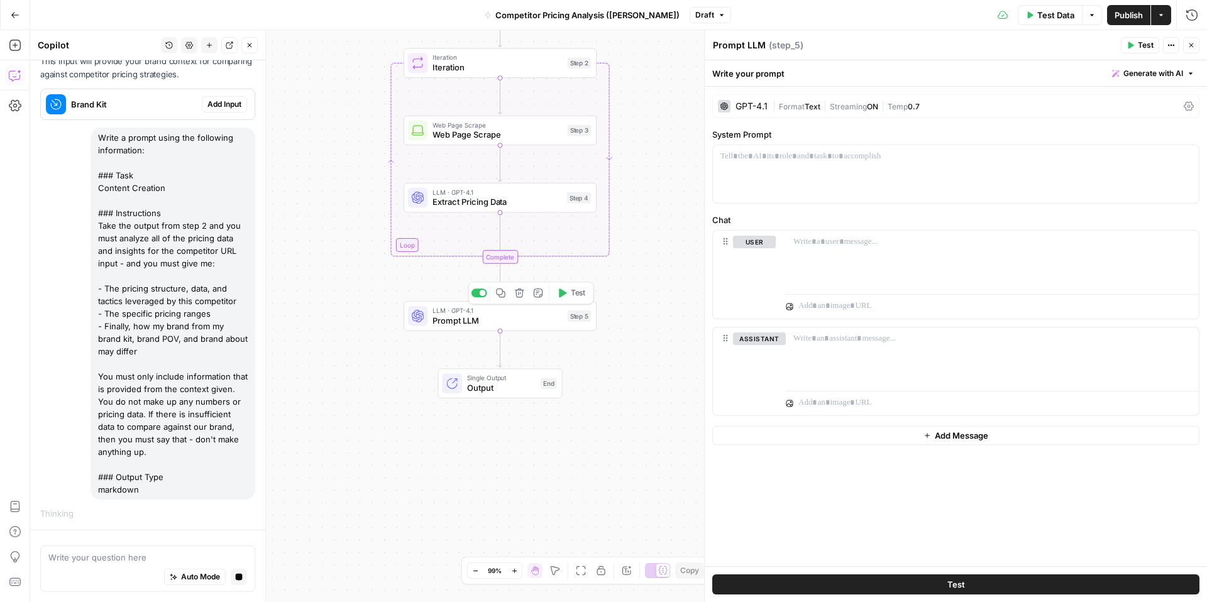
click at [462, 317] on span "Prompt LLM" at bounding box center [496, 320] width 129 height 13
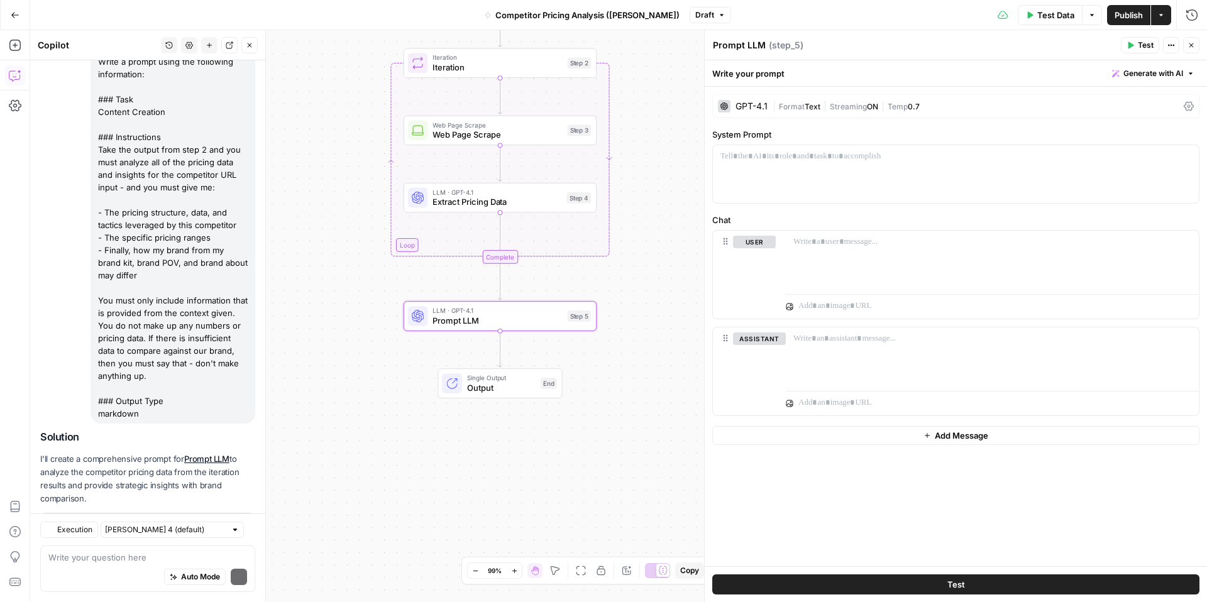
scroll to position [867, 0]
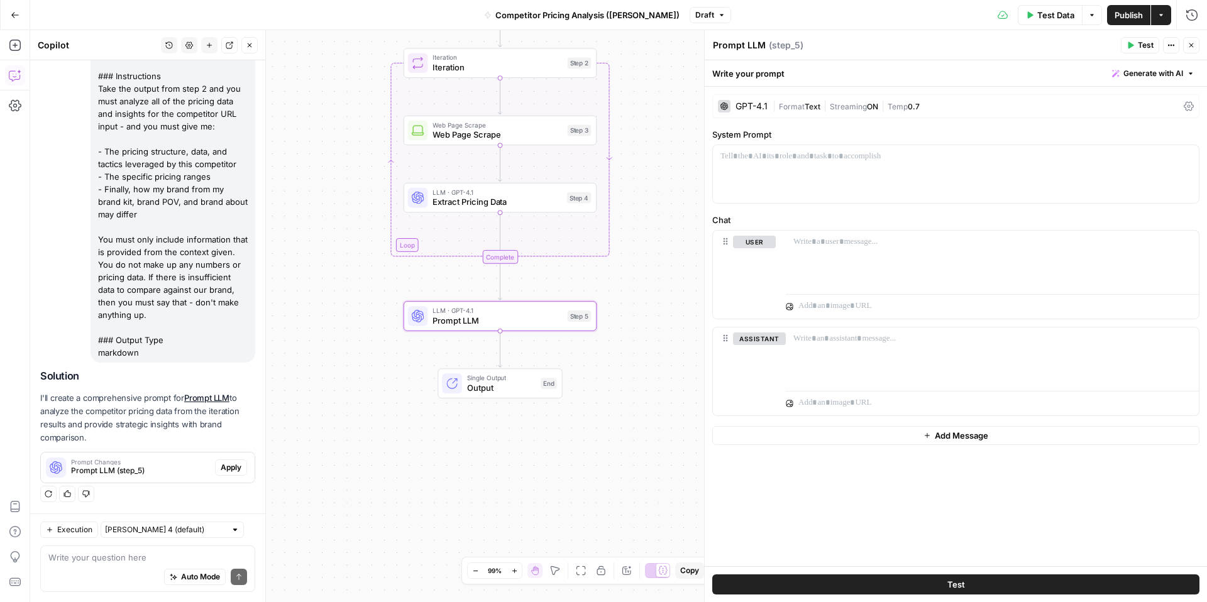
click at [234, 471] on span "Apply" at bounding box center [231, 467] width 21 height 11
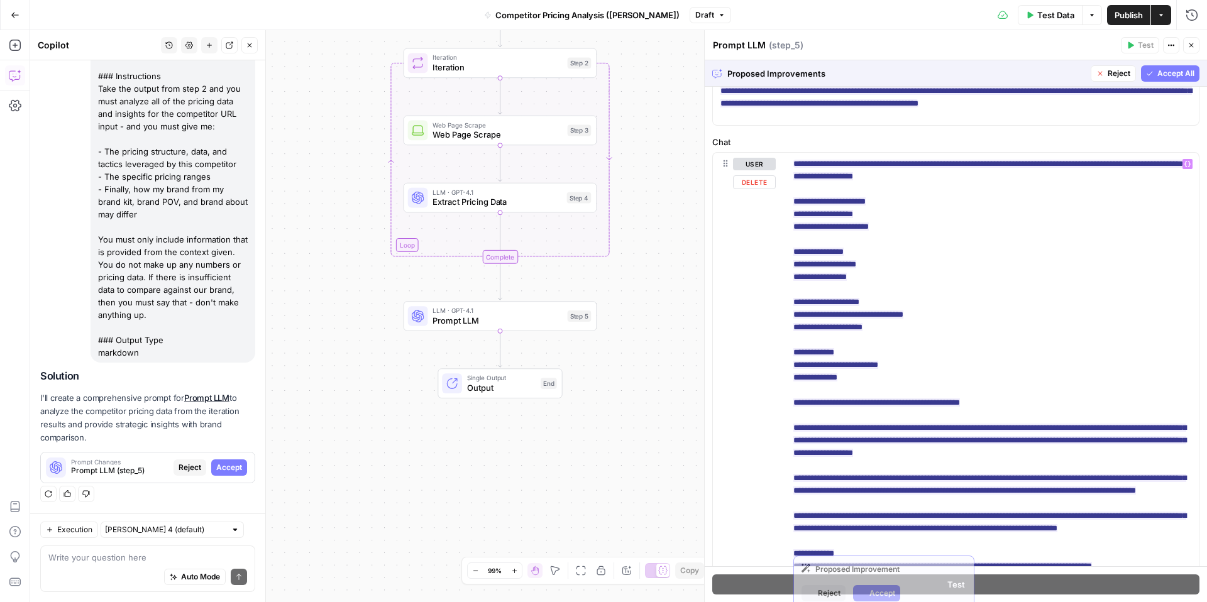
scroll to position [0, 0]
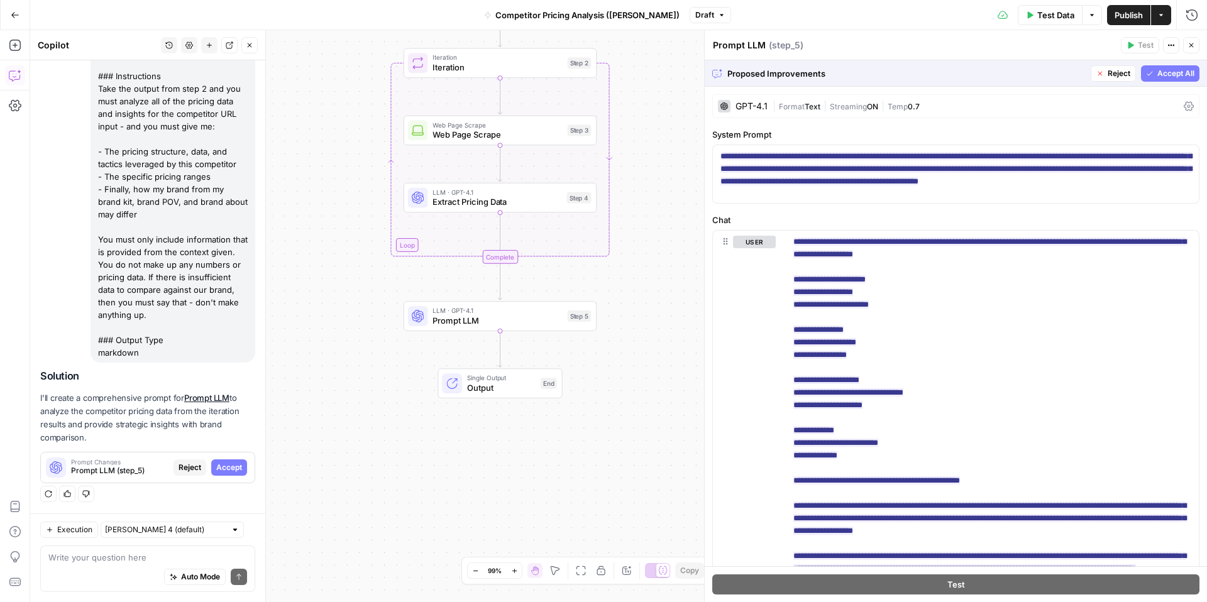
click at [1172, 70] on span "Accept All" at bounding box center [1175, 73] width 37 height 11
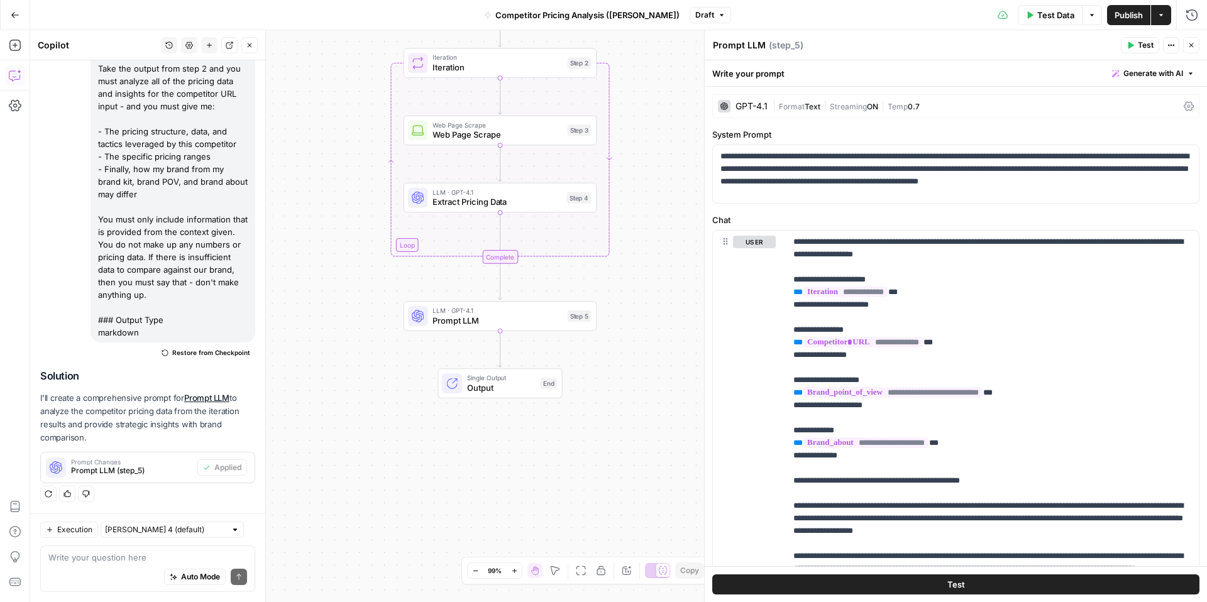
click at [1033, 15] on button "Test Data" at bounding box center [1050, 15] width 65 height 20
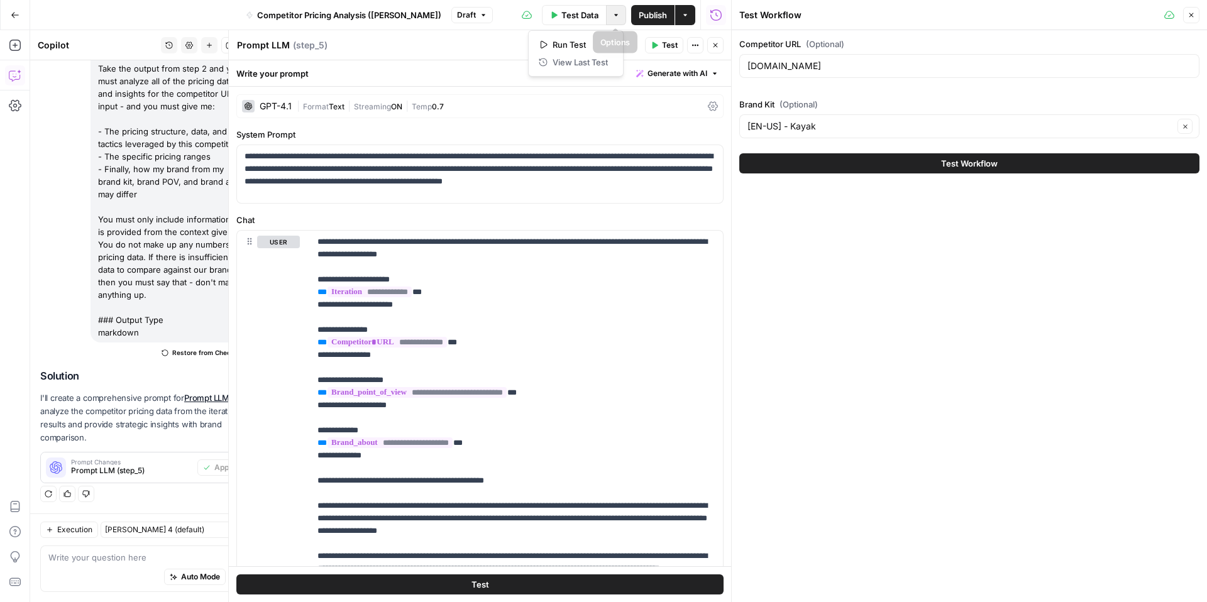
click at [616, 16] on icon "button" at bounding box center [616, 15] width 8 height 8
click at [949, 158] on span "Test Workflow" at bounding box center [969, 163] width 57 height 13
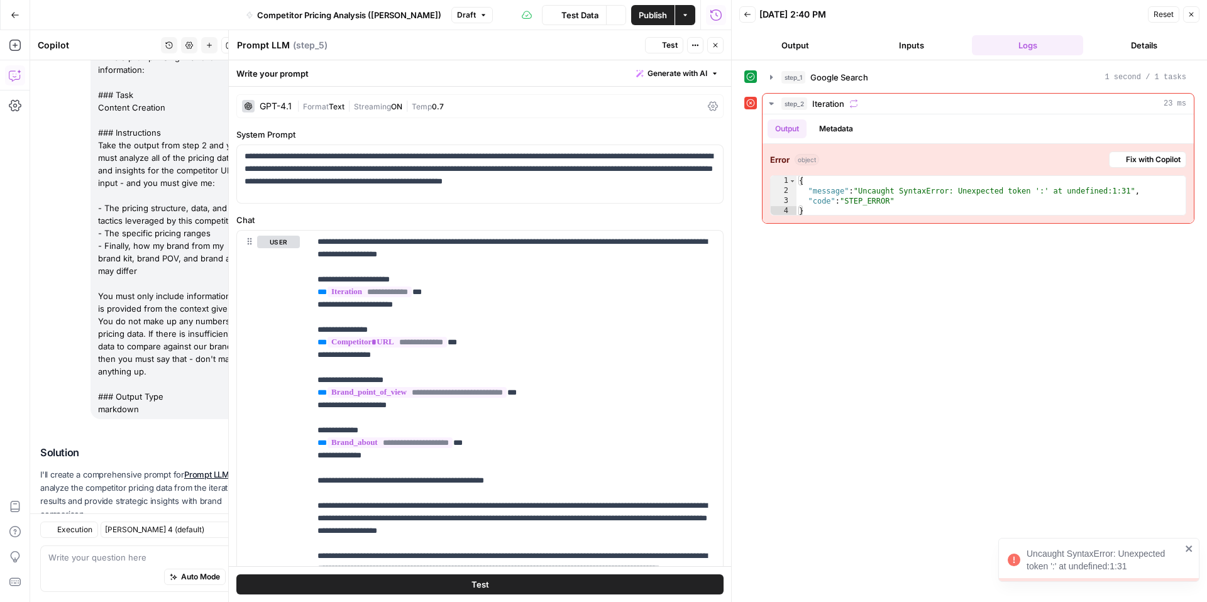
scroll to position [887, 0]
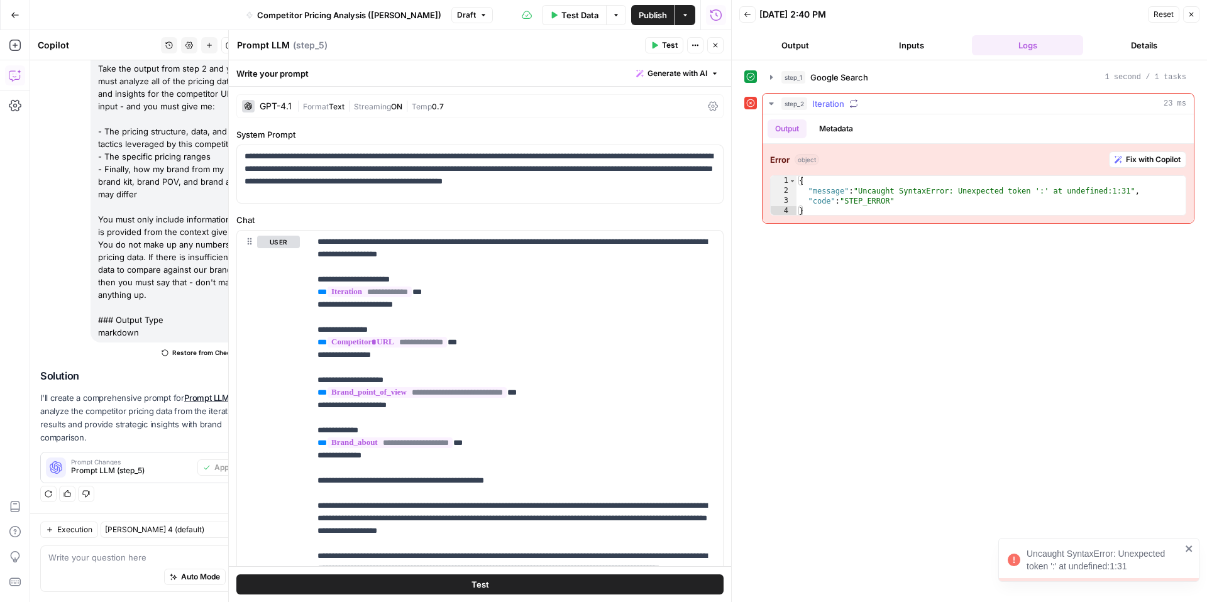
type textarea "**********"
click at [869, 199] on div "{ "message" : "Uncaught SyntaxError: Unexpected token ':' at undefined:1:31" , …" at bounding box center [990, 206] width 389 height 60
click at [713, 43] on icon "button" at bounding box center [715, 45] width 8 height 8
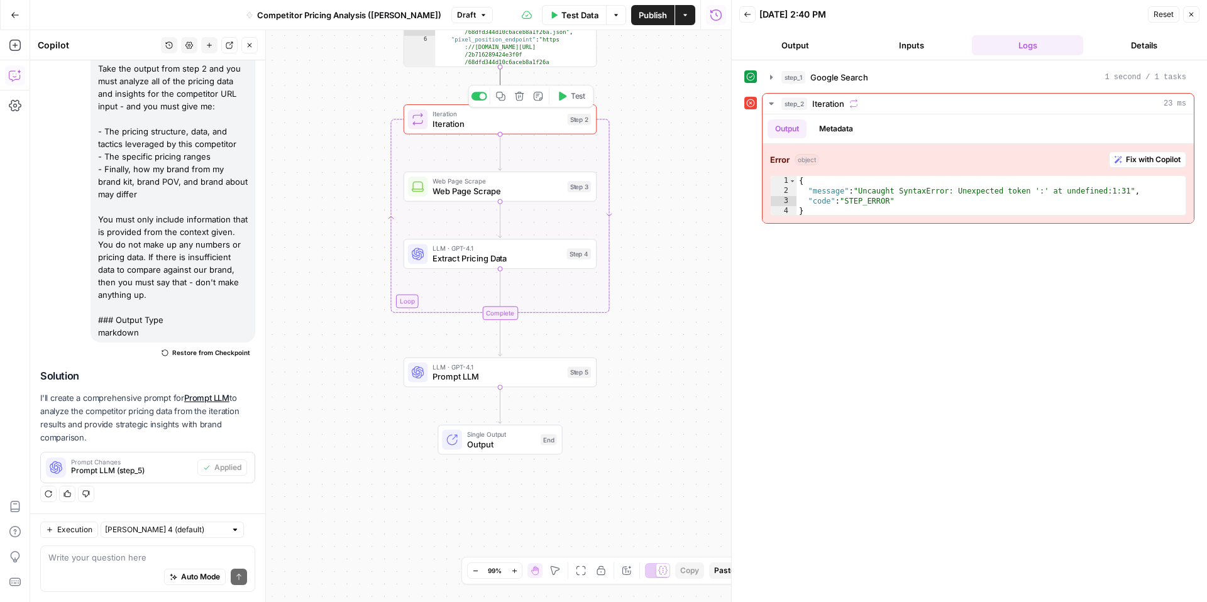
click at [542, 127] on span "Iteration" at bounding box center [496, 124] width 129 height 13
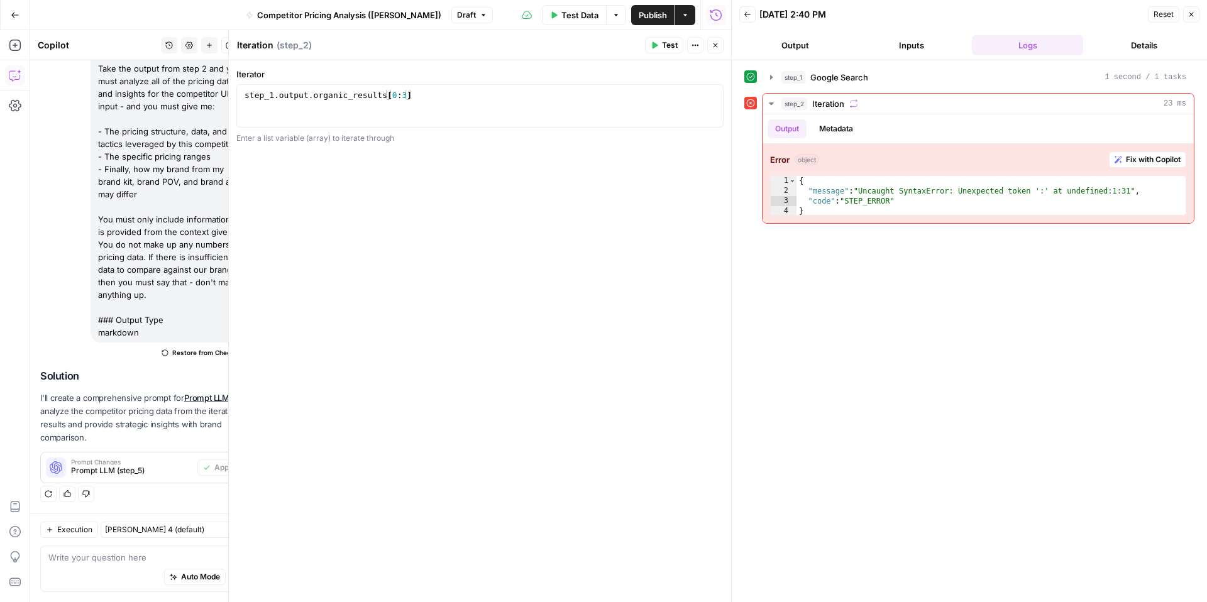
click at [711, 47] on icon "button" at bounding box center [715, 45] width 8 height 8
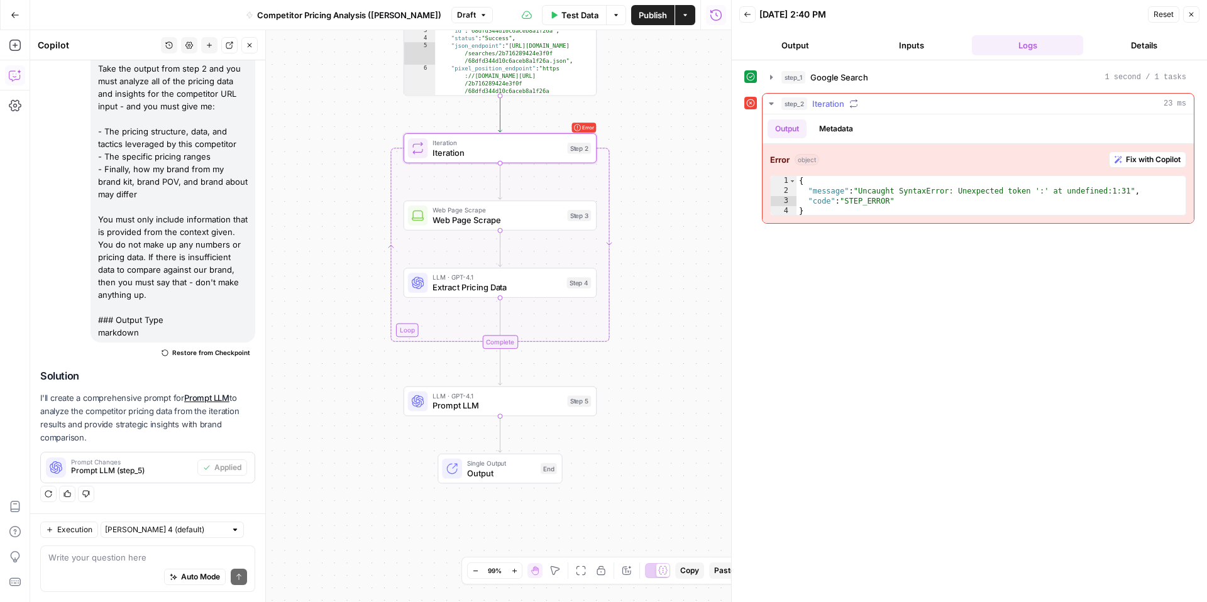
click at [1120, 162] on icon "button" at bounding box center [1118, 160] width 8 height 8
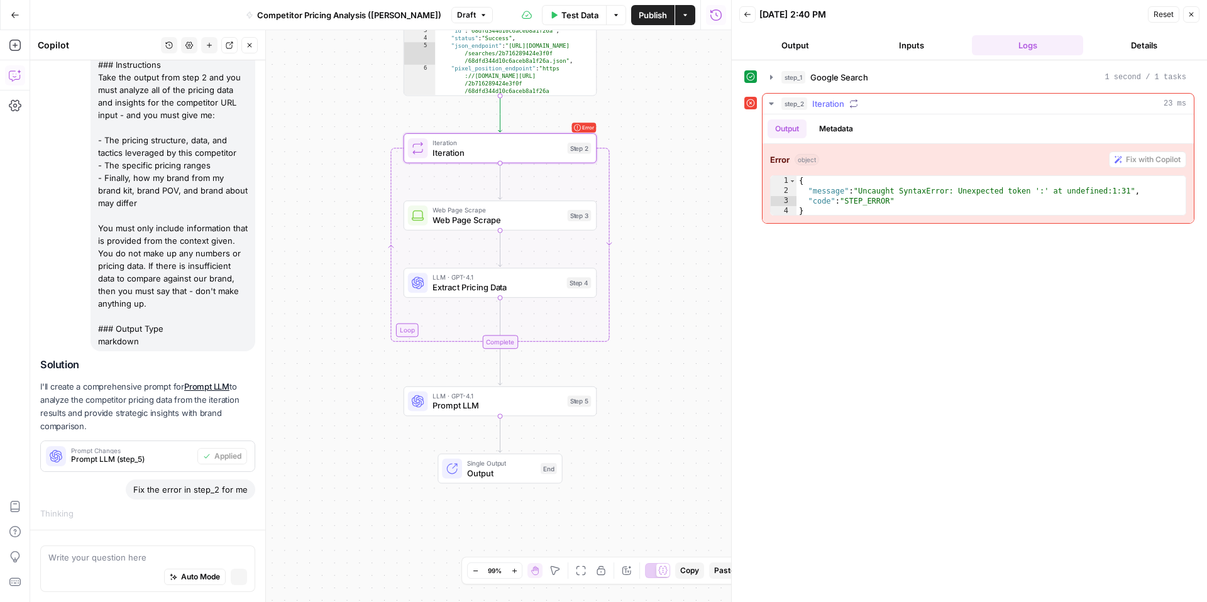
scroll to position [853, 0]
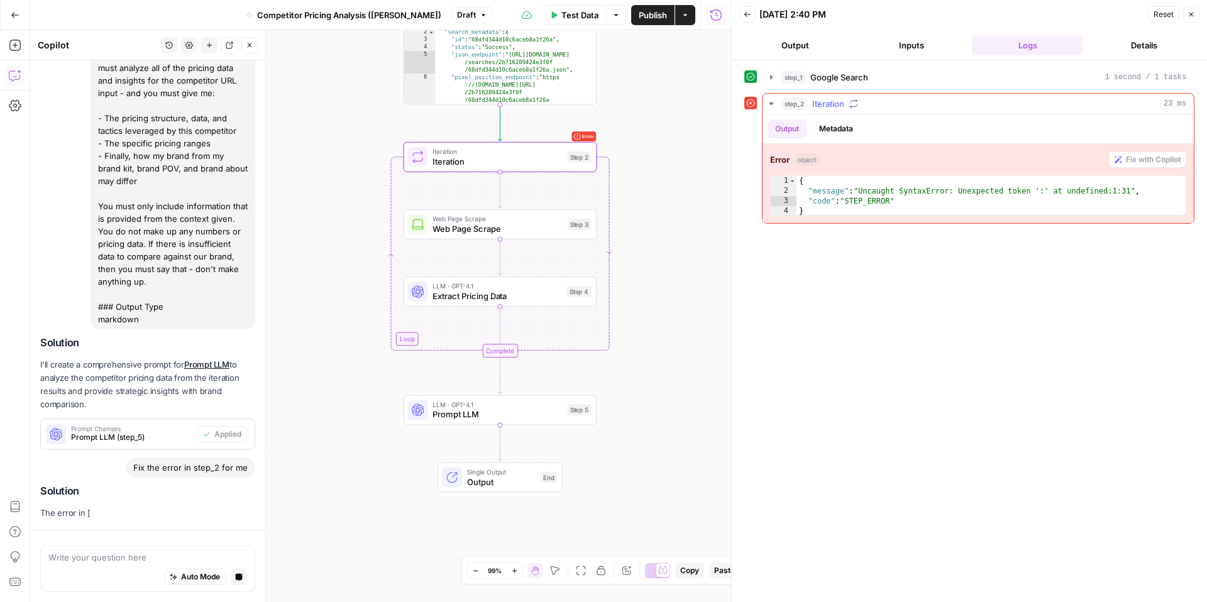
click at [855, 102] on icon "button" at bounding box center [853, 103] width 9 height 9
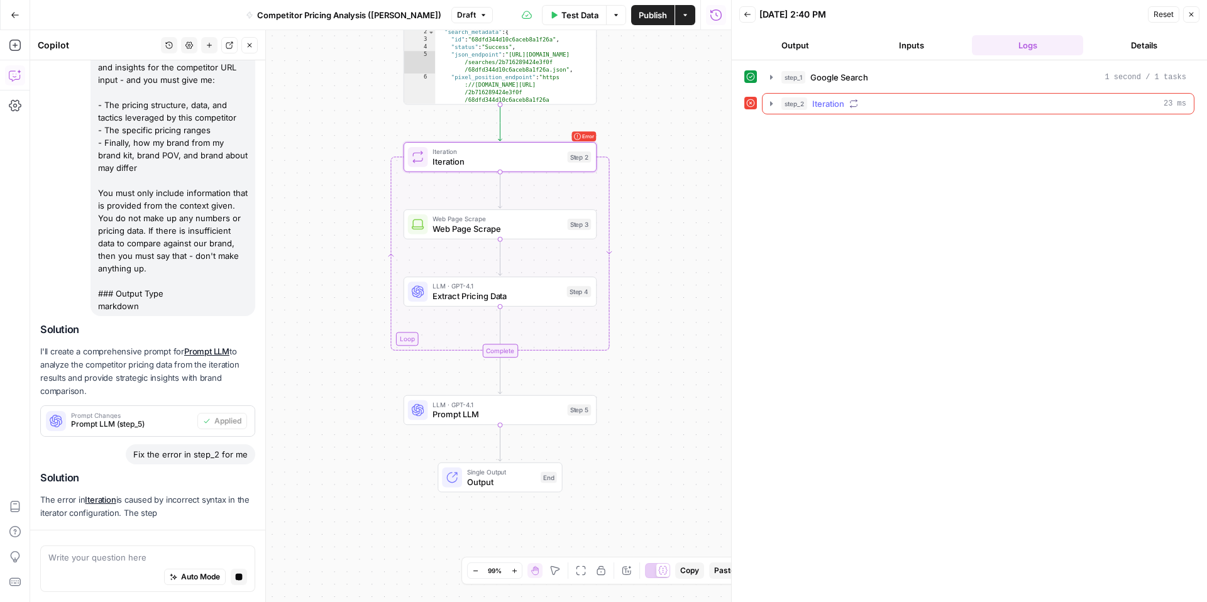
click at [855, 103] on icon "button" at bounding box center [853, 103] width 9 height 9
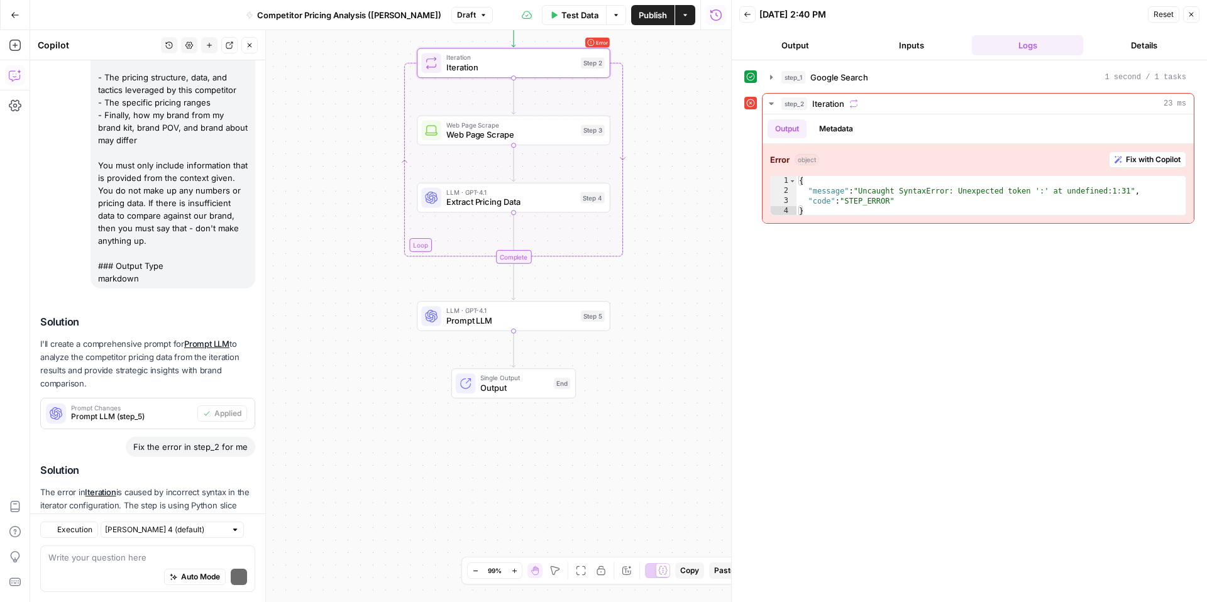
scroll to position [1023, 0]
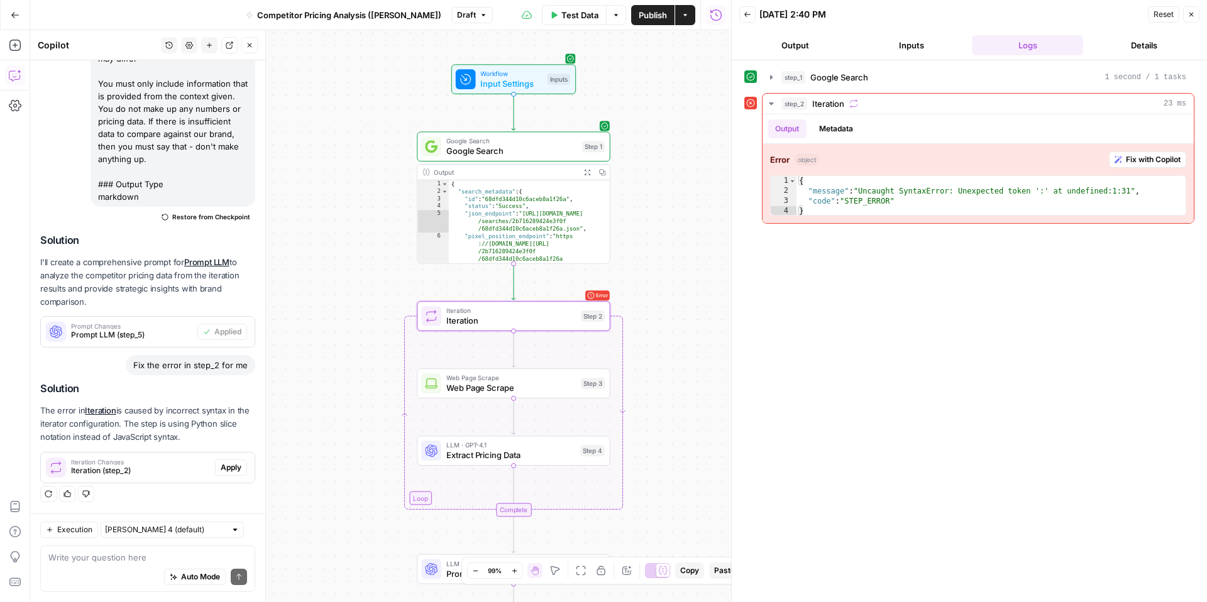
click at [222, 469] on span "Apply" at bounding box center [231, 467] width 21 height 11
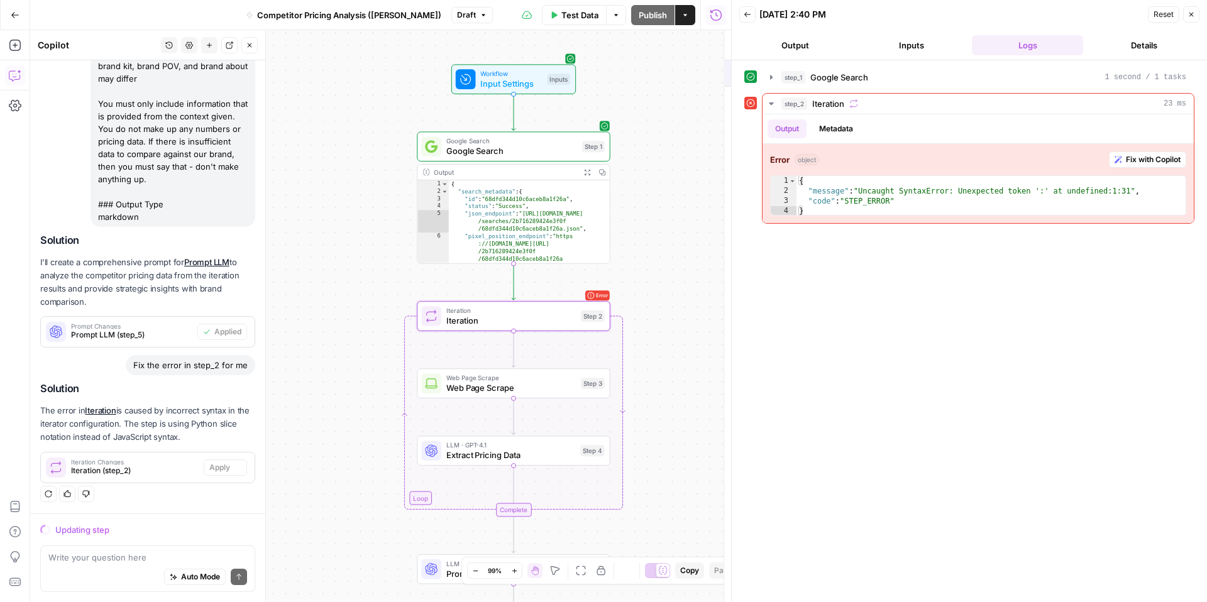
scroll to position [982, 0]
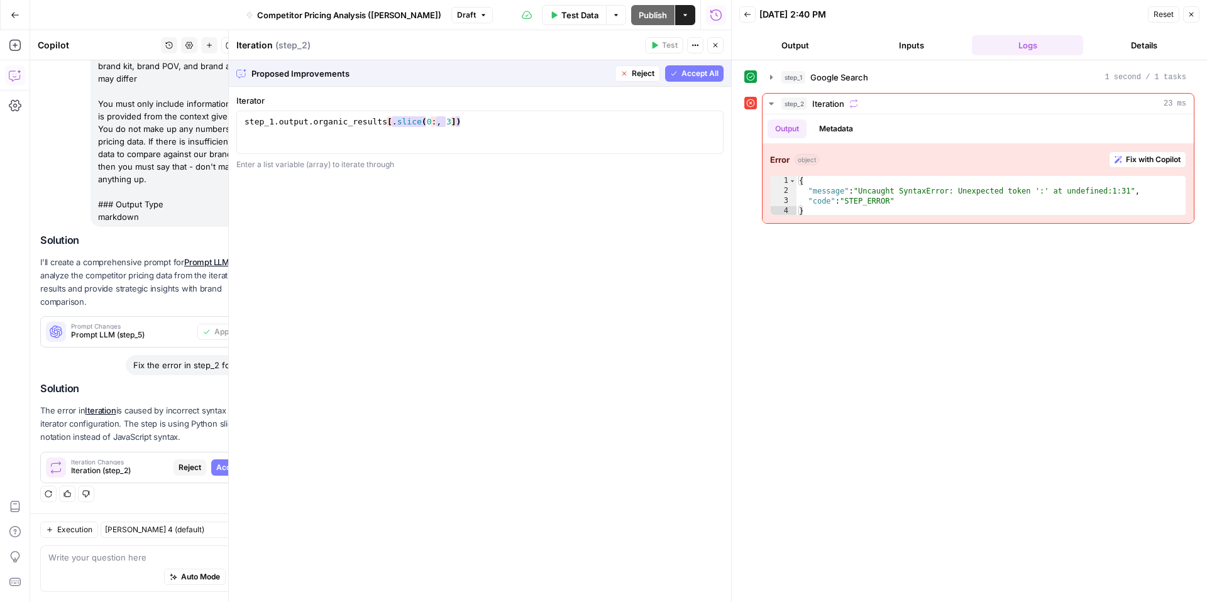
click at [673, 70] on icon "button" at bounding box center [674, 74] width 8 height 8
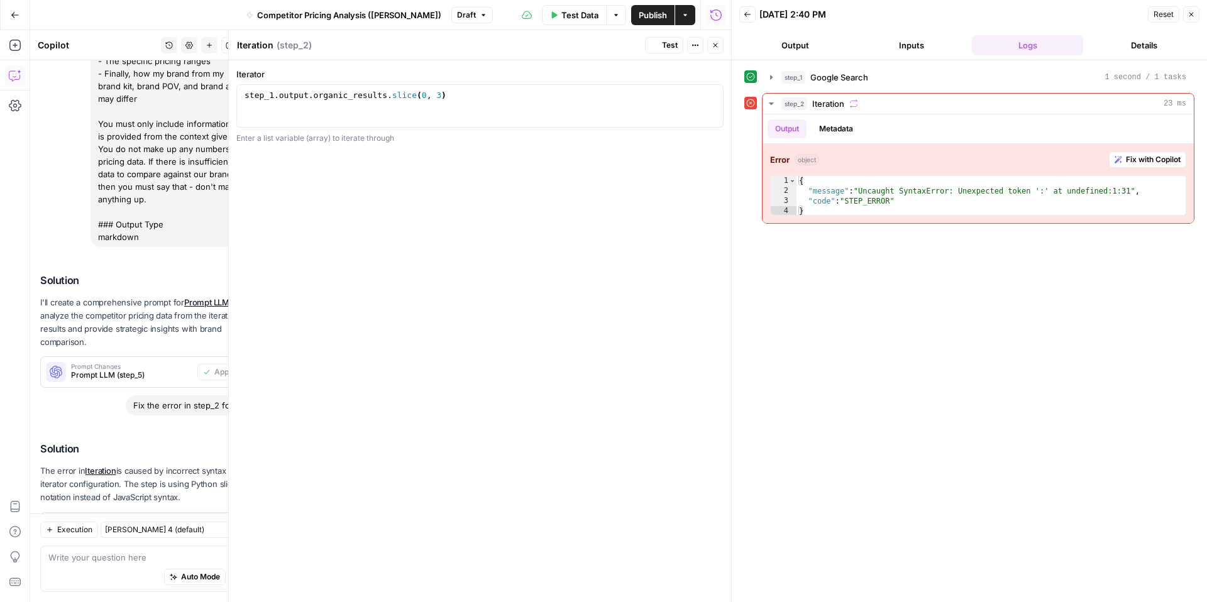
scroll to position [1043, 0]
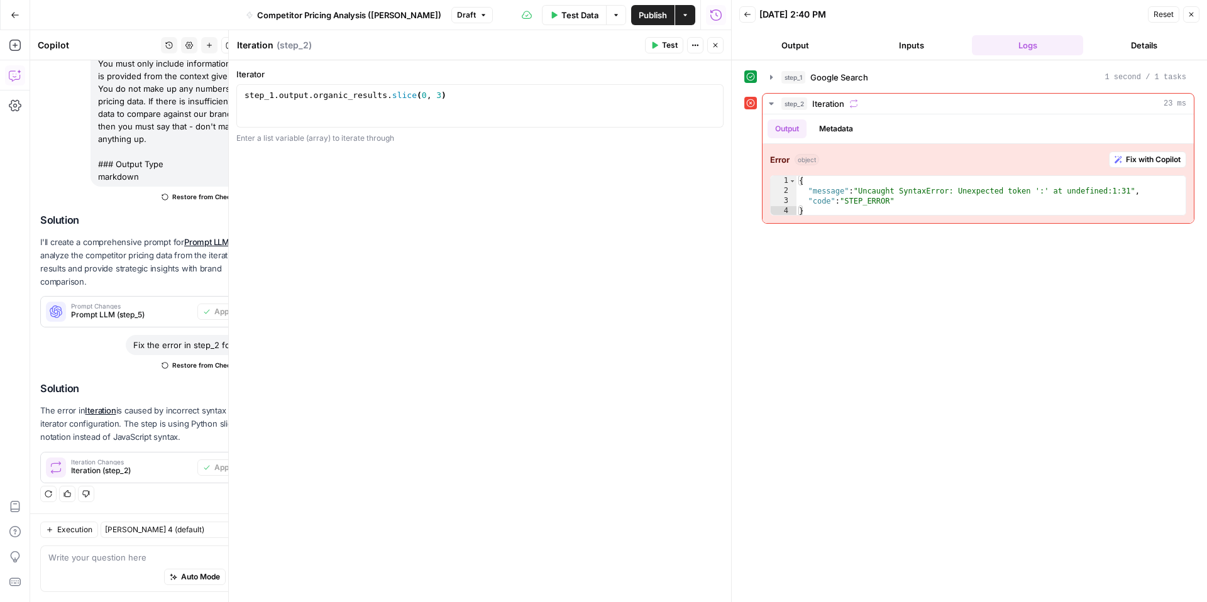
click at [718, 48] on button "Close" at bounding box center [715, 45] width 16 height 16
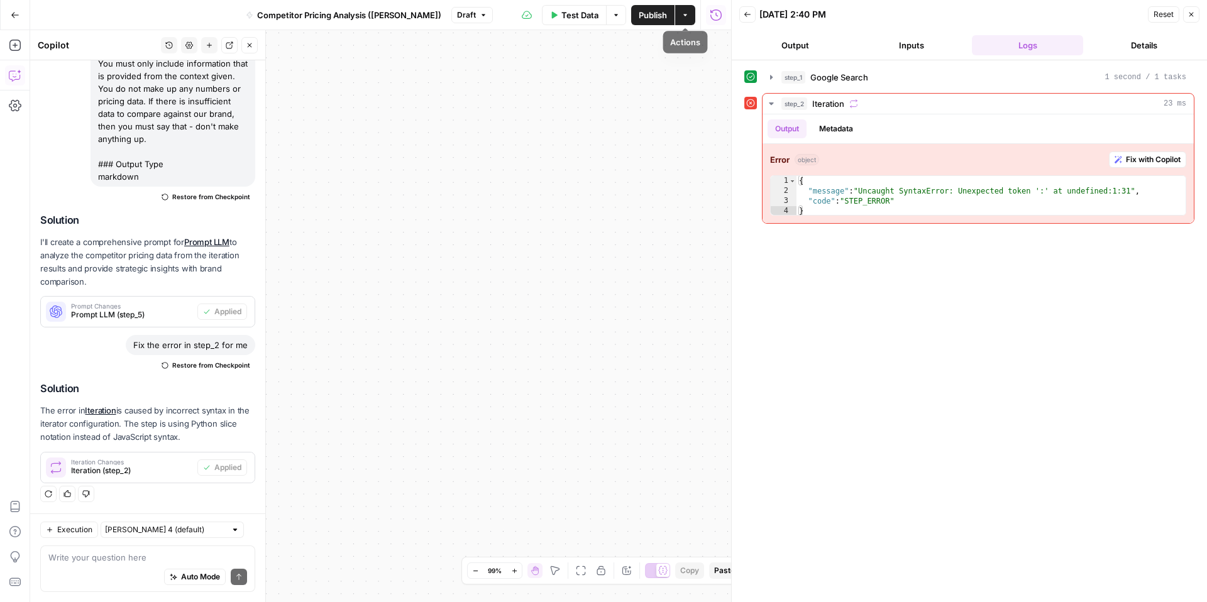
click at [681, 18] on icon "button" at bounding box center [685, 15] width 8 height 8
click at [590, 19] on span "Test Data" at bounding box center [579, 15] width 37 height 13
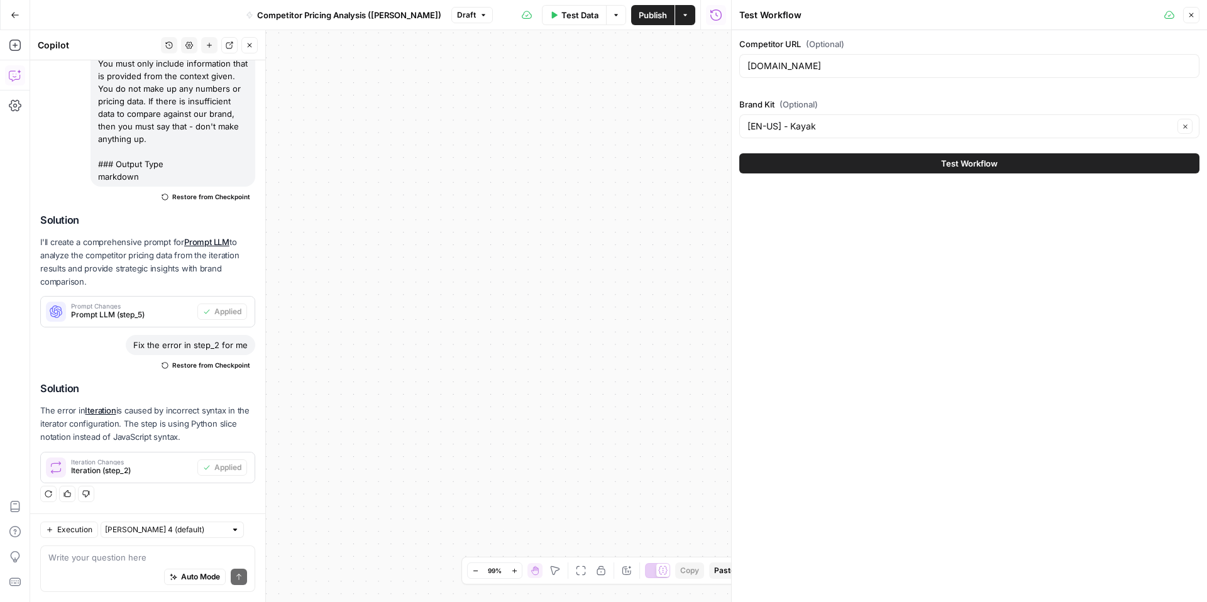
click at [618, 18] on icon "button" at bounding box center [616, 15] width 8 height 8
click at [972, 166] on span "Test Workflow" at bounding box center [969, 163] width 57 height 13
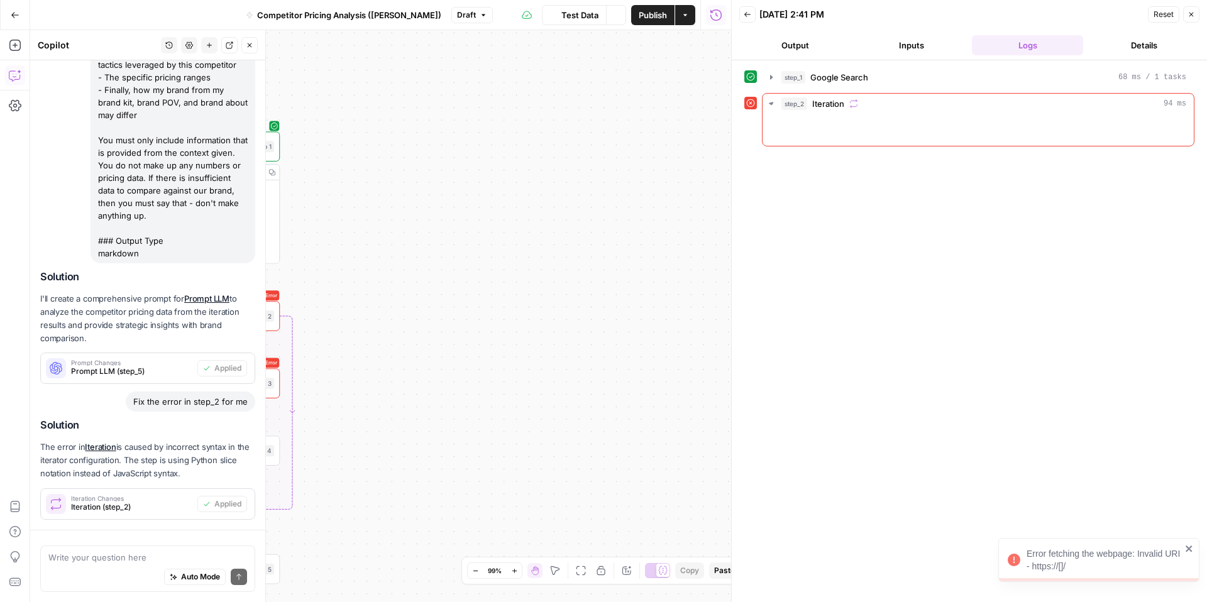
scroll to position [1043, 0]
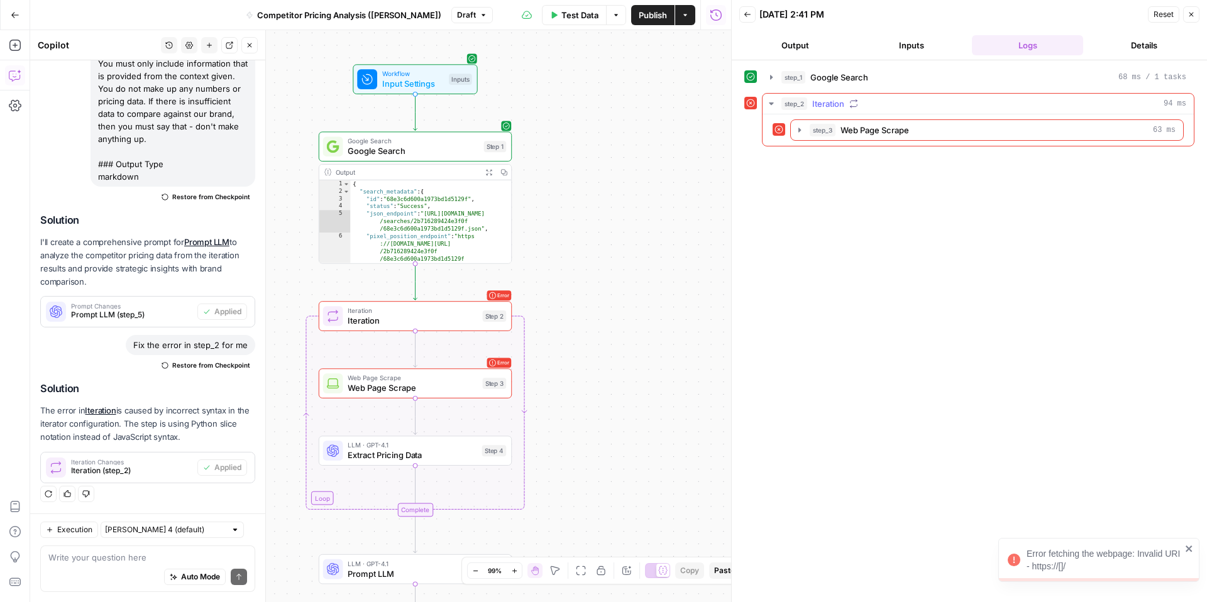
click at [870, 102] on div "step_2 Iteration 94 ms" at bounding box center [983, 103] width 405 height 13
click at [871, 102] on div "step_2 Iteration 94 ms" at bounding box center [983, 103] width 405 height 13
click at [466, 321] on span "Iteration" at bounding box center [412, 320] width 129 height 13
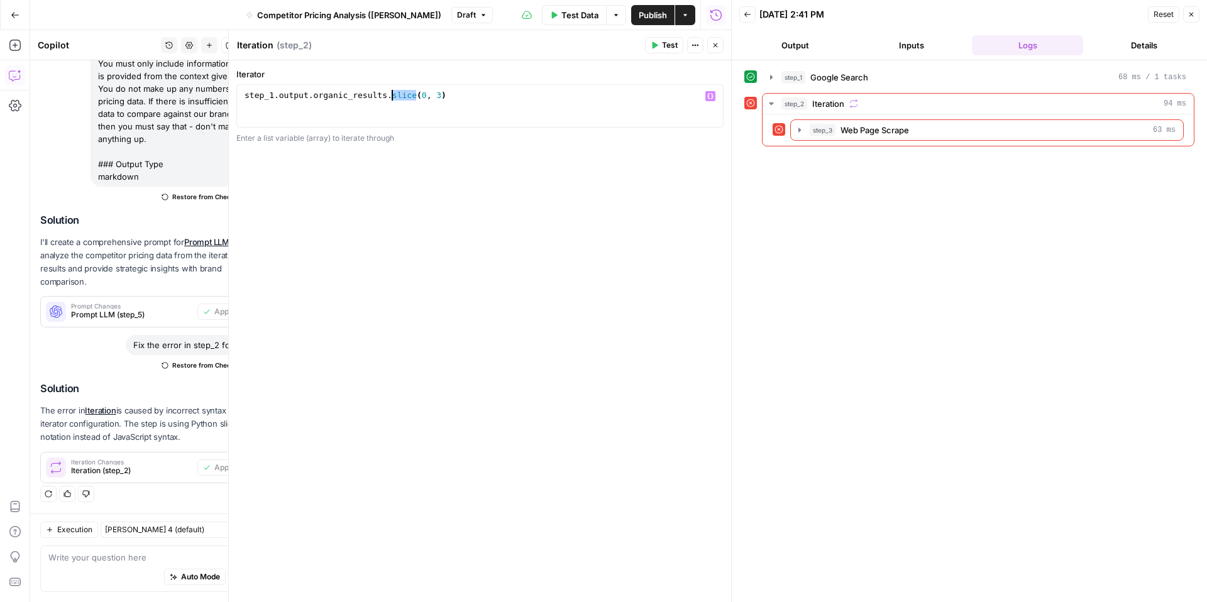
drag, startPoint x: 417, startPoint y: 95, endPoint x: 390, endPoint y: 99, distance: 28.0
click at [390, 99] on div "step_1 . output . organic_results . slice ( 0 , 3 )" at bounding box center [480, 116] width 476 height 53
type textarea "**********"
click at [953, 195] on div "step_1 Google Search 68 ms / 1 tasks step_2 Iteration 94 ms step_3 Web Page Scr…" at bounding box center [969, 331] width 450 height 529
click at [663, 41] on span "Test" at bounding box center [670, 45] width 16 height 11
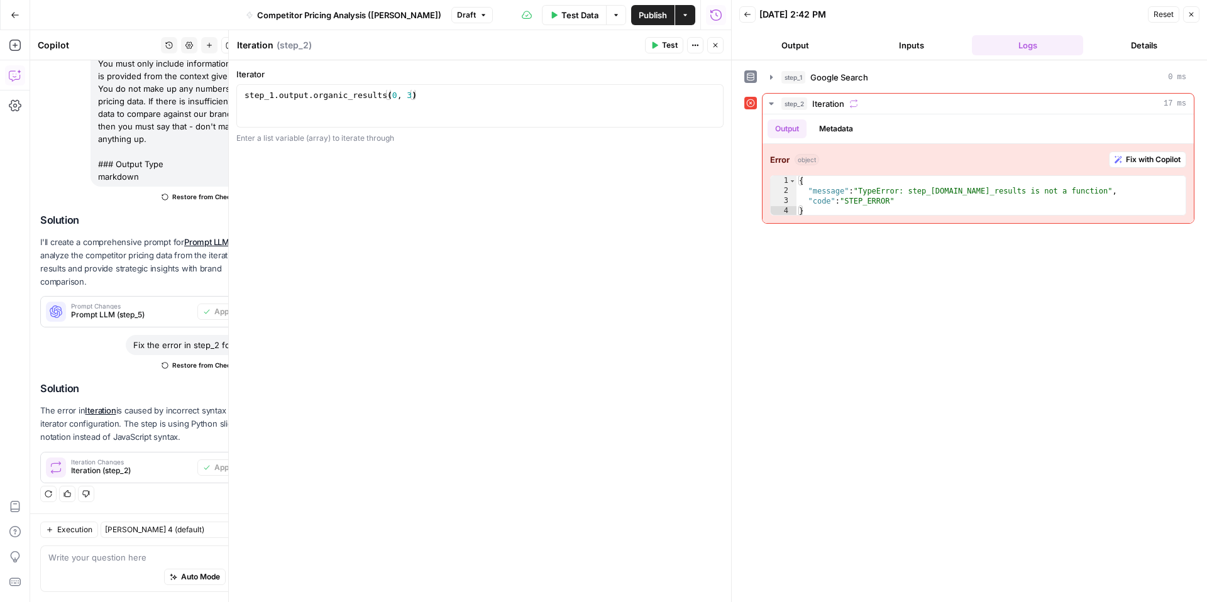
click at [728, 48] on div at bounding box center [731, 301] width 13 height 602
click at [720, 48] on button "Close" at bounding box center [715, 45] width 16 height 16
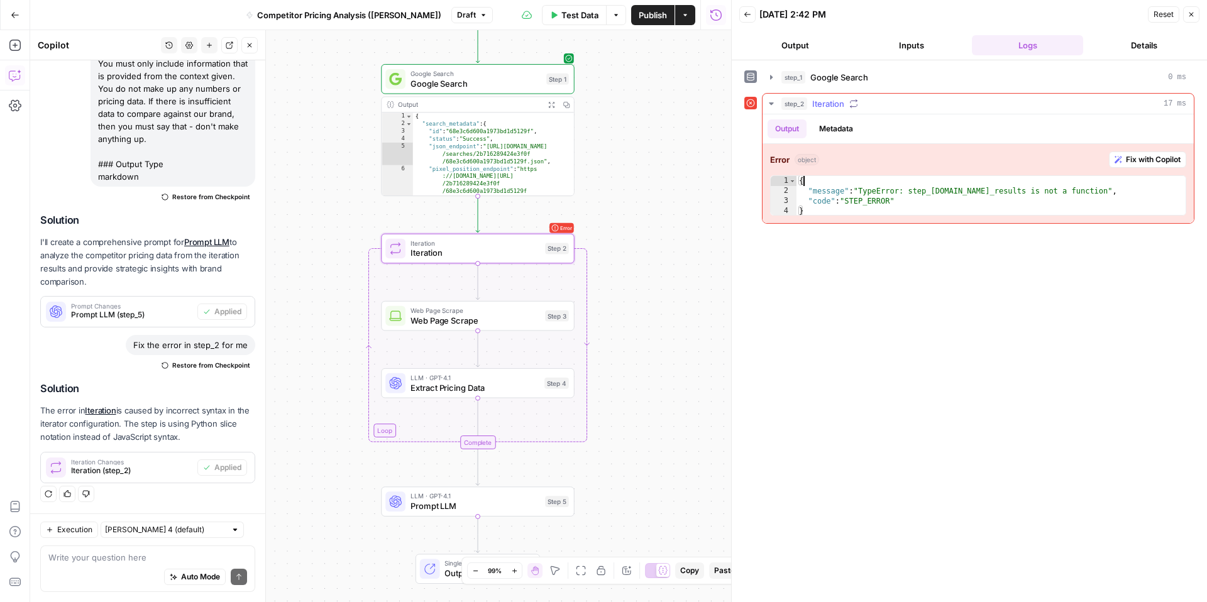
click at [824, 185] on div "{ "message" : "TypeError: step_[DOMAIN_NAME]_results is not a function" , "code…" at bounding box center [990, 206] width 389 height 60
click at [811, 192] on div "{ "message" : "TypeError: step_[DOMAIN_NAME]_results is not a function" , "code…" at bounding box center [990, 206] width 389 height 60
type textarea "**********"
click at [852, 124] on button "Metadata" at bounding box center [835, 128] width 49 height 19
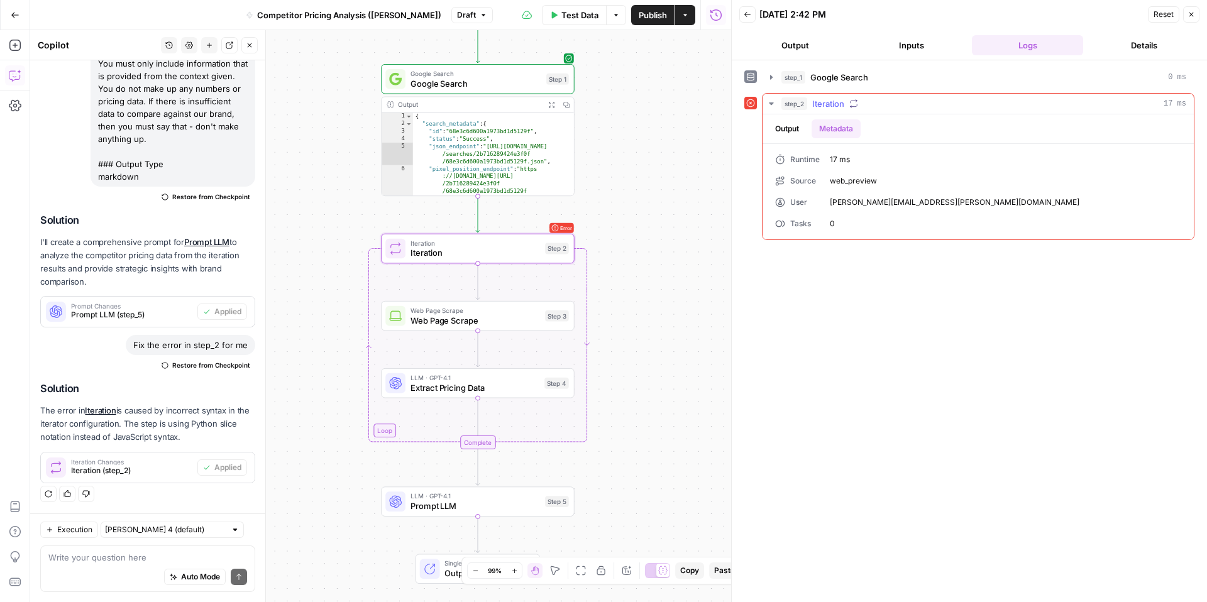
click at [839, 104] on span "Iteration" at bounding box center [828, 103] width 32 height 13
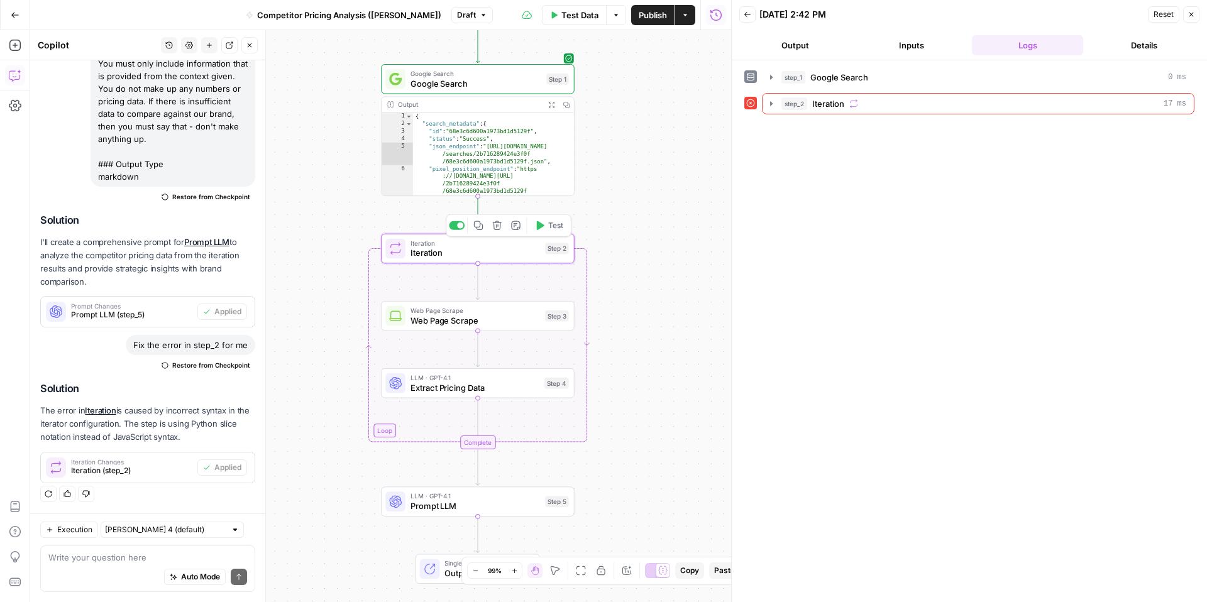
click at [510, 260] on div "Iteration Iteration Step 2 Copy step Delete step Add Note Test" at bounding box center [477, 249] width 193 height 30
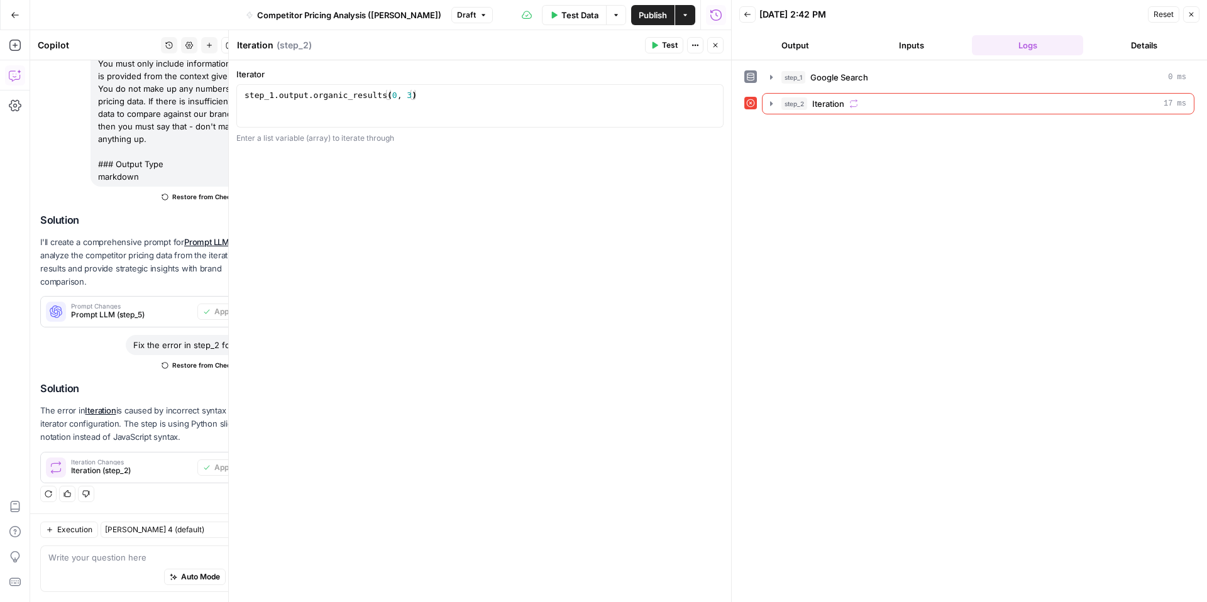
click at [674, 52] on button "Test" at bounding box center [664, 45] width 38 height 16
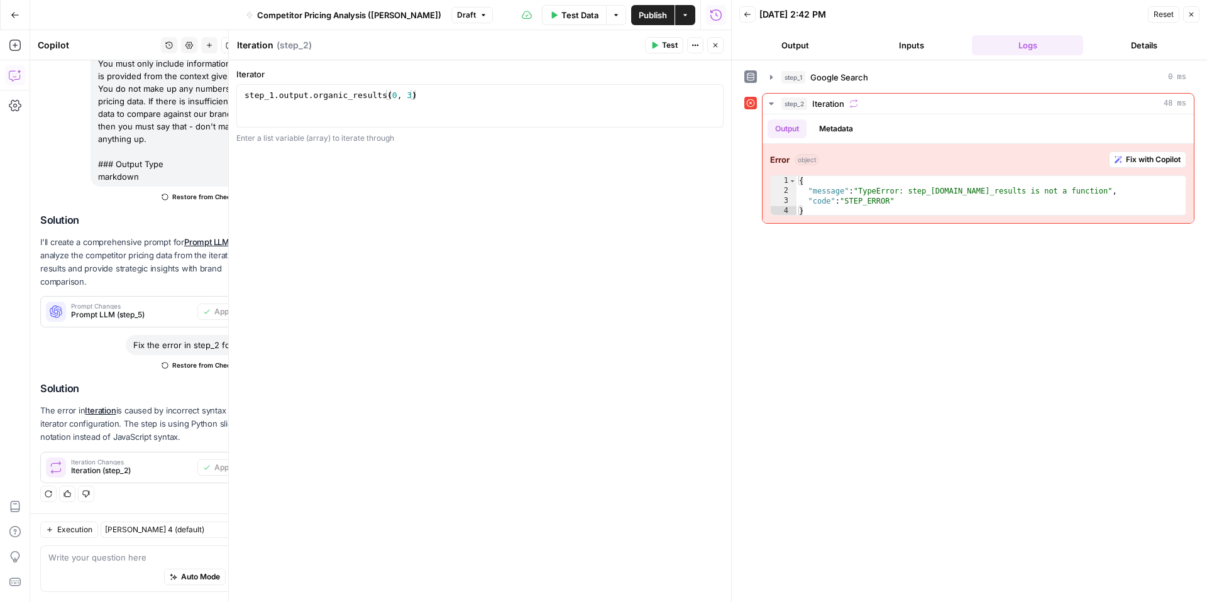
click at [749, 102] on icon at bounding box center [750, 103] width 9 height 9
click at [556, 221] on div "Iterator 1 step_1 . output . organic_results ( 0 , 3 ) XXXXXXXXXXXXXXXXXXXXXXXX…" at bounding box center [480, 331] width 502 height 542
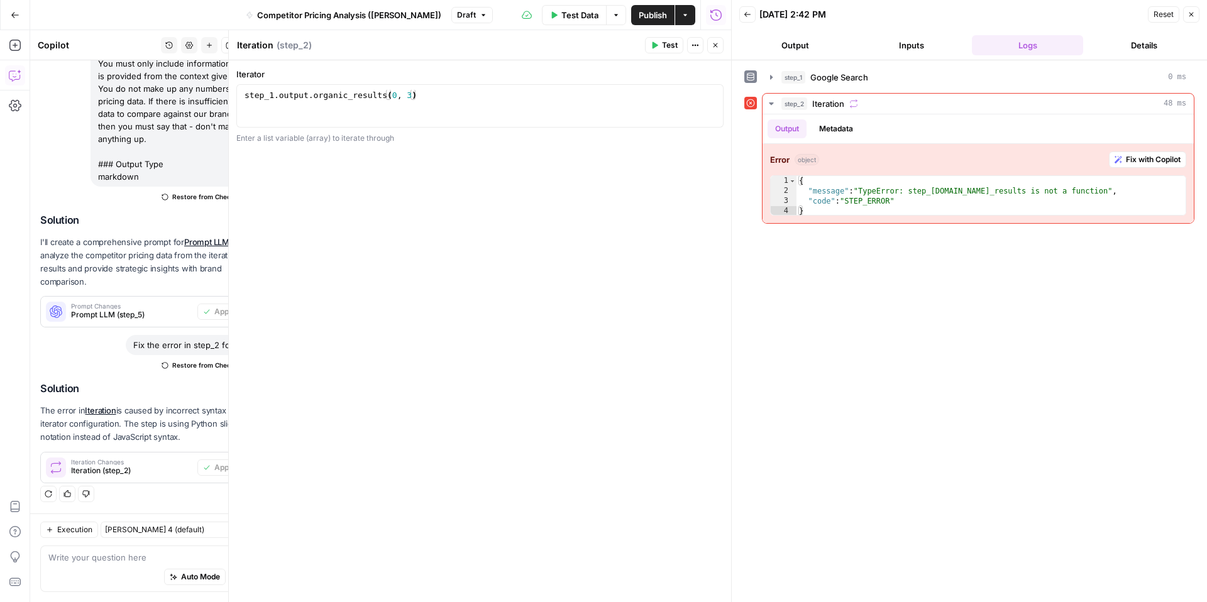
click at [1191, 19] on button "Close" at bounding box center [1191, 14] width 16 height 16
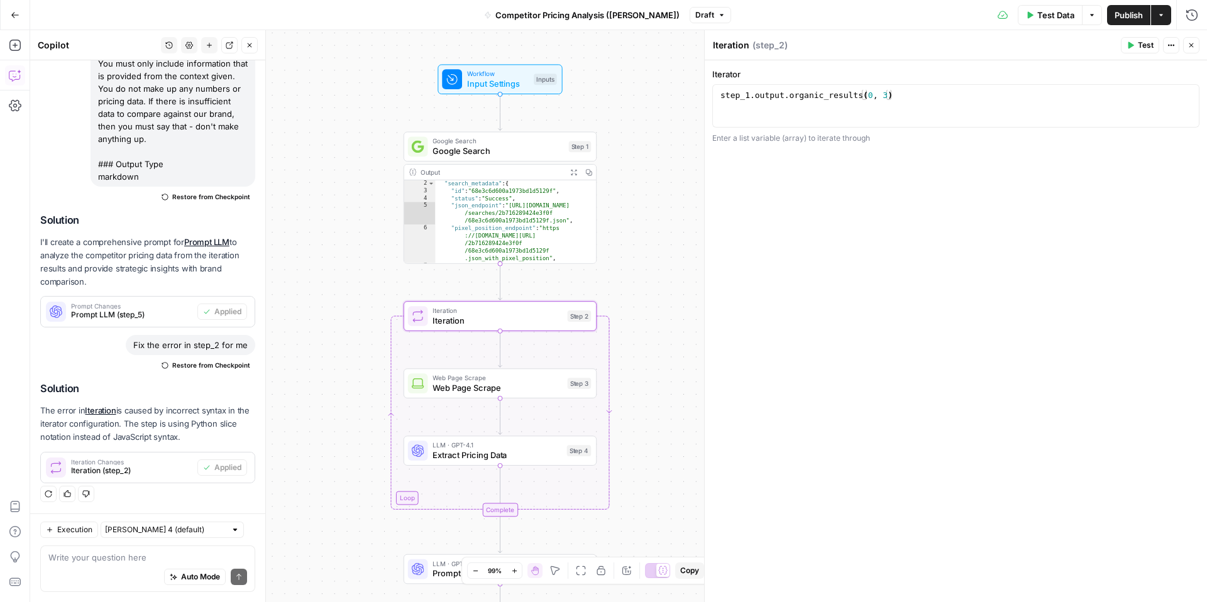
click at [144, 464] on span "Iteration Changes" at bounding box center [131, 462] width 121 height 6
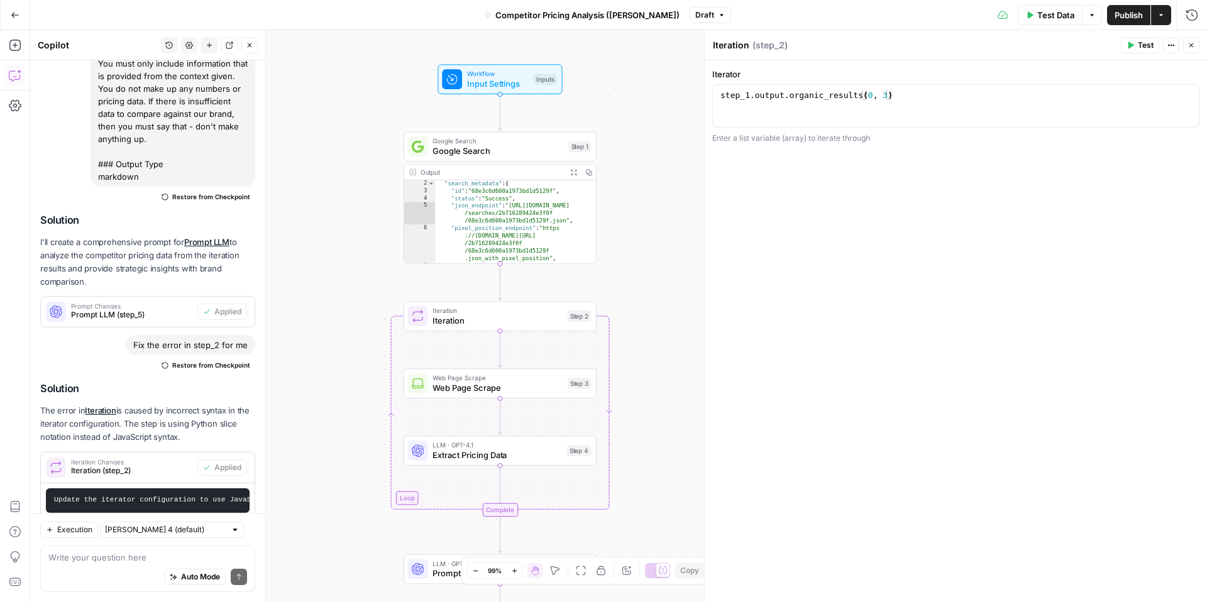
scroll to position [1116, 0]
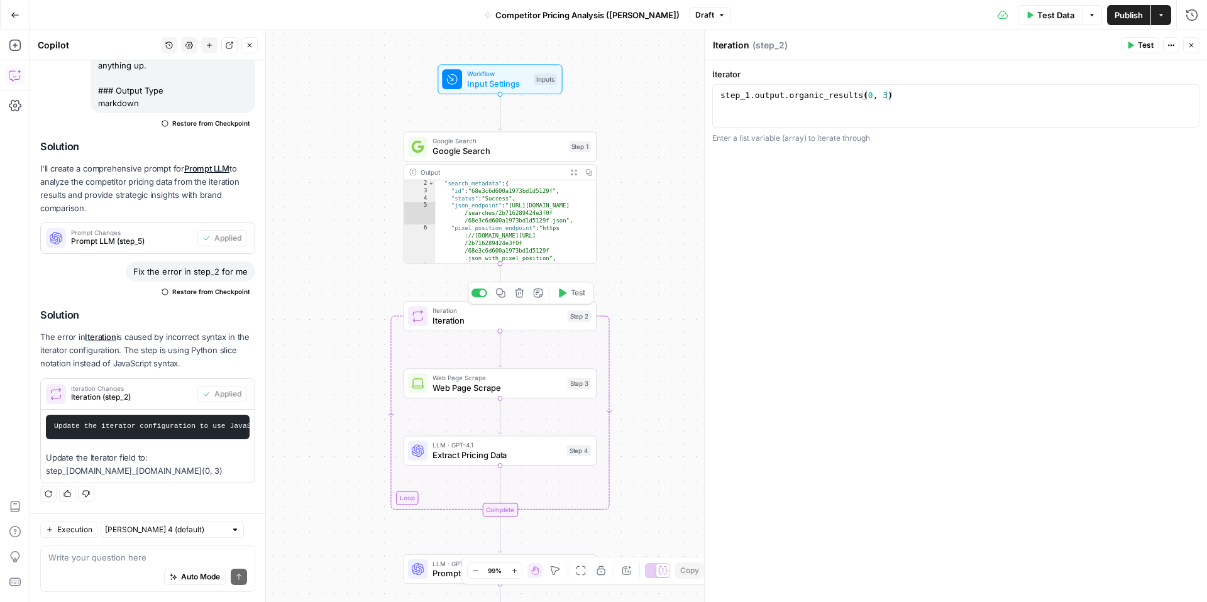
click at [518, 315] on span "Iteration" at bounding box center [496, 320] width 129 height 13
click at [1088, 15] on icon "button" at bounding box center [1092, 15] width 8 height 8
click at [1058, 43] on span "Run Test" at bounding box center [1055, 44] width 55 height 13
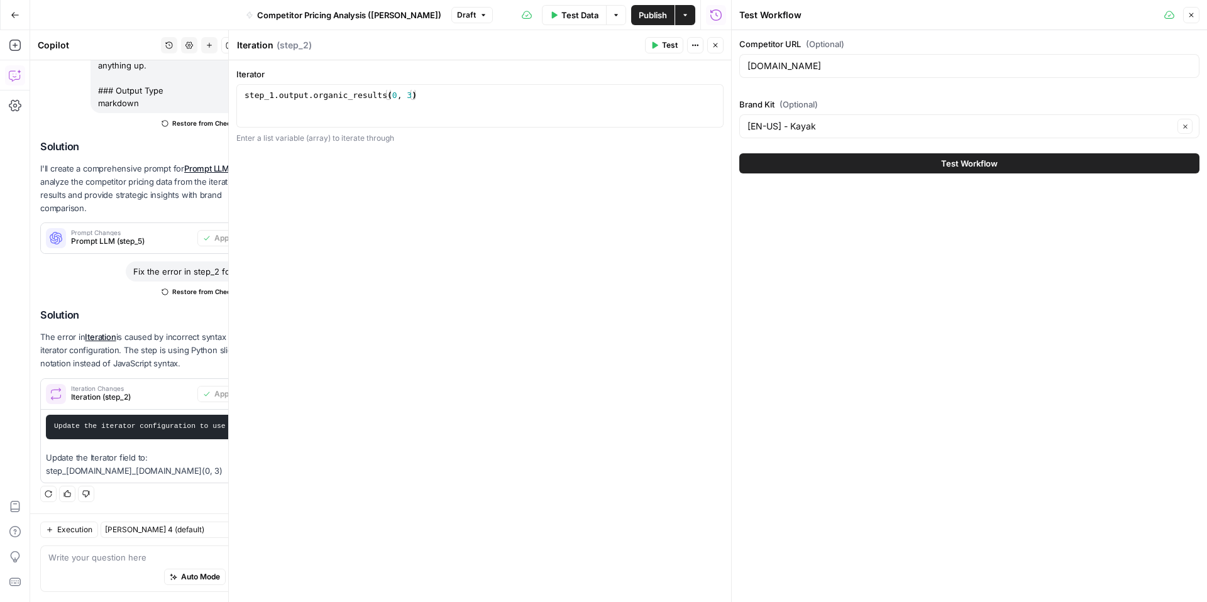
click at [619, 19] on button "Options" at bounding box center [616, 15] width 20 height 20
click at [725, 52] on div at bounding box center [731, 301] width 13 height 602
click at [719, 48] on button "Close" at bounding box center [714, 45] width 16 height 16
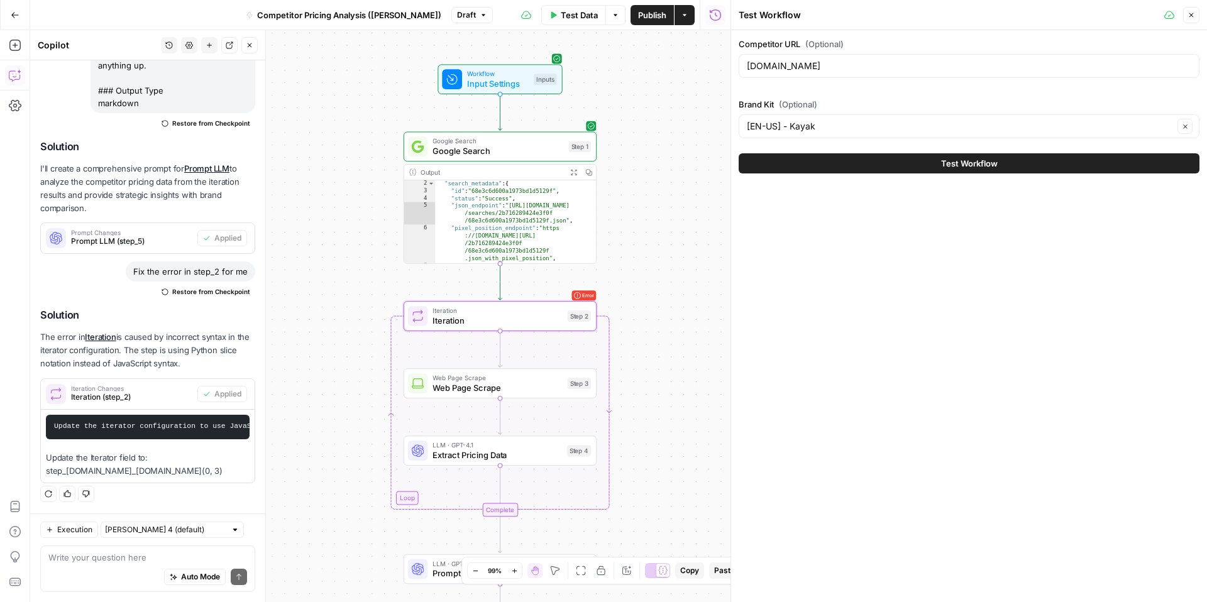
click at [1190, 15] on icon "button" at bounding box center [1191, 15] width 8 height 8
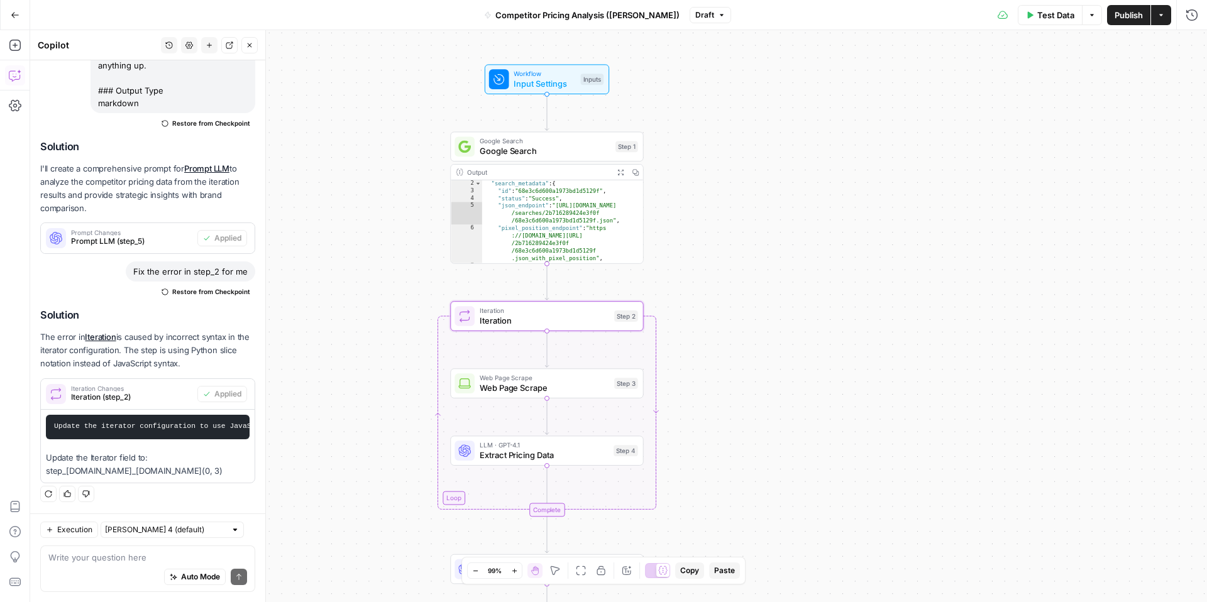
click at [1090, 19] on button "Options" at bounding box center [1092, 15] width 20 height 20
click at [1061, 60] on span "View Last Test" at bounding box center [1055, 62] width 55 height 13
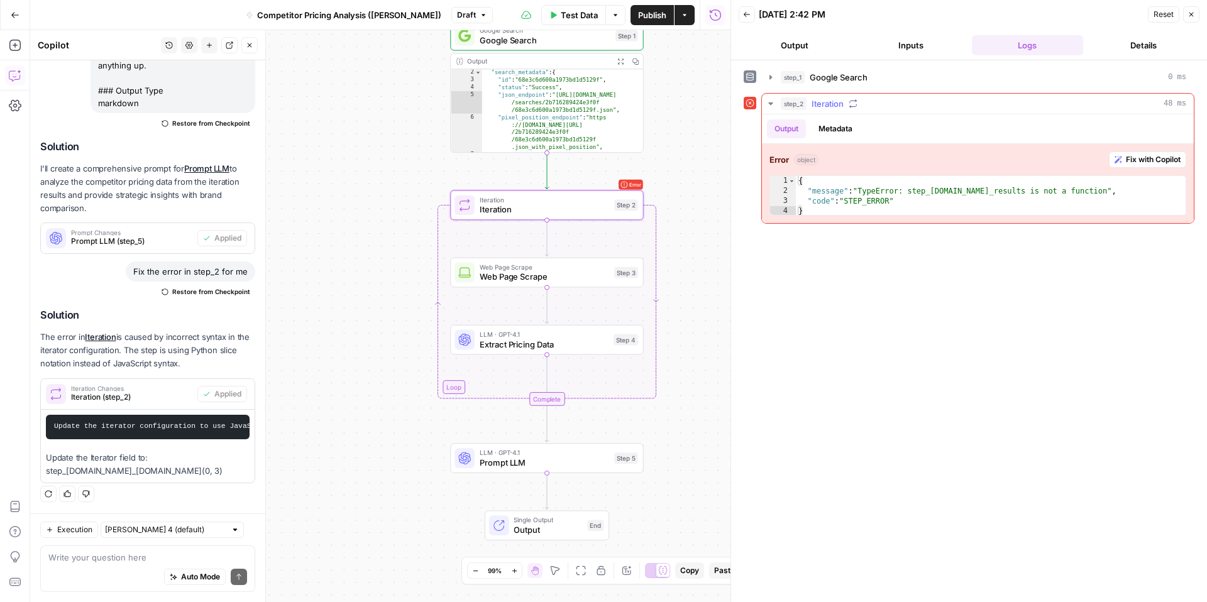
click at [776, 106] on button "step_2 Iteration 48 ms" at bounding box center [978, 104] width 432 height 20
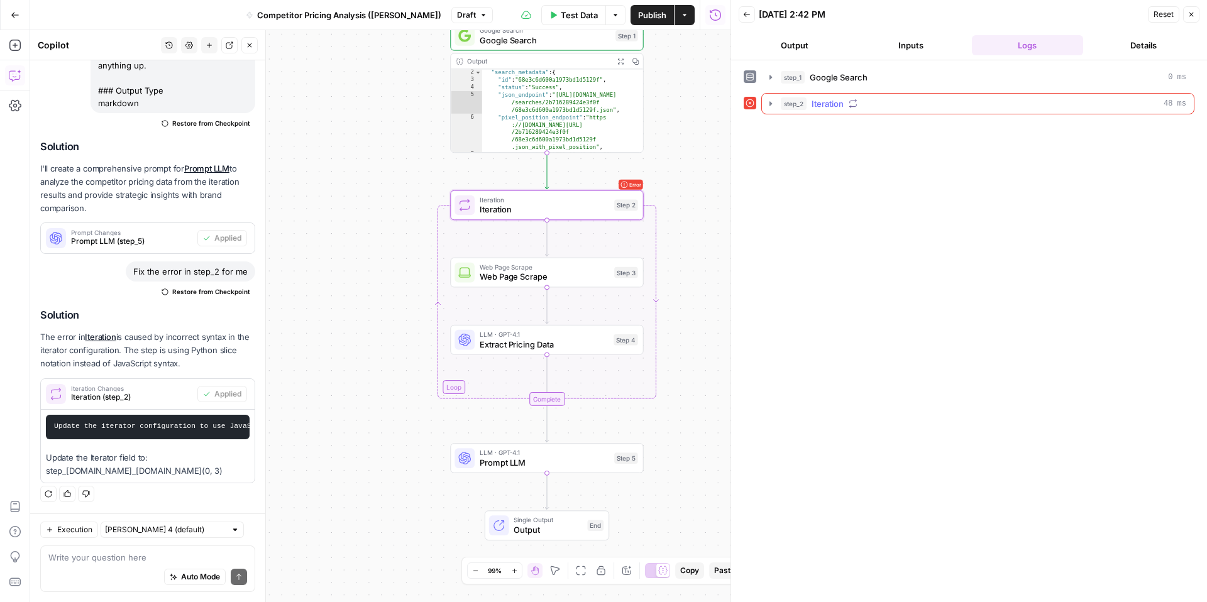
click at [772, 104] on icon "button" at bounding box center [770, 104] width 10 height 10
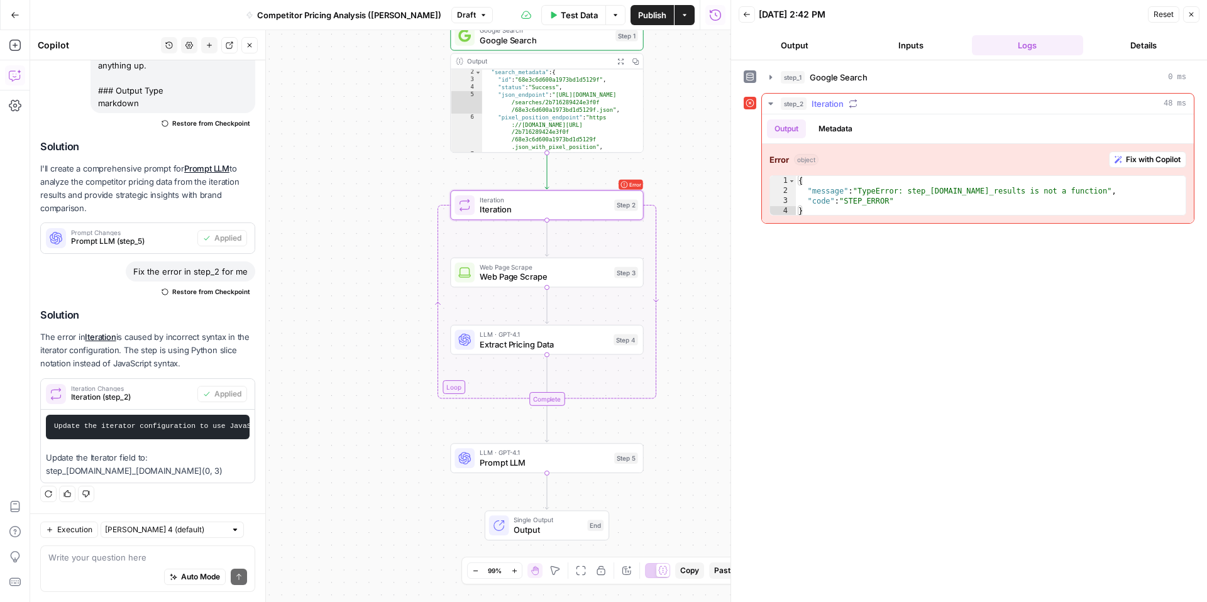
click at [819, 124] on button "Metadata" at bounding box center [835, 128] width 49 height 19
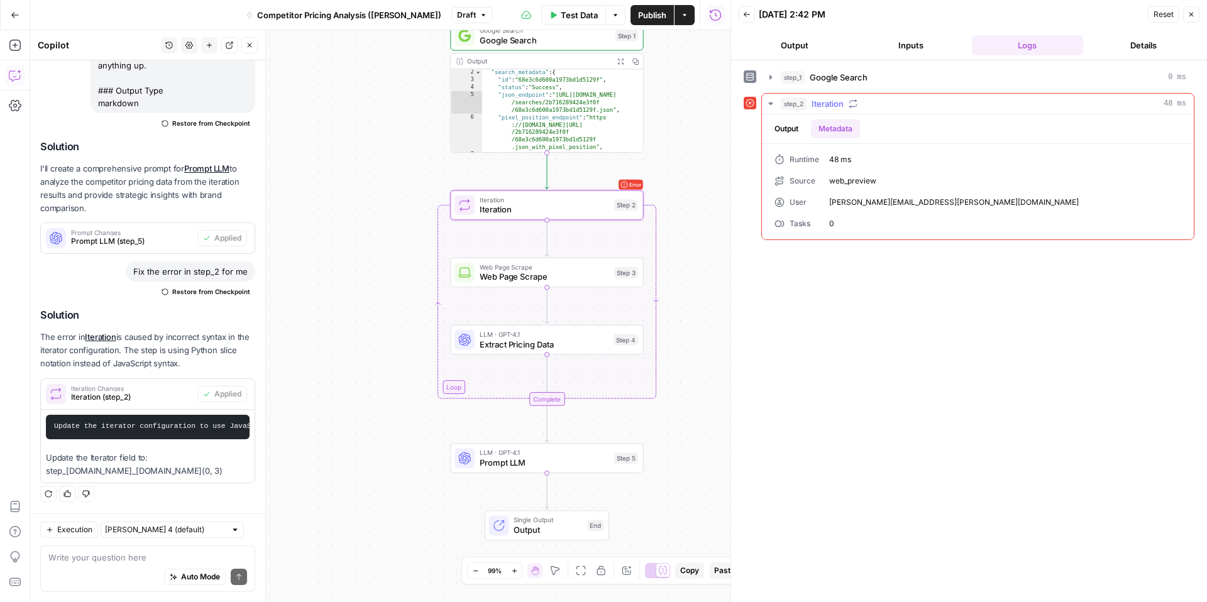
click at [784, 131] on button "Output" at bounding box center [786, 128] width 39 height 19
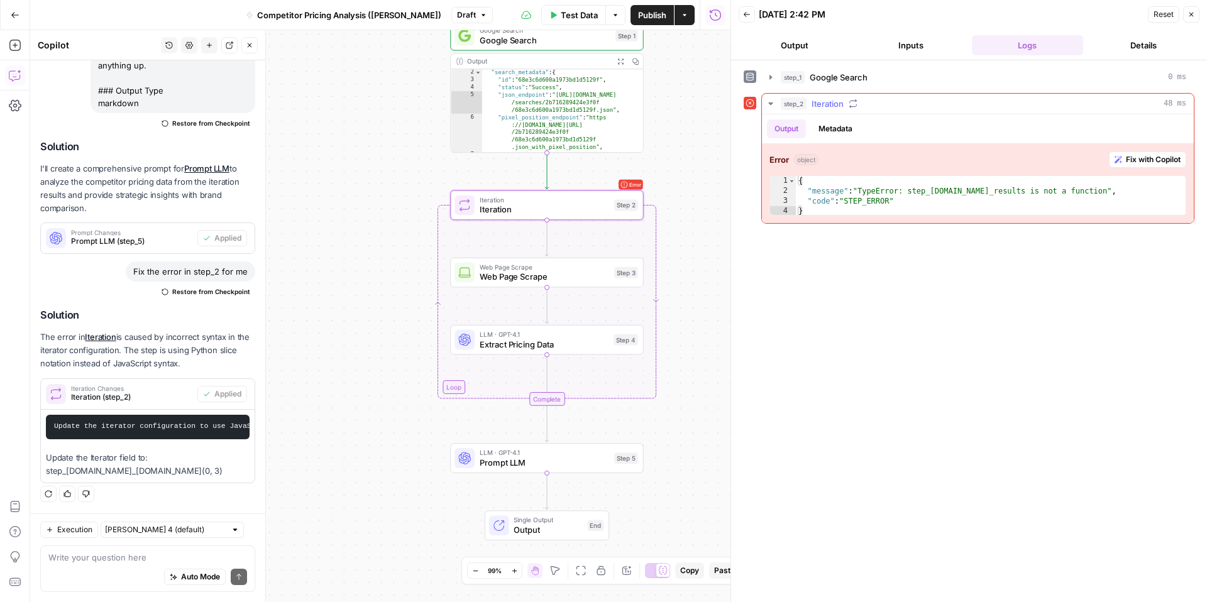
click at [769, 99] on icon "button" at bounding box center [770, 104] width 10 height 10
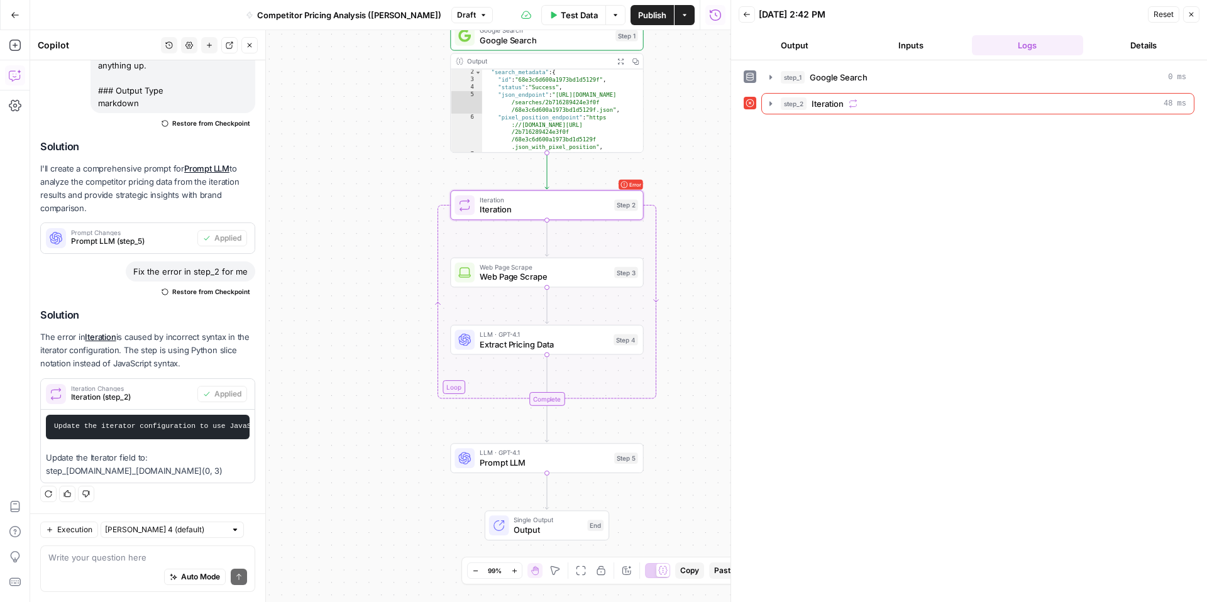
drag, startPoint x: 997, startPoint y: 47, endPoint x: 763, endPoint y: 52, distance: 233.9
click at [995, 47] on button "Logs" at bounding box center [1027, 45] width 111 height 20
click at [771, 49] on button "Output" at bounding box center [793, 45] width 111 height 20
click at [1003, 44] on button "Logs" at bounding box center [1027, 45] width 111 height 20
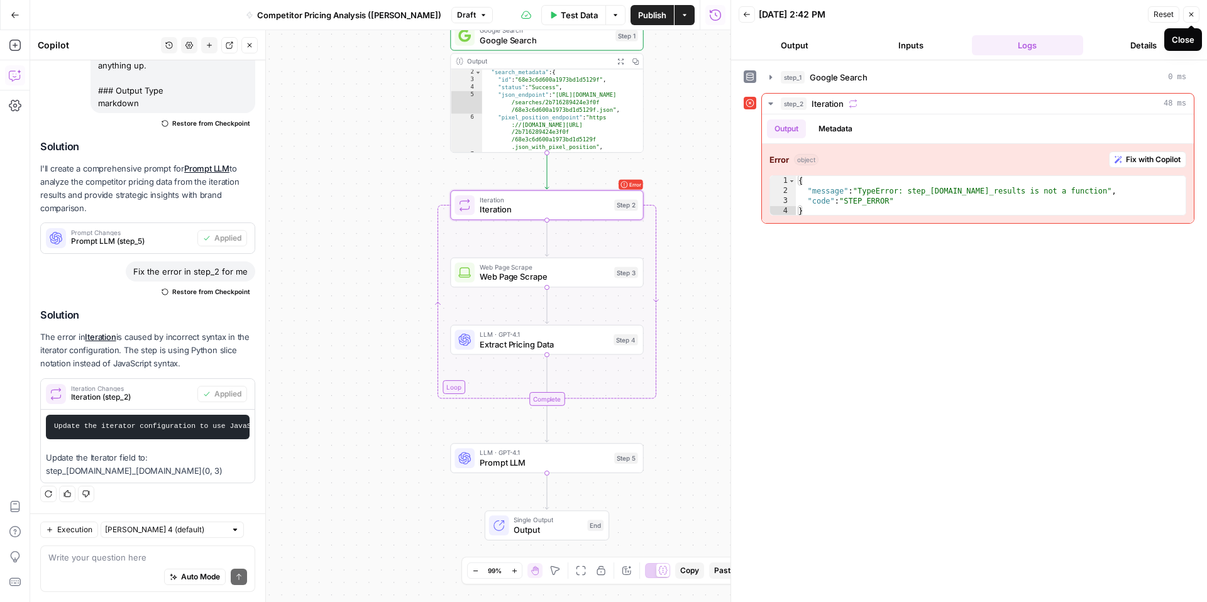
click at [1188, 13] on icon "button" at bounding box center [1191, 15] width 8 height 8
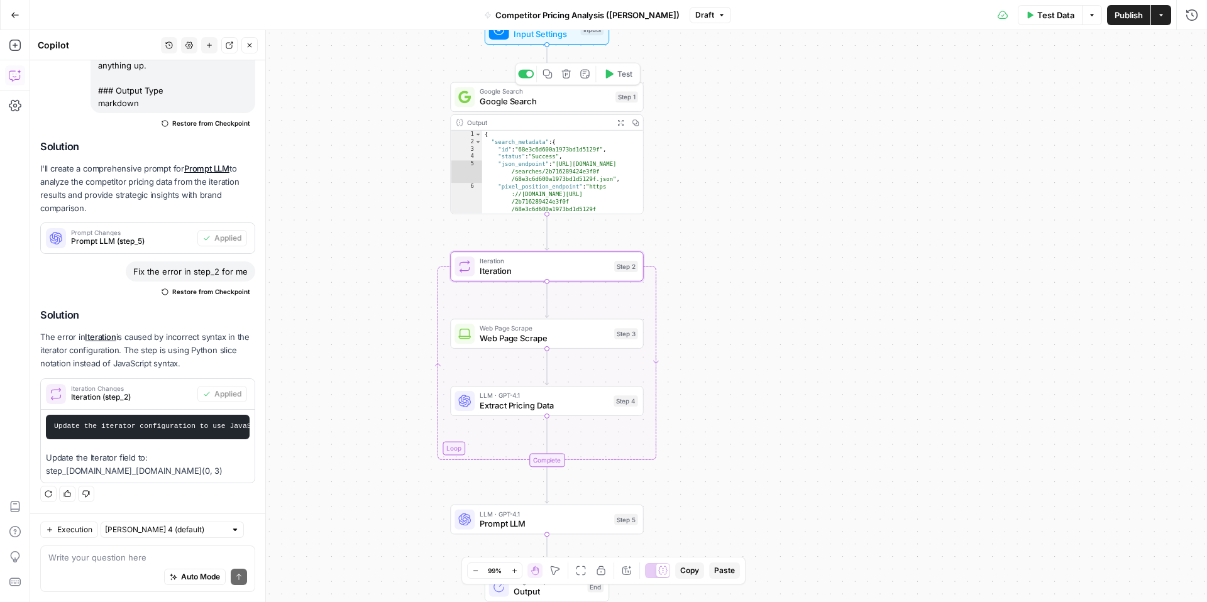
click at [606, 77] on icon "button" at bounding box center [610, 73] width 8 height 9
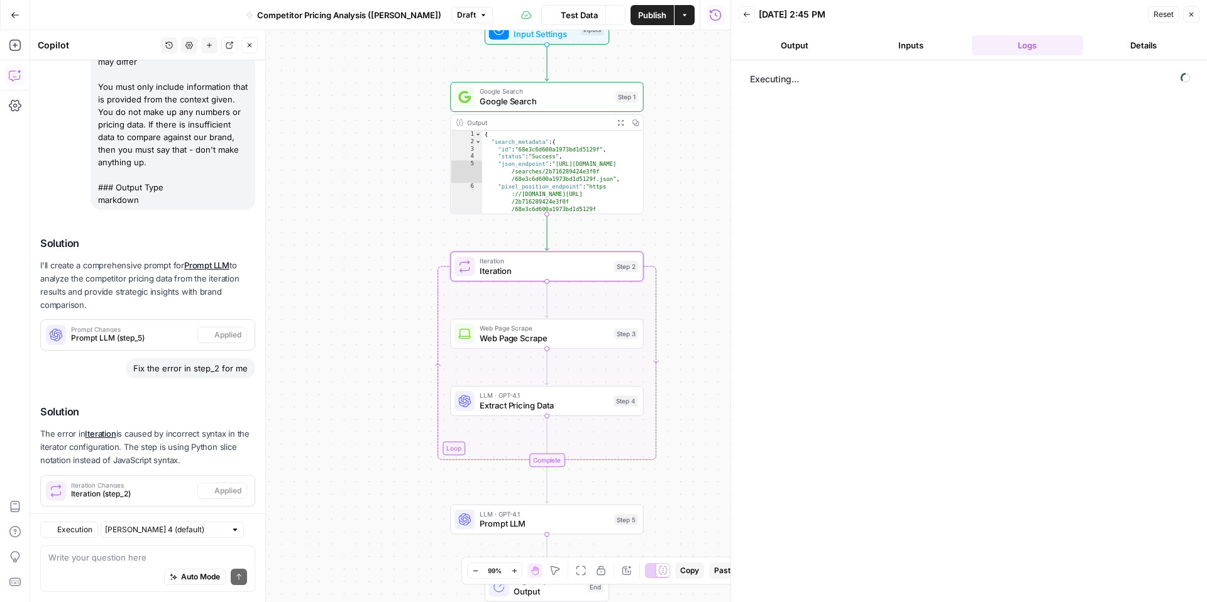
scroll to position [1043, 0]
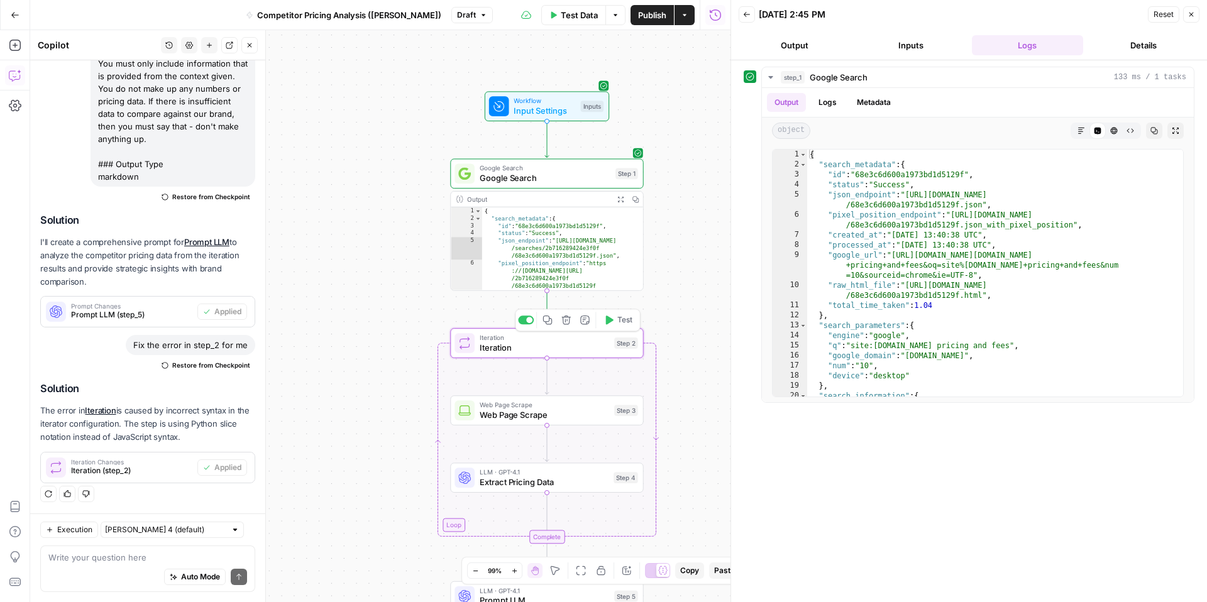
click at [618, 322] on span "Test" at bounding box center [624, 319] width 15 height 11
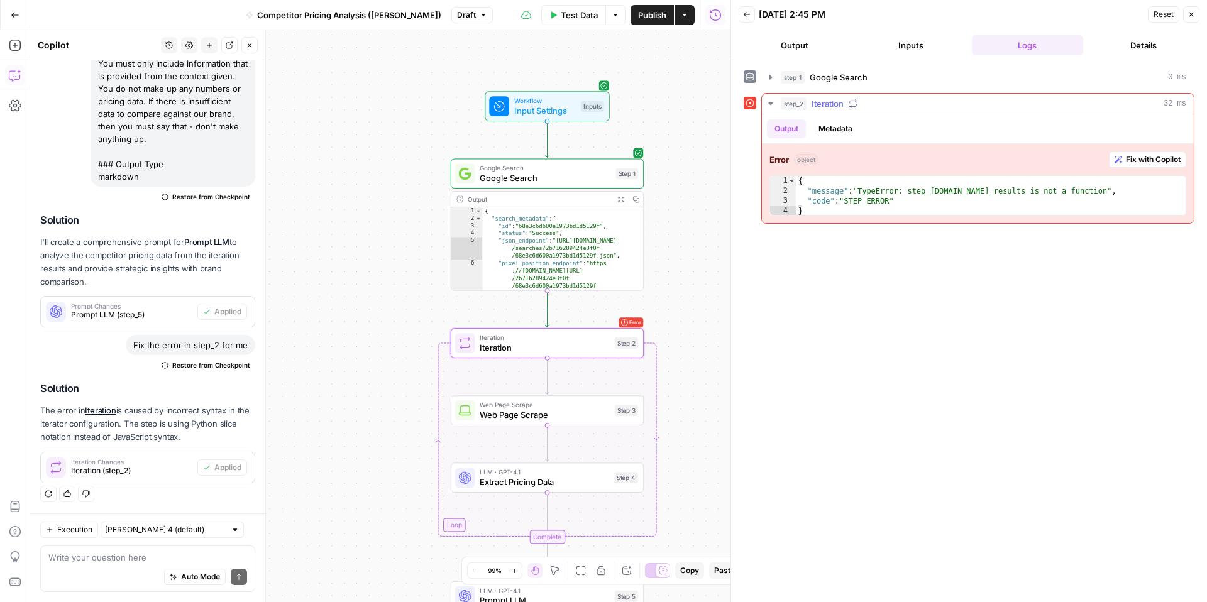
click at [844, 131] on button "Metadata" at bounding box center [835, 128] width 49 height 19
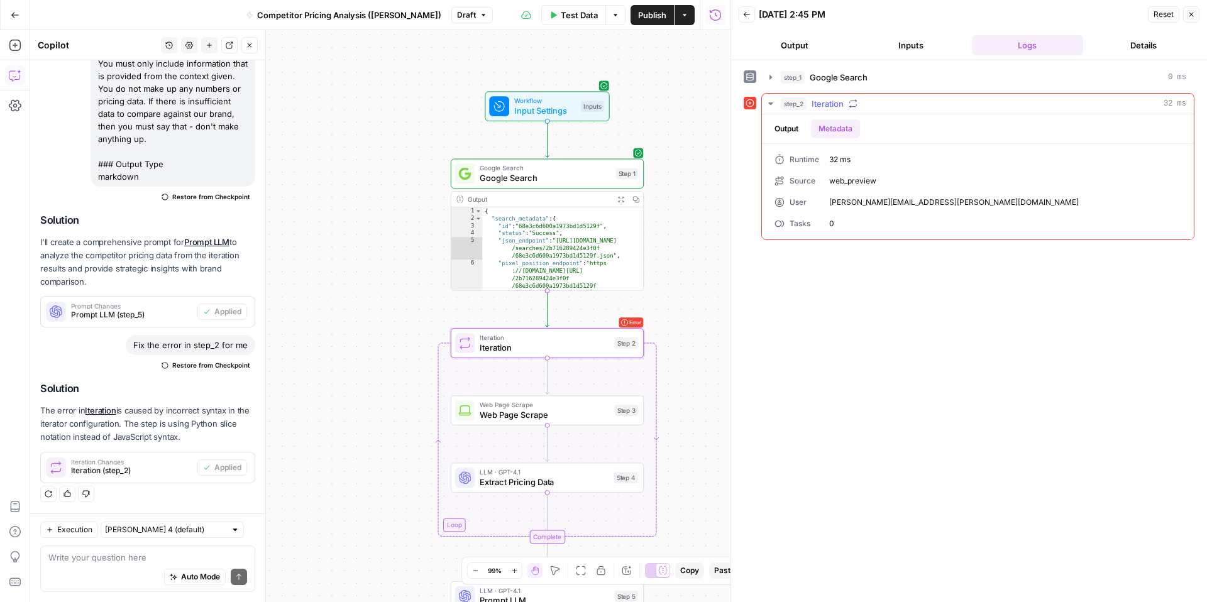
click at [792, 133] on button "Output" at bounding box center [786, 128] width 39 height 19
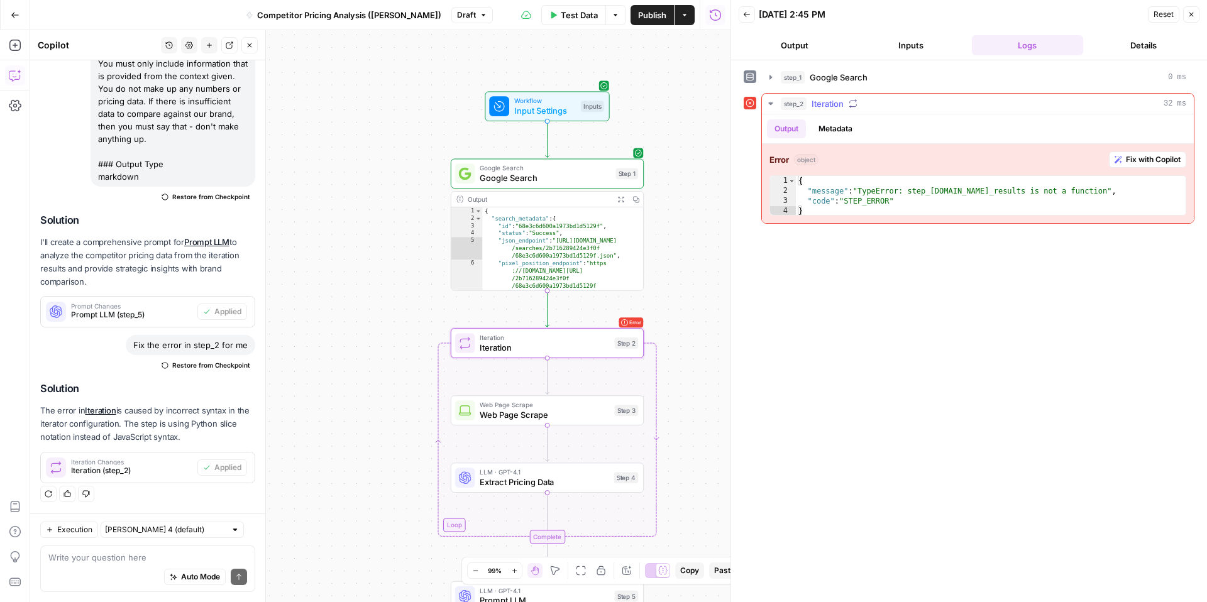
click at [838, 106] on span "Iteration" at bounding box center [827, 103] width 32 height 13
click at [827, 135] on button "Metadata" at bounding box center [835, 128] width 49 height 19
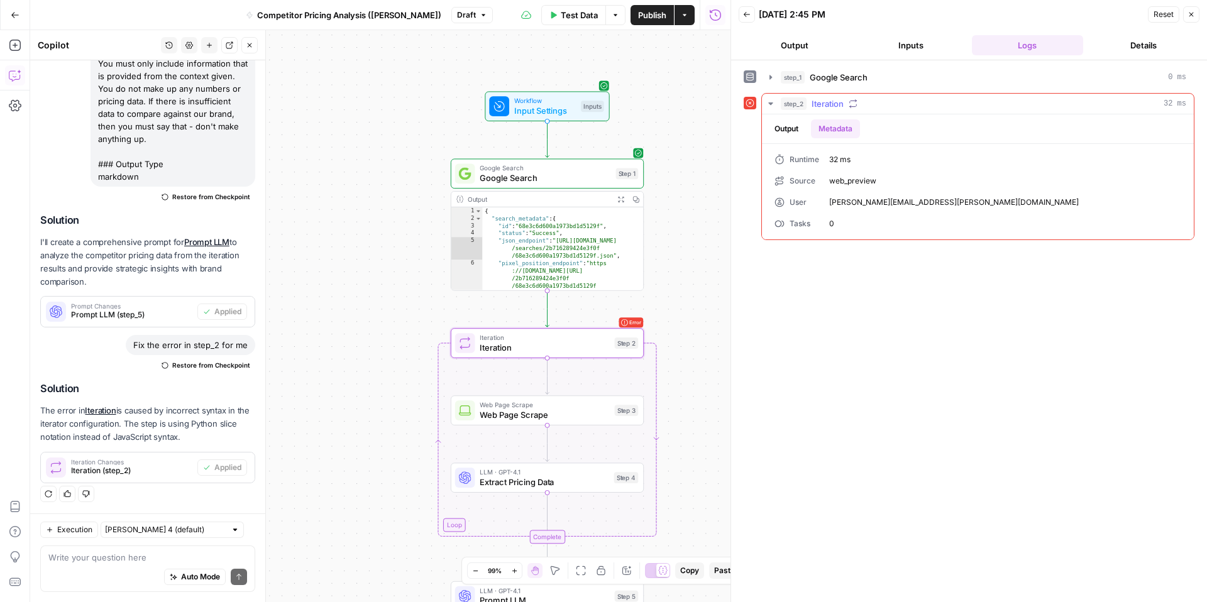
click at [791, 134] on button "Output" at bounding box center [786, 128] width 39 height 19
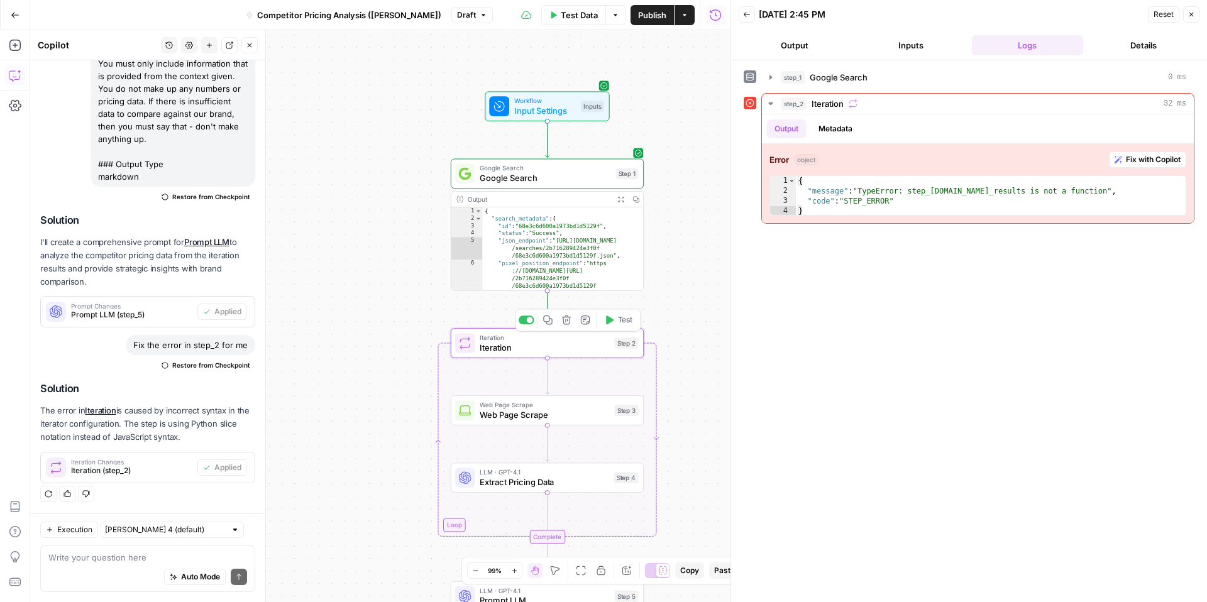
click at [564, 351] on span "Iteration" at bounding box center [544, 347] width 129 height 13
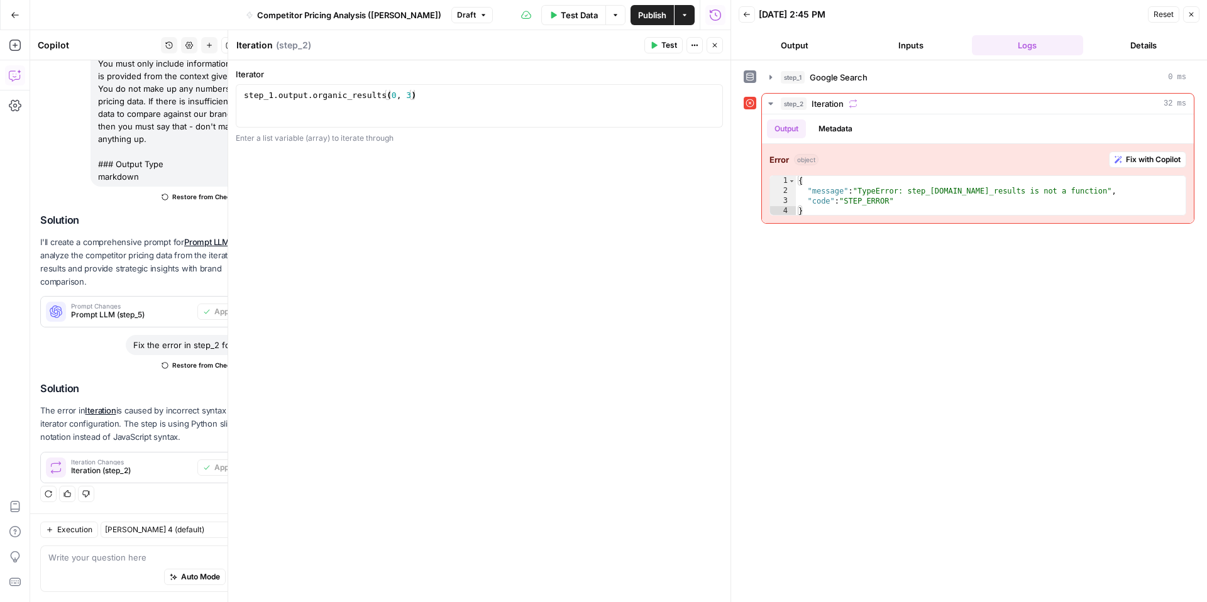
click at [714, 47] on icon "button" at bounding box center [715, 45] width 8 height 8
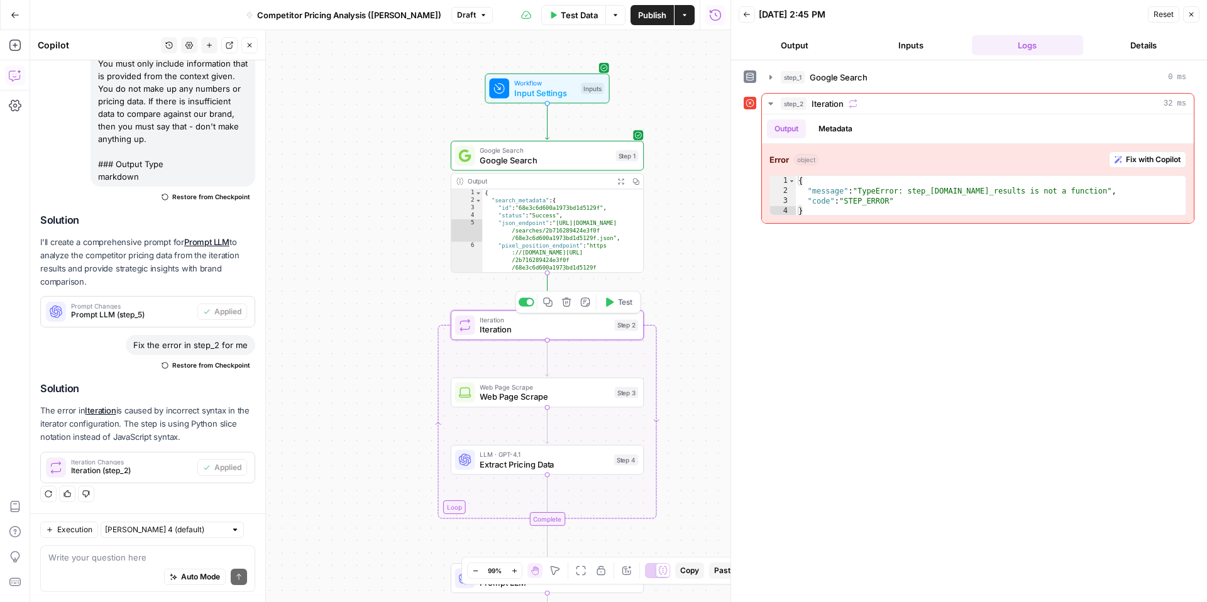
click at [628, 302] on span "Test" at bounding box center [625, 302] width 15 height 11
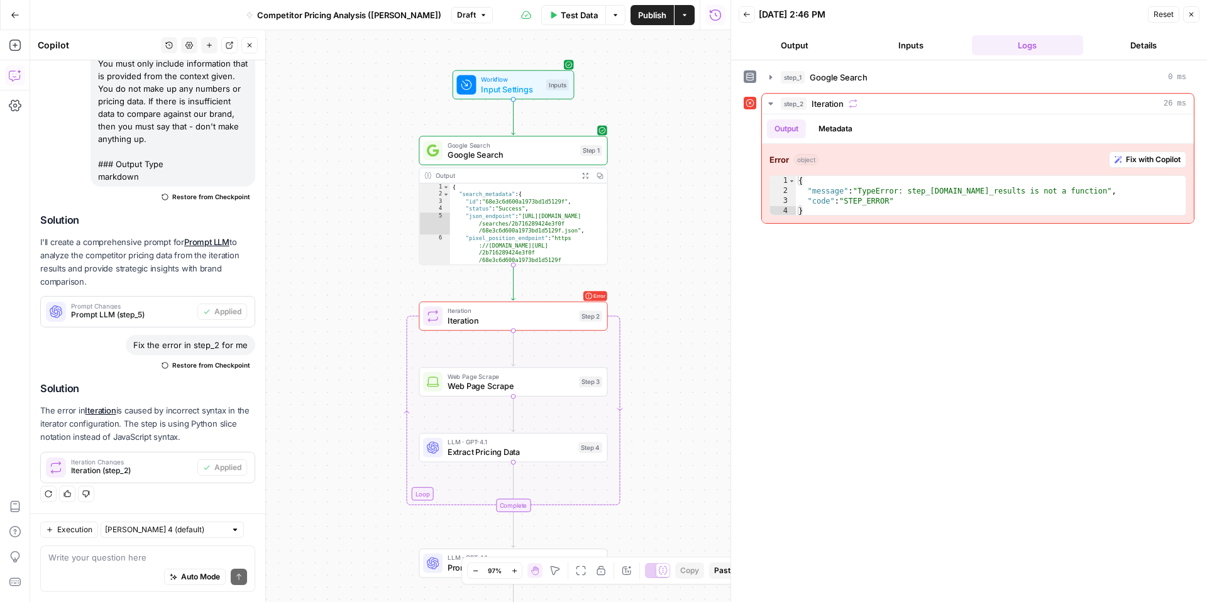
click at [253, 47] on button "Close" at bounding box center [249, 45] width 16 height 16
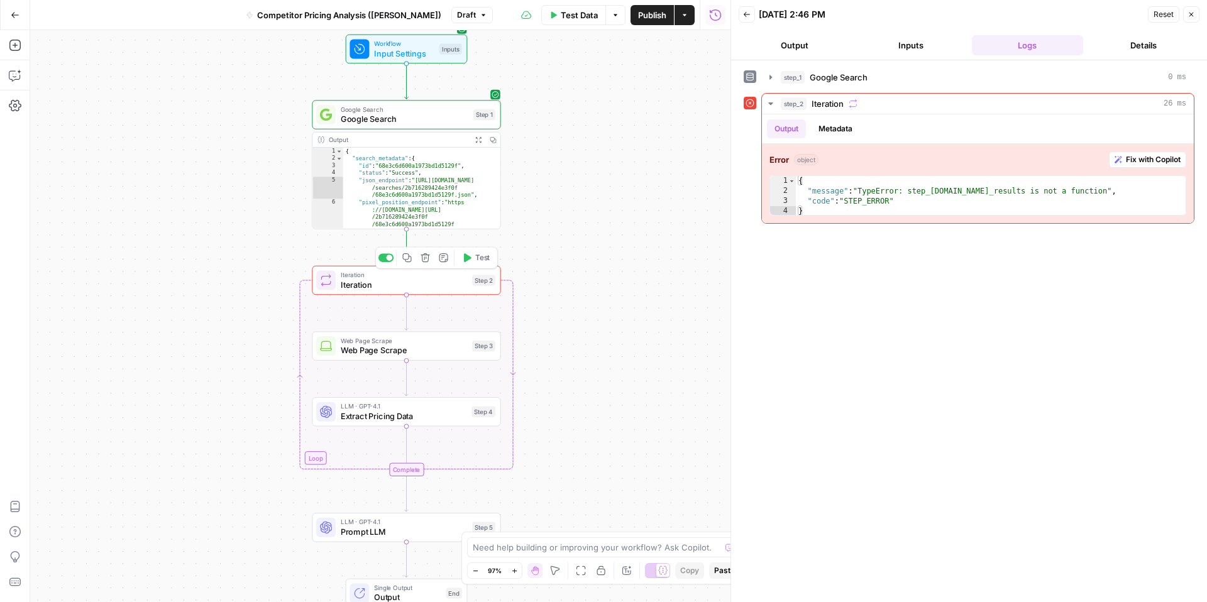
click at [480, 279] on div "Step 2" at bounding box center [483, 280] width 23 height 11
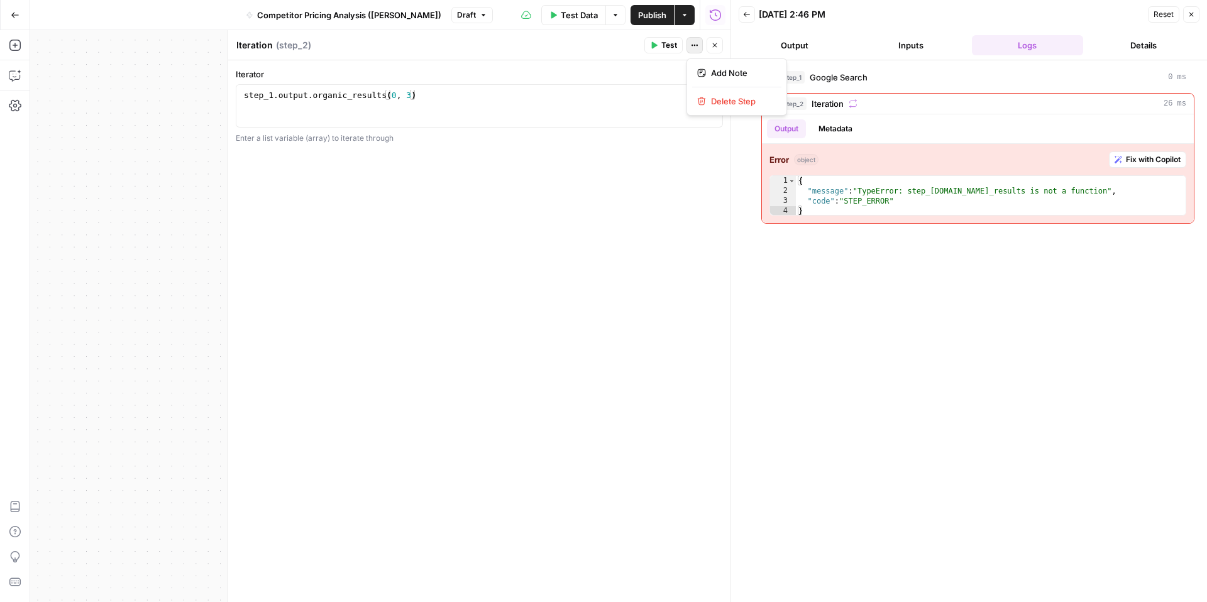
click at [698, 45] on button "Actions" at bounding box center [694, 45] width 16 height 16
click at [710, 45] on button "Close" at bounding box center [714, 45] width 16 height 16
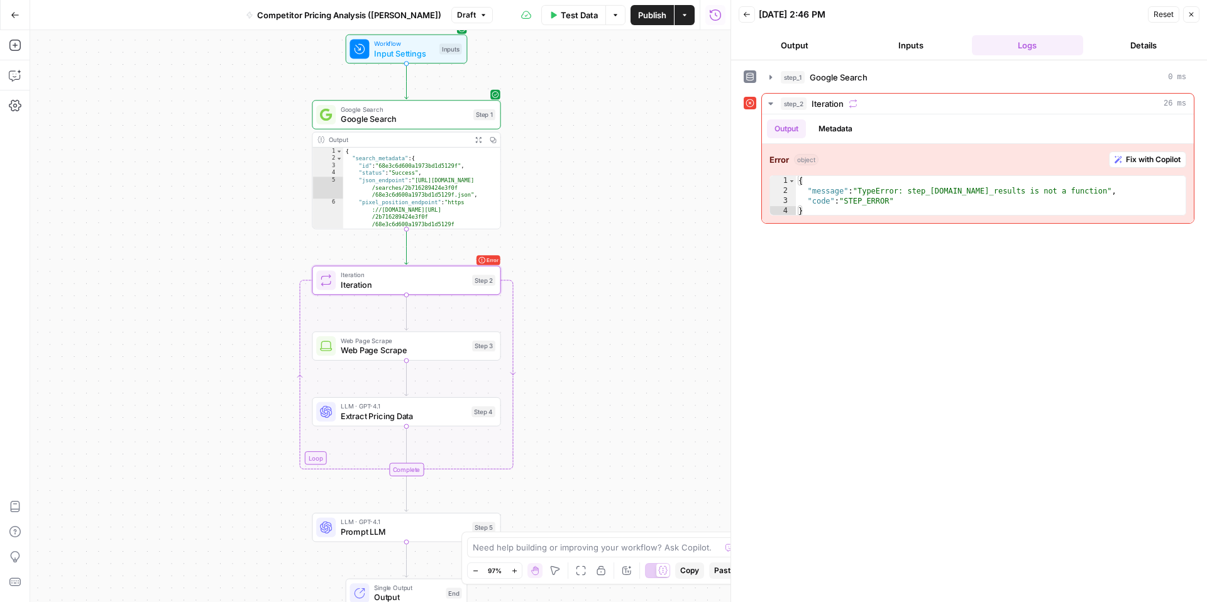
drag, startPoint x: 932, startPoint y: 45, endPoint x: 898, endPoint y: 45, distance: 33.9
click at [932, 45] on button "Inputs" at bounding box center [910, 45] width 111 height 20
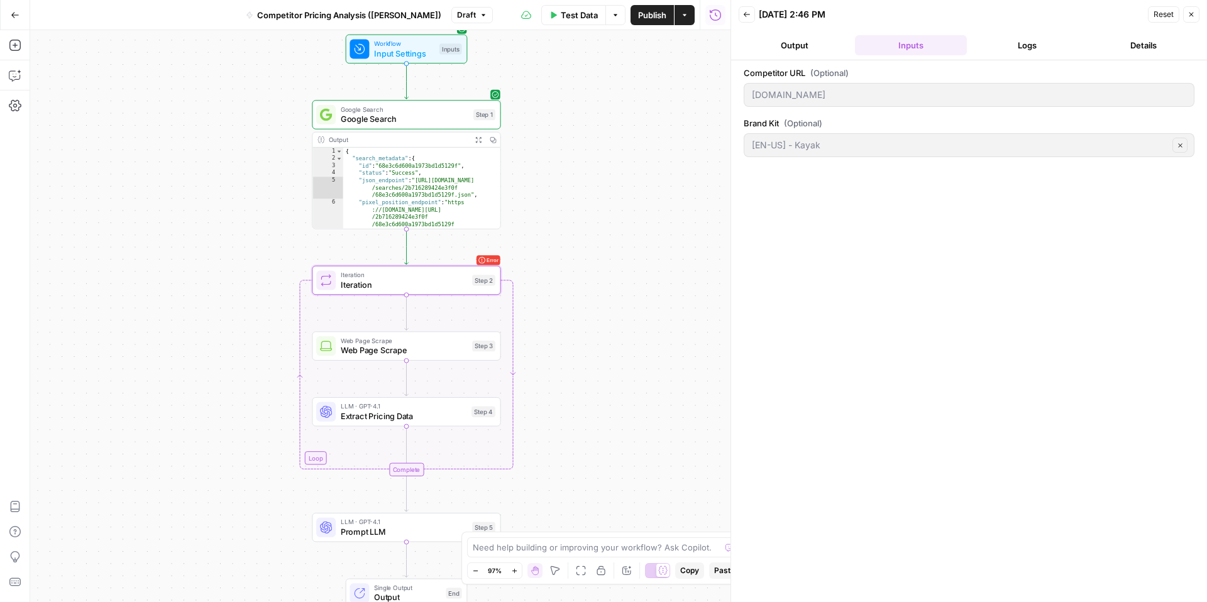
click at [803, 46] on button "Output" at bounding box center [793, 45] width 111 height 20
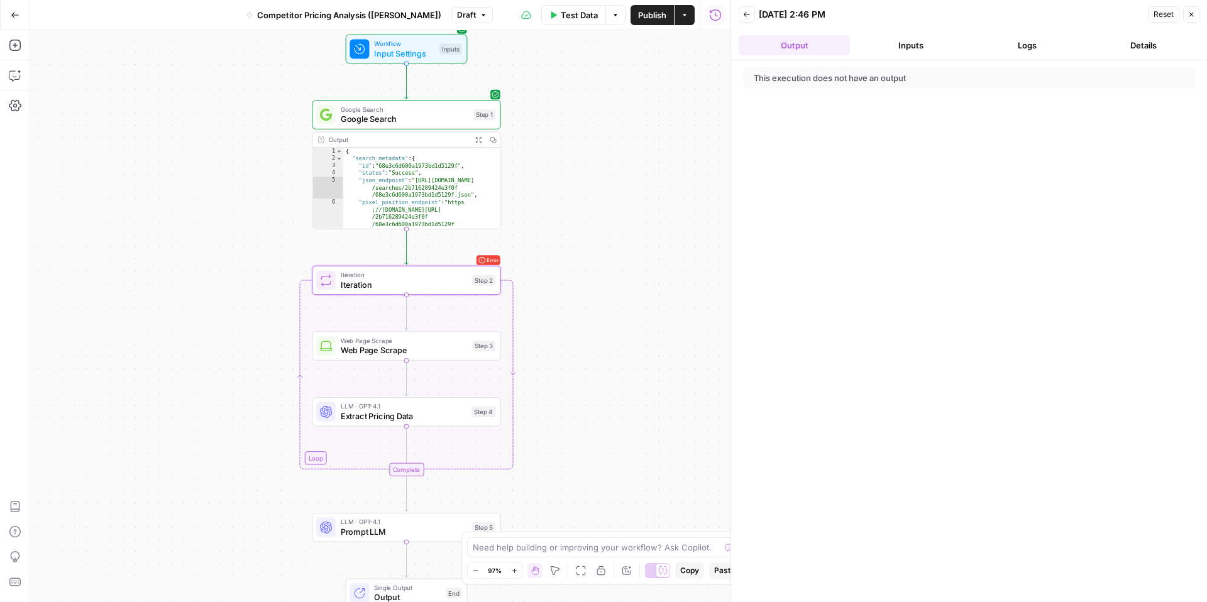
click at [1116, 44] on button "Details" at bounding box center [1143, 45] width 111 height 20
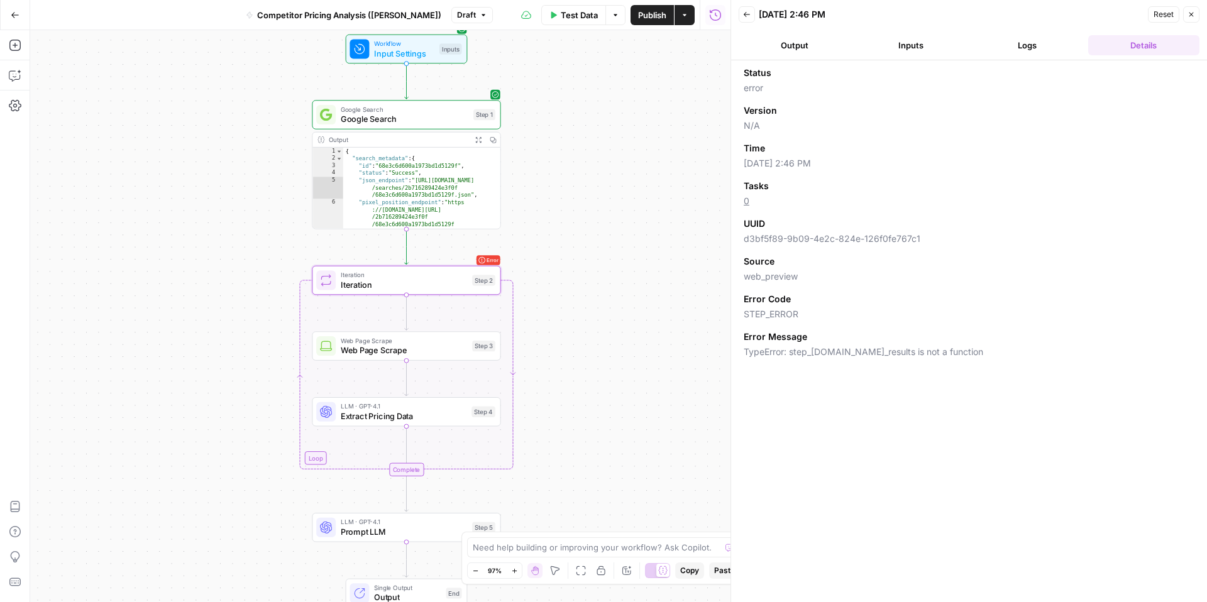
drag, startPoint x: 846, startPoint y: 335, endPoint x: 851, endPoint y: 339, distance: 6.7
click at [847, 336] on div "Error Message" at bounding box center [968, 337] width 451 height 13
click at [866, 347] on span "TypeError: step_[DOMAIN_NAME]_results is not a function" at bounding box center [968, 352] width 451 height 13
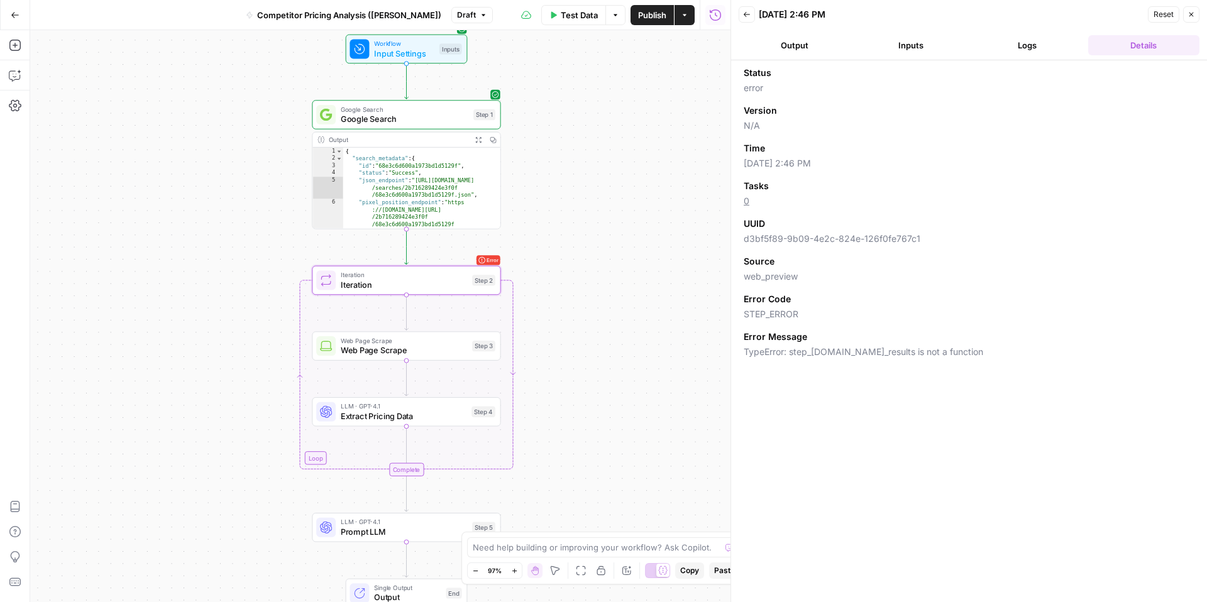
click at [1024, 47] on button "Logs" at bounding box center [1027, 45] width 111 height 20
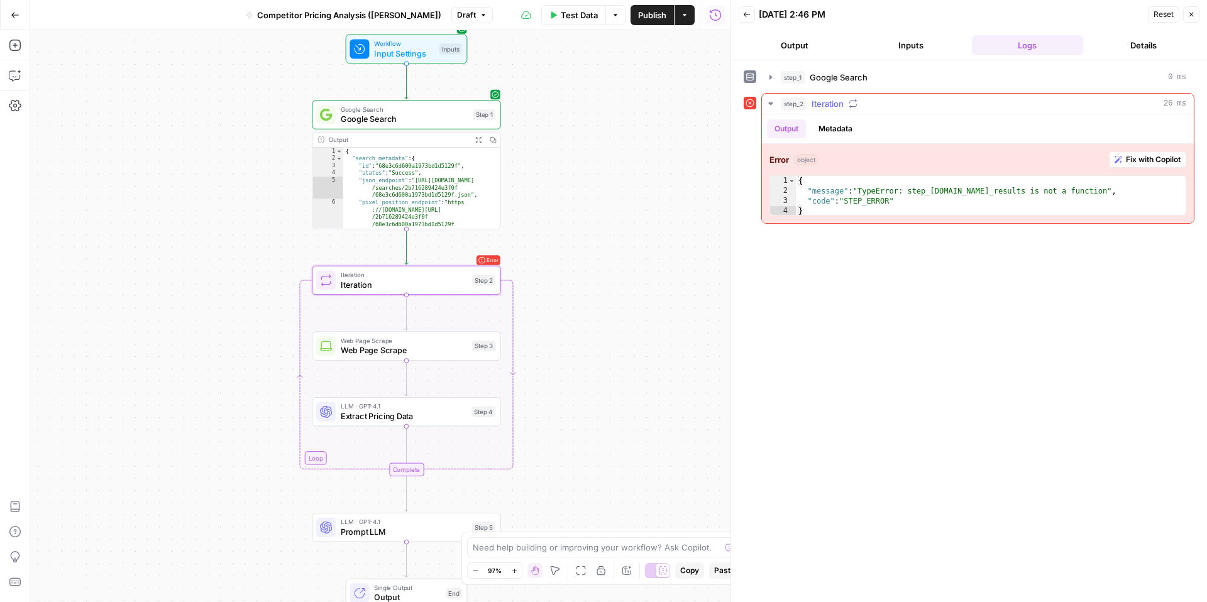
click at [770, 102] on icon "button" at bounding box center [770, 104] width 10 height 10
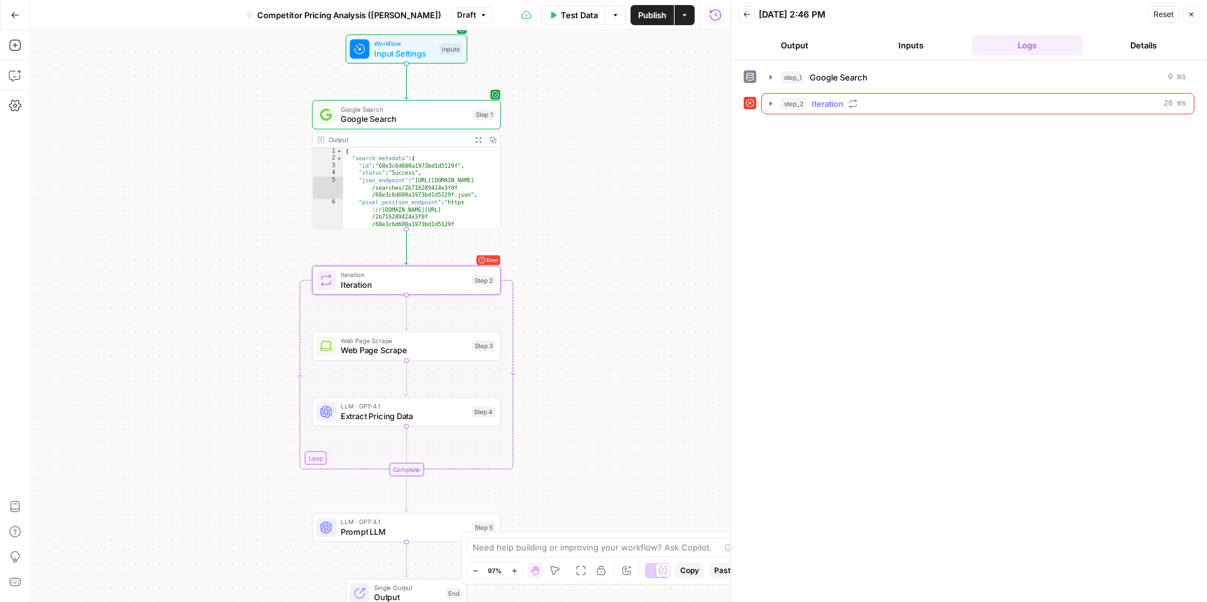
click at [770, 102] on icon "button" at bounding box center [770, 103] width 3 height 5
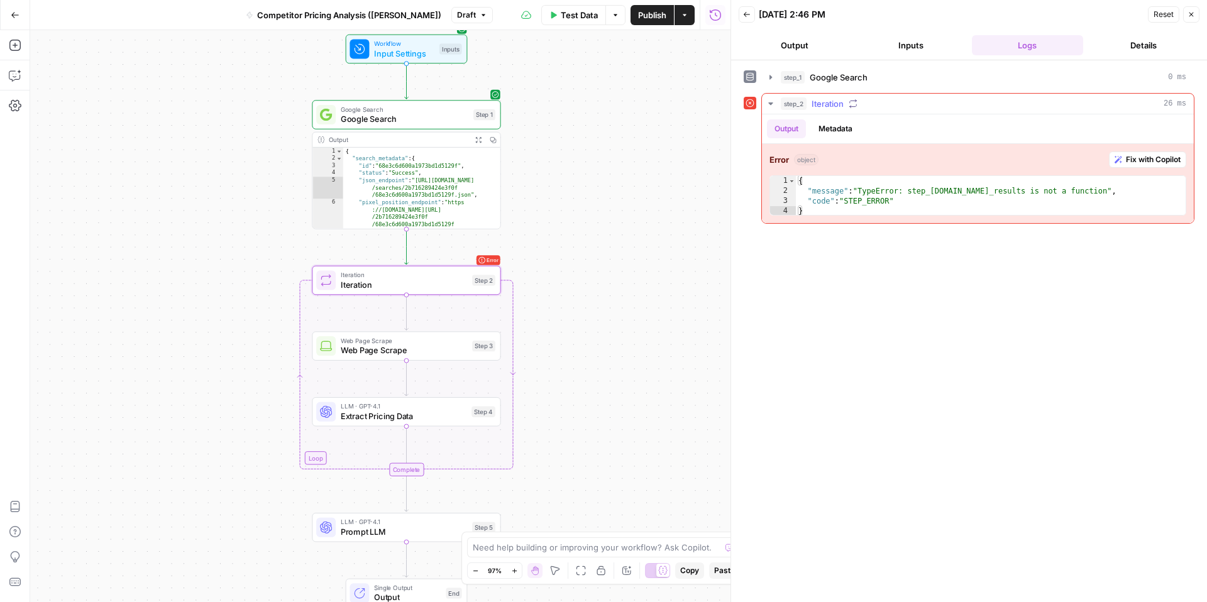
click at [855, 101] on icon "button" at bounding box center [852, 103] width 9 height 9
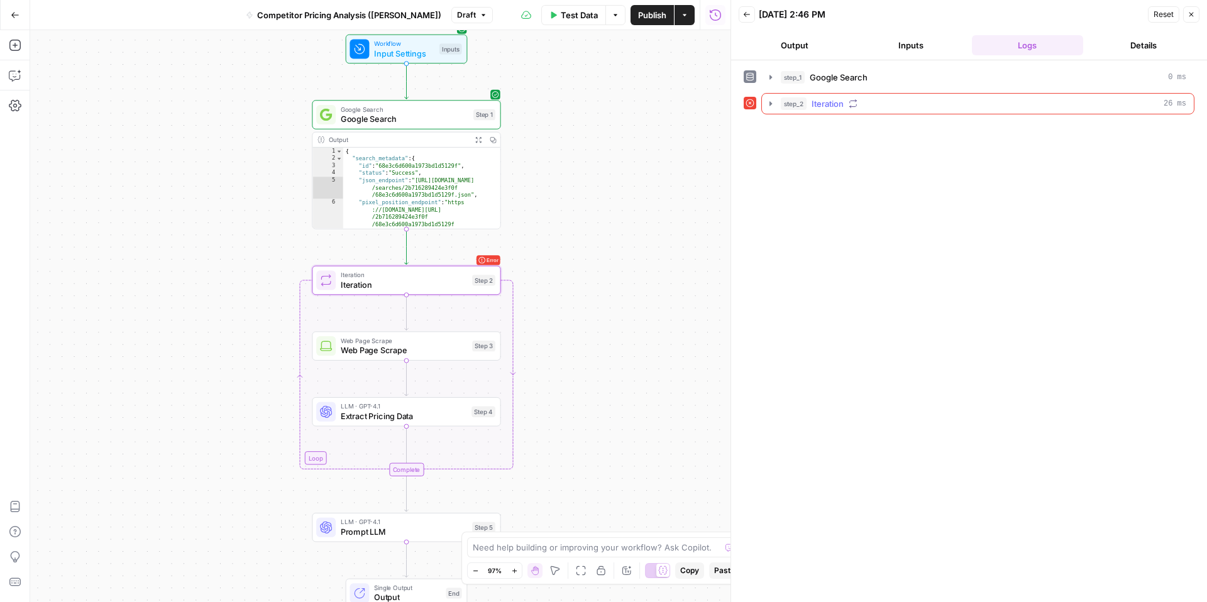
click at [853, 103] on icon "button" at bounding box center [852, 103] width 9 height 9
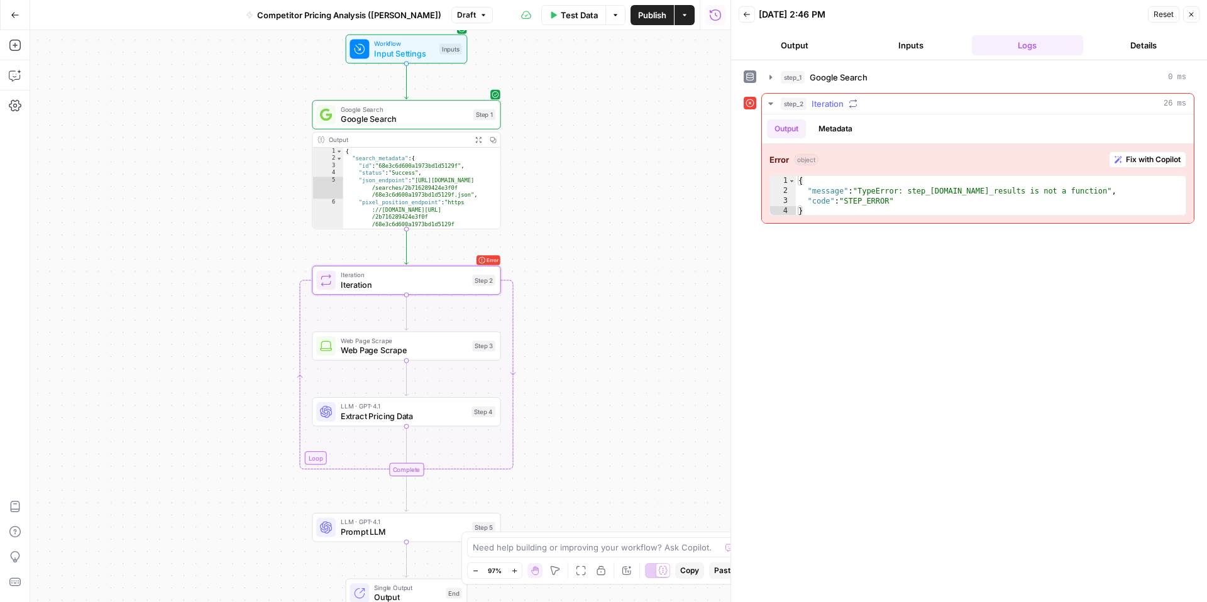
click at [822, 121] on button "Metadata" at bounding box center [835, 128] width 49 height 19
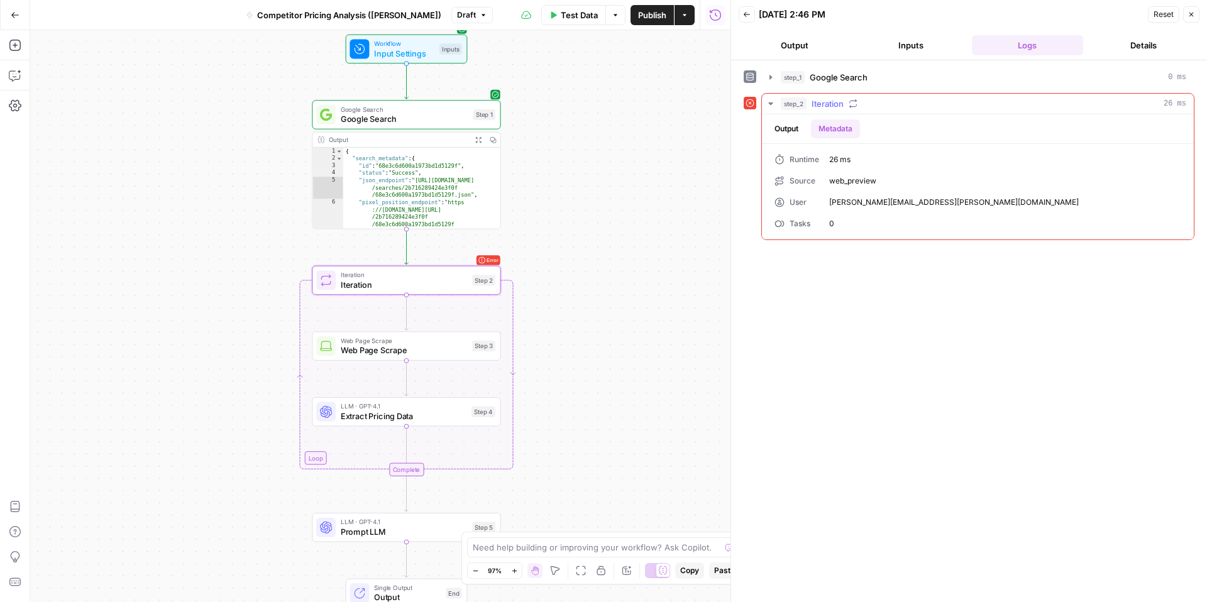
click at [796, 126] on button "Output" at bounding box center [786, 128] width 39 height 19
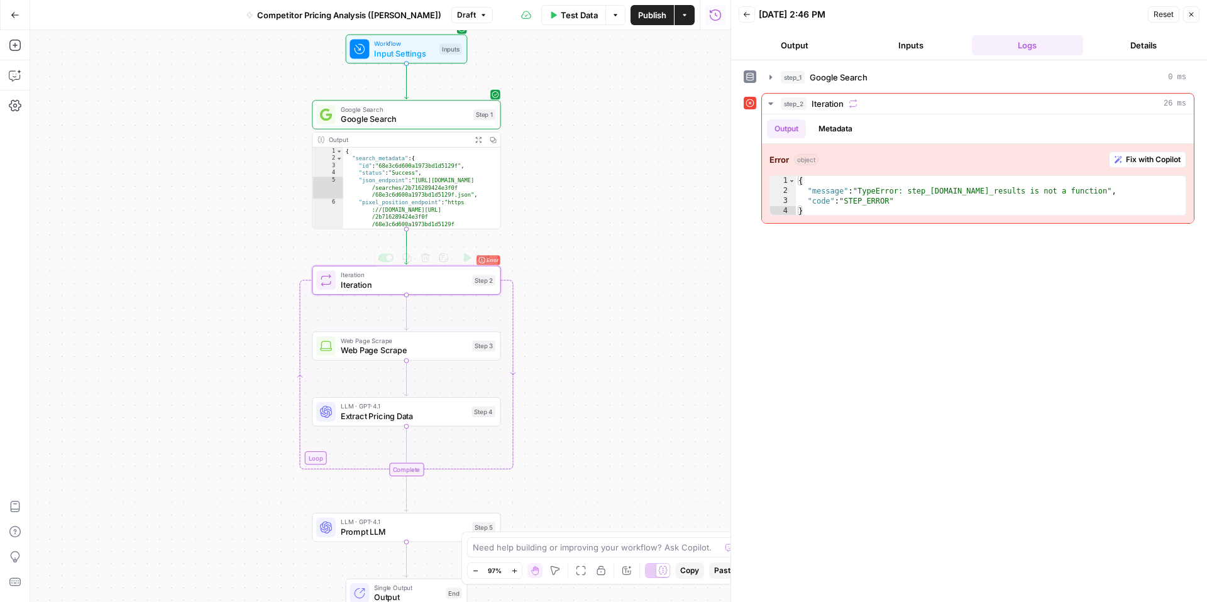
click at [397, 272] on span "Iteration" at bounding box center [404, 274] width 126 height 9
click at [397, 272] on div "Iteration Iteration ( step_2 ) Test Actions Close Iterator 1 step_1 . output . …" at bounding box center [479, 316] width 503 height 572
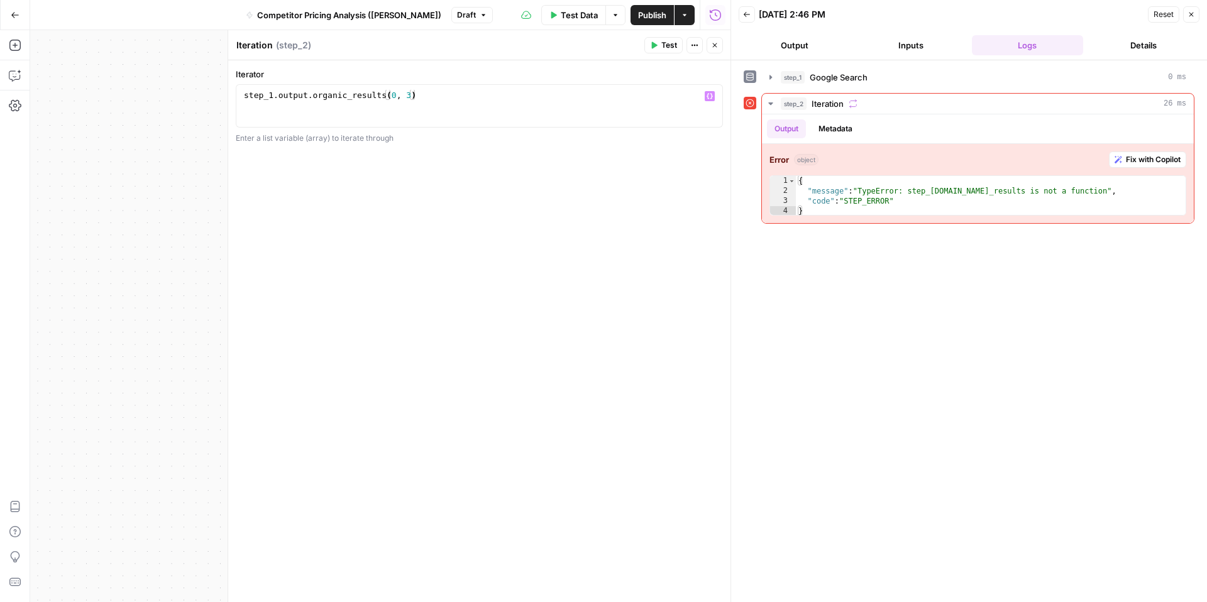
type textarea "**********"
click at [419, 101] on div "step_1 . output . organic_results ( 0 , 3 )" at bounding box center [479, 116] width 476 height 53
click at [711, 97] on icon "button" at bounding box center [709, 97] width 6 height 6
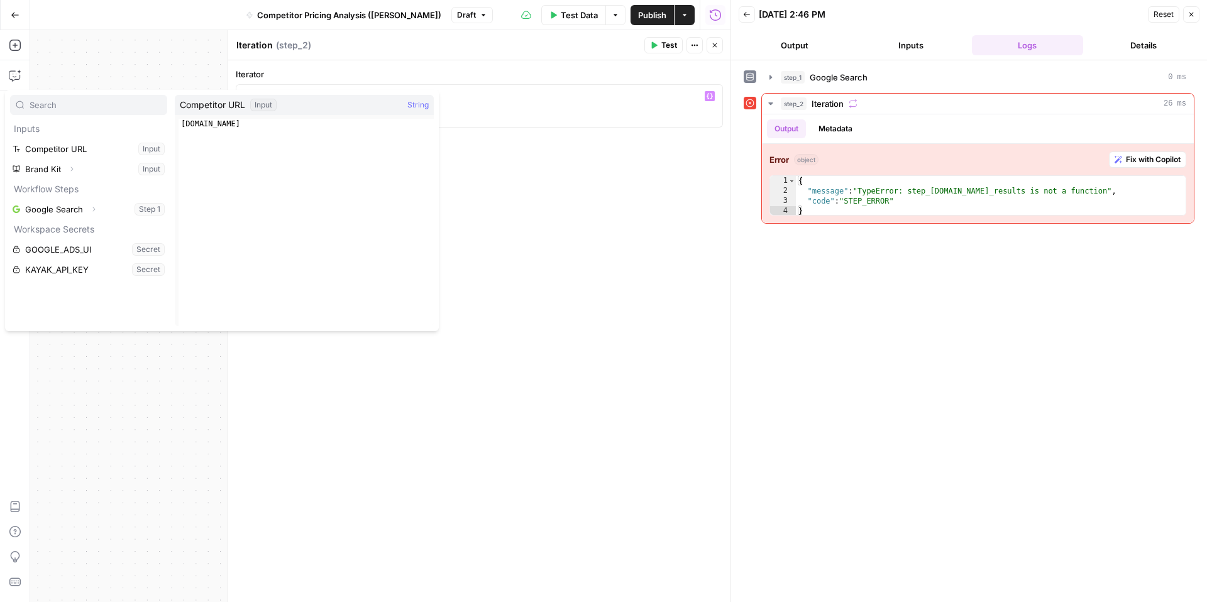
click at [586, 166] on div "**********" at bounding box center [479, 331] width 502 height 542
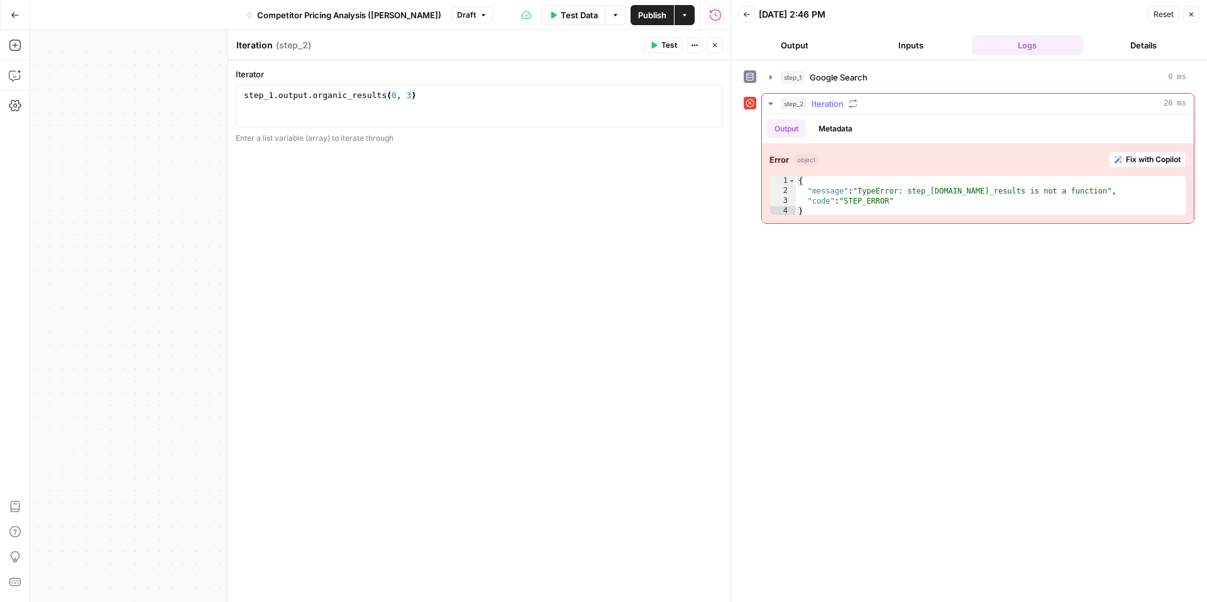
click at [871, 199] on div "{ "message" : "TypeError: step_[DOMAIN_NAME]_results is not a function" , "code…" at bounding box center [991, 206] width 390 height 60
click at [911, 191] on div "{ "message" : "TypeError: step_[DOMAIN_NAME]_results is not a function" , "code…" at bounding box center [991, 206] width 390 height 60
type textarea "**********"
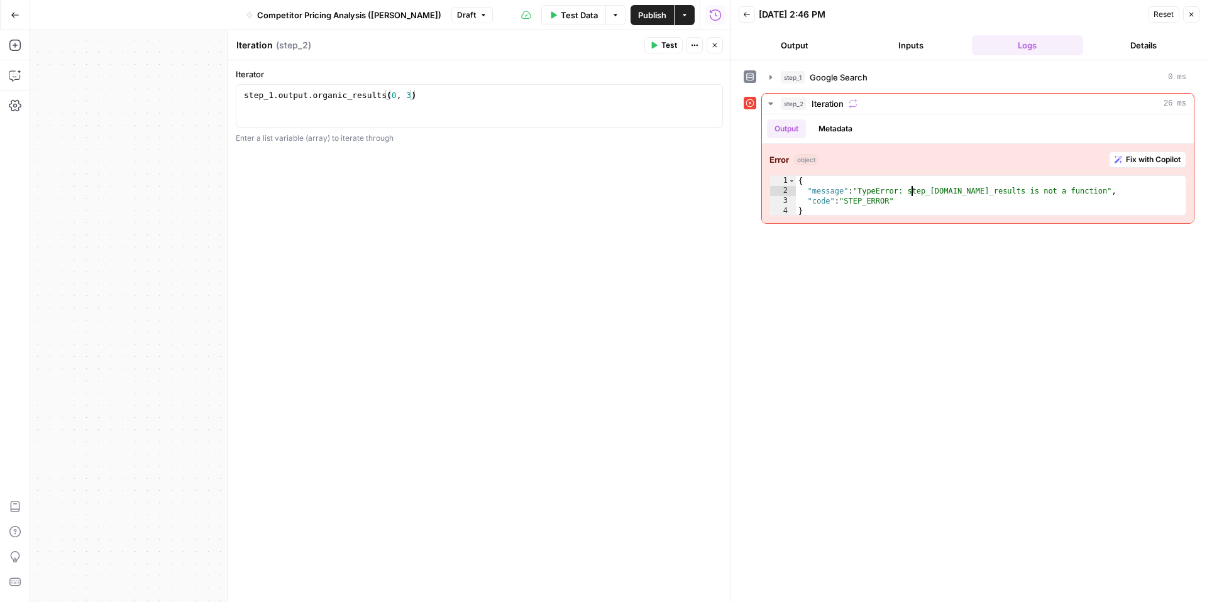
click at [872, 292] on div "**********" at bounding box center [968, 331] width 451 height 529
click at [397, 97] on div "step_1 . output . organic_results ( 0 , 3 )" at bounding box center [479, 116] width 476 height 53
drag, startPoint x: 404, startPoint y: 96, endPoint x: 481, endPoint y: 95, distance: 77.3
click at [404, 96] on div "step_1 . output . organic_results ( 0 , 3 )" at bounding box center [479, 116] width 476 height 53
type textarea "**********"
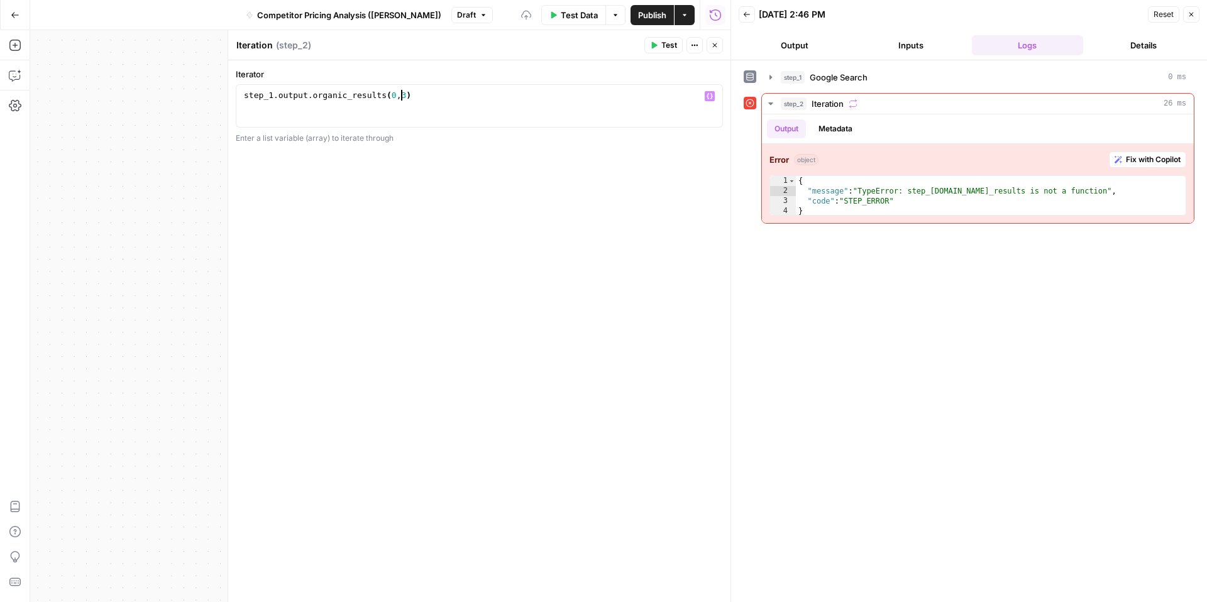
click at [530, 202] on div "**********" at bounding box center [479, 331] width 502 height 542
click at [668, 46] on span "Test" at bounding box center [669, 45] width 16 height 11
click at [1109, 43] on button "Details" at bounding box center [1143, 45] width 111 height 20
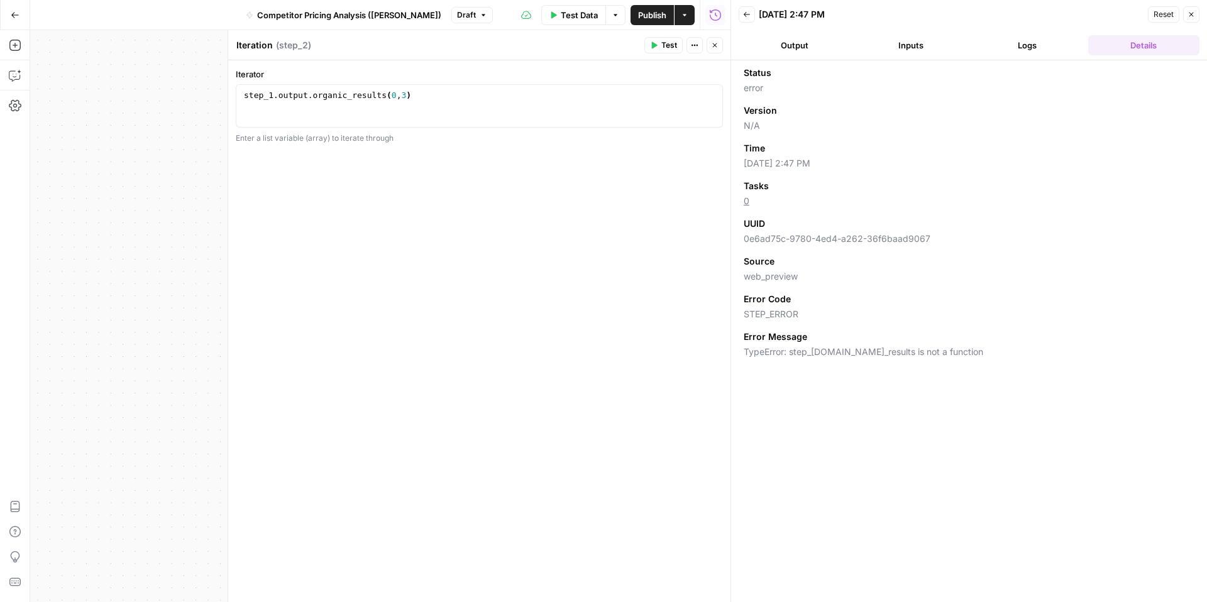
click at [831, 57] on header "Back [DATE] 2:47 PM Reset Close Output Inputs Logs Details" at bounding box center [969, 30] width 476 height 60
click at [818, 51] on button "Output" at bounding box center [793, 45] width 111 height 20
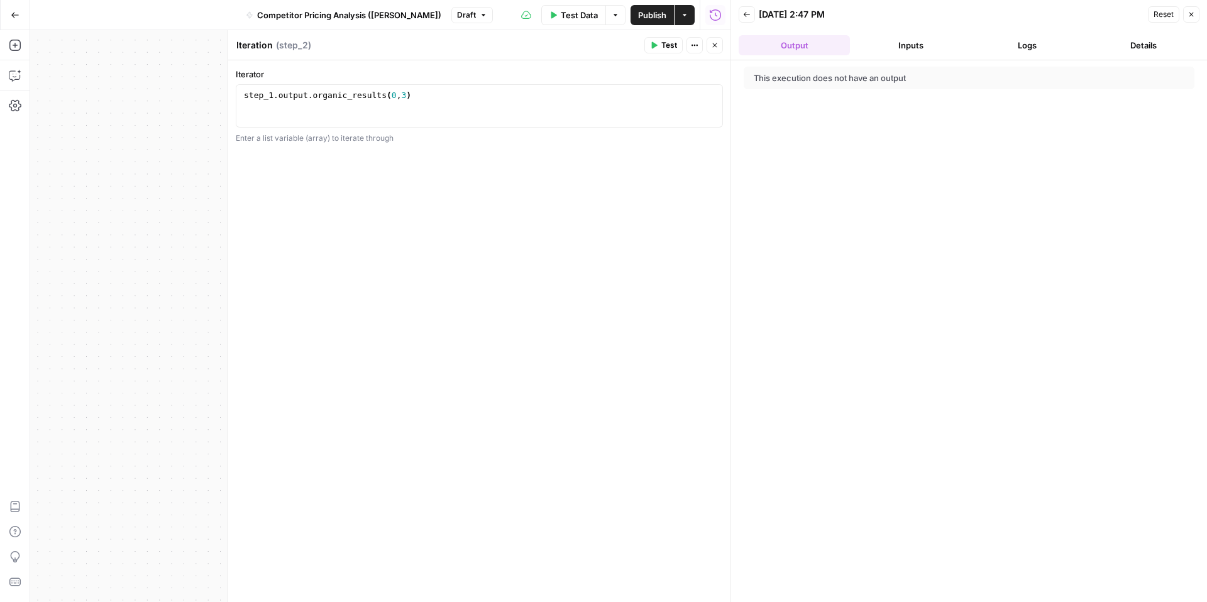
click at [717, 43] on icon "button" at bounding box center [715, 45] width 8 height 8
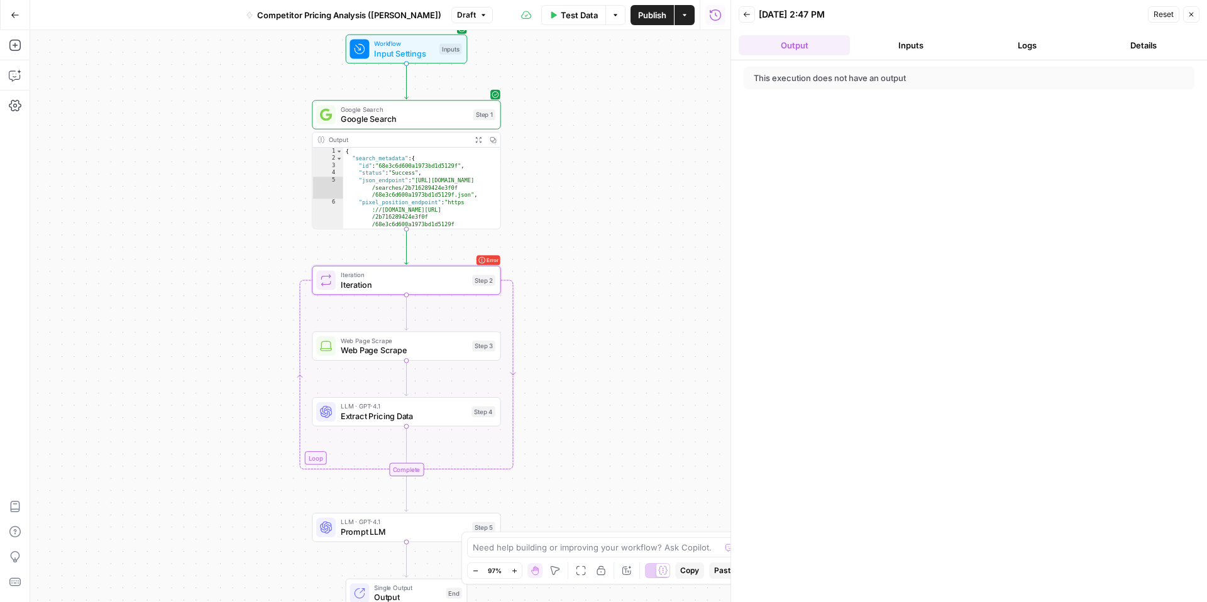
click at [612, 13] on span "button" at bounding box center [616, 15] width 8 height 8
click at [583, 47] on span "Run Test" at bounding box center [579, 44] width 55 height 13
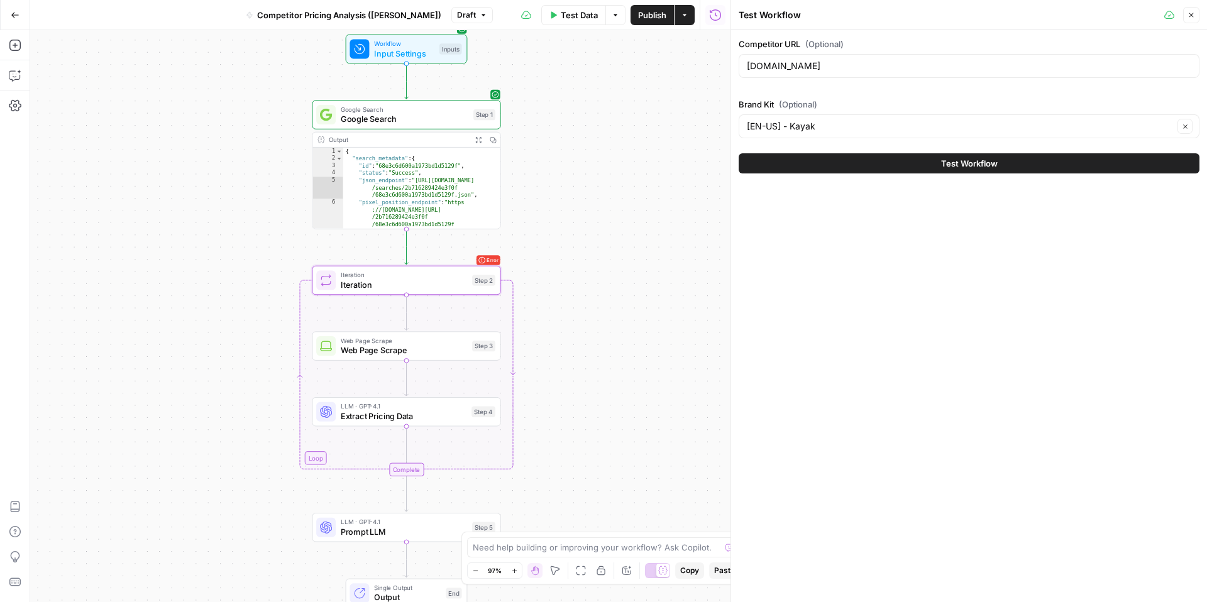
click at [1013, 168] on button "Test Workflow" at bounding box center [968, 163] width 461 height 20
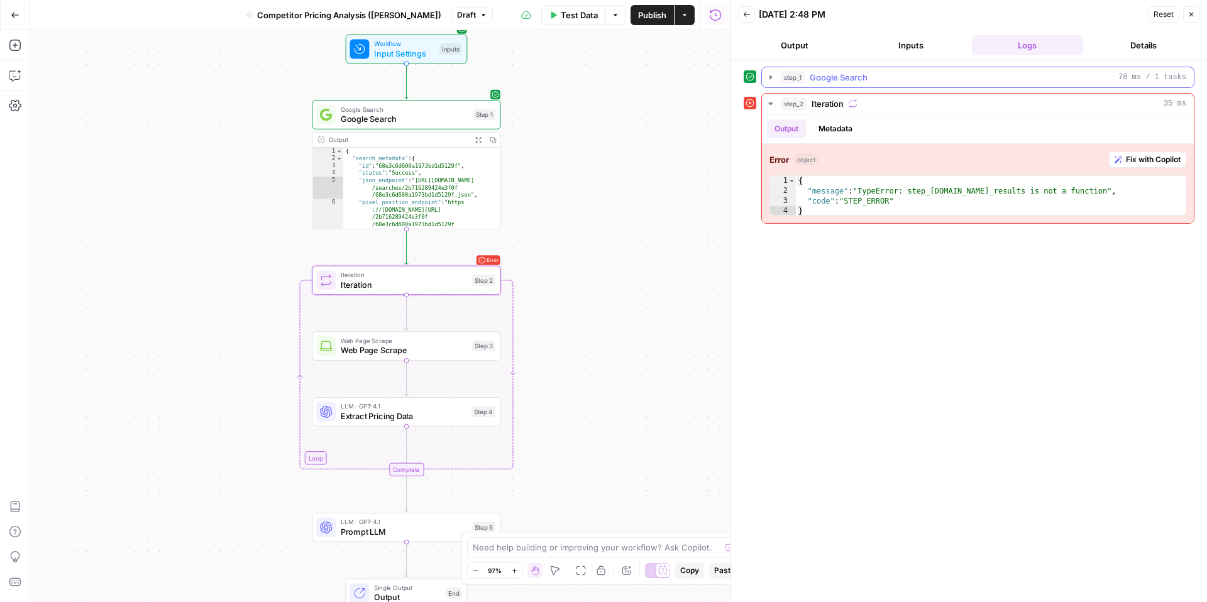
click at [774, 75] on icon "button" at bounding box center [770, 77] width 10 height 10
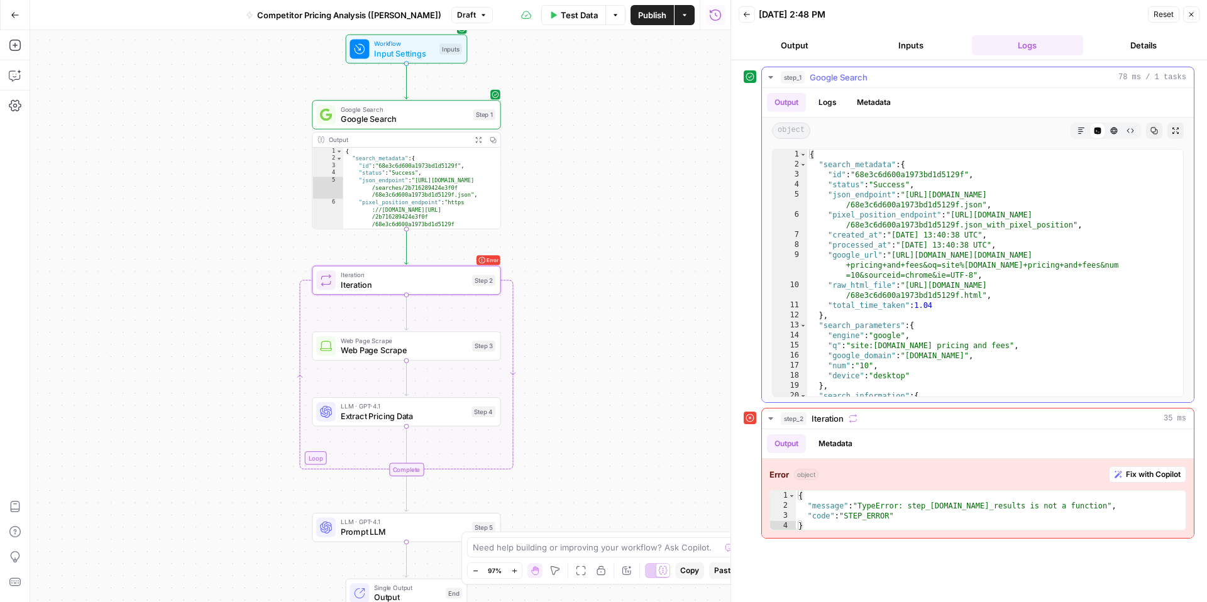
click at [774, 75] on icon "button" at bounding box center [770, 77] width 10 height 10
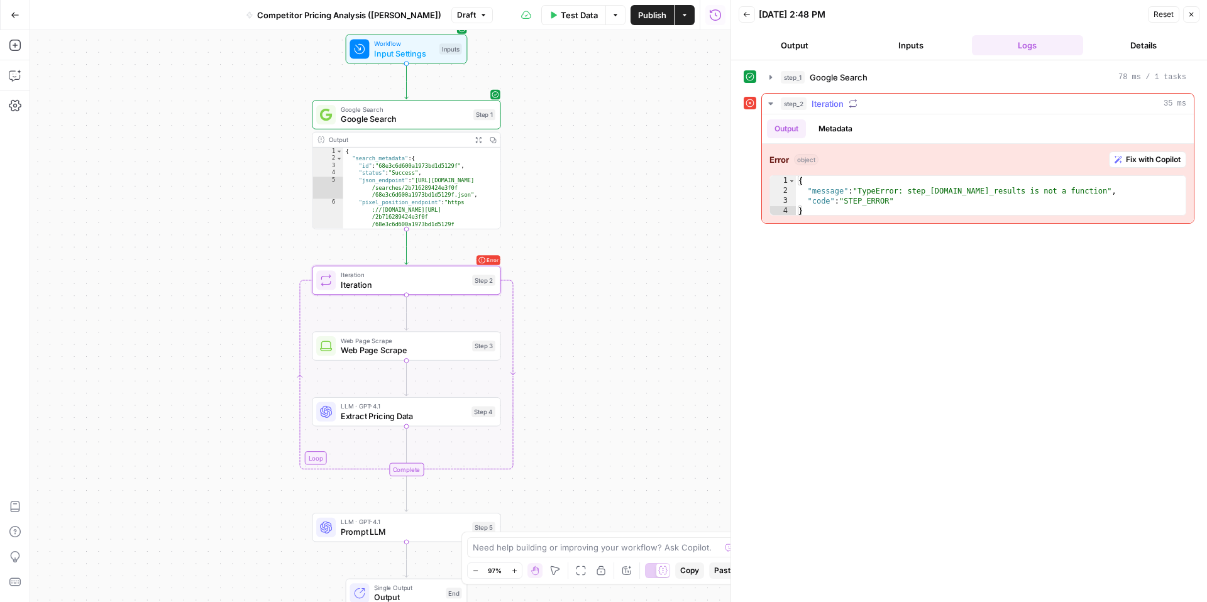
click at [826, 133] on button "Metadata" at bounding box center [835, 128] width 49 height 19
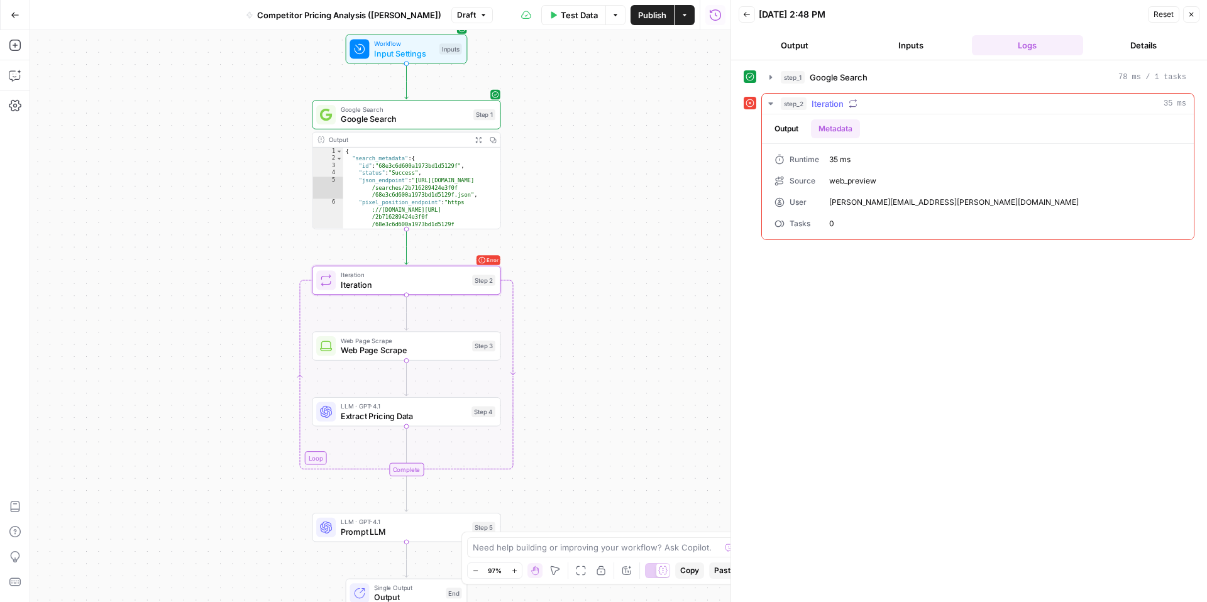
click at [782, 131] on button "Output" at bounding box center [786, 128] width 39 height 19
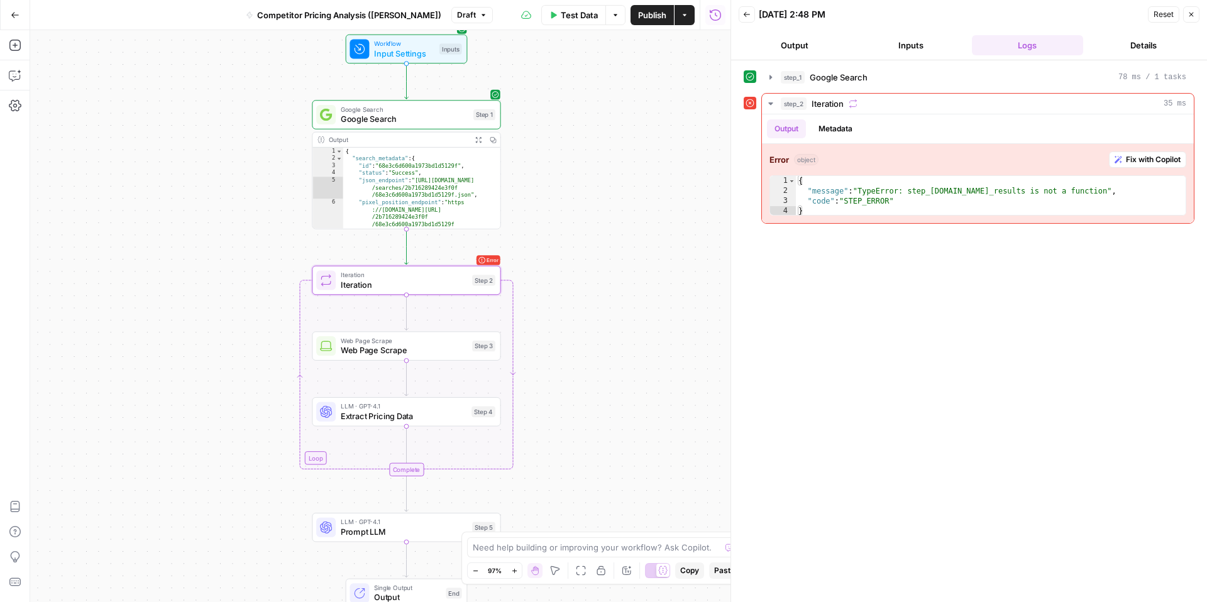
click at [400, 286] on span "Iteration" at bounding box center [404, 284] width 126 height 12
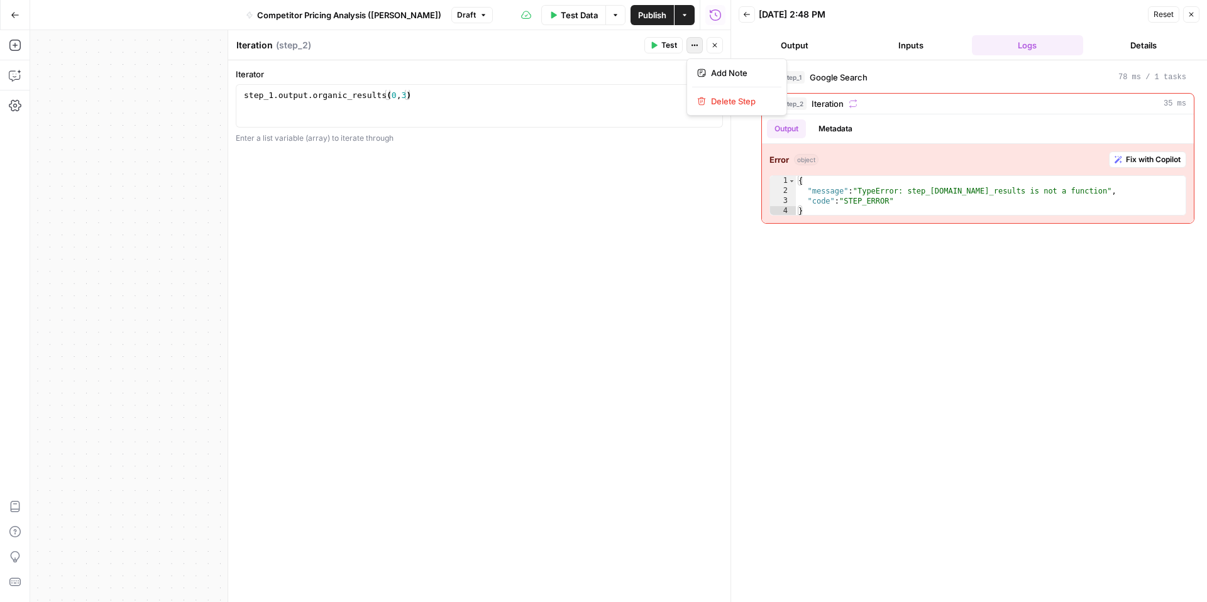
click at [699, 45] on button "Actions" at bounding box center [694, 45] width 16 height 16
click at [831, 136] on button "Metadata" at bounding box center [835, 128] width 49 height 19
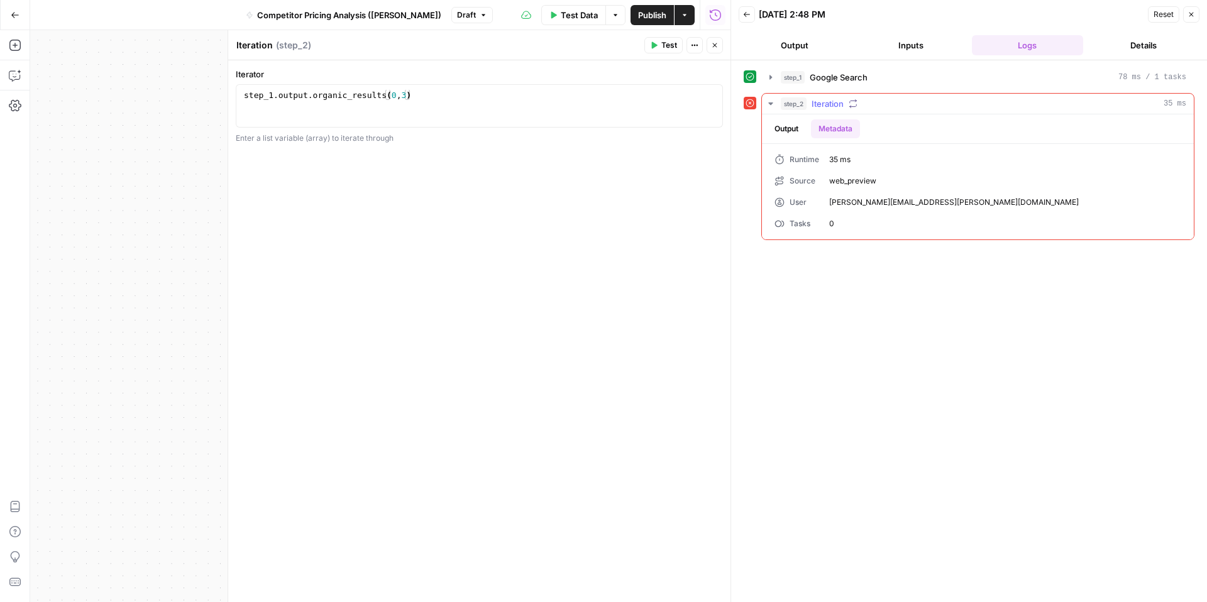
click at [793, 133] on button "Output" at bounding box center [786, 128] width 39 height 19
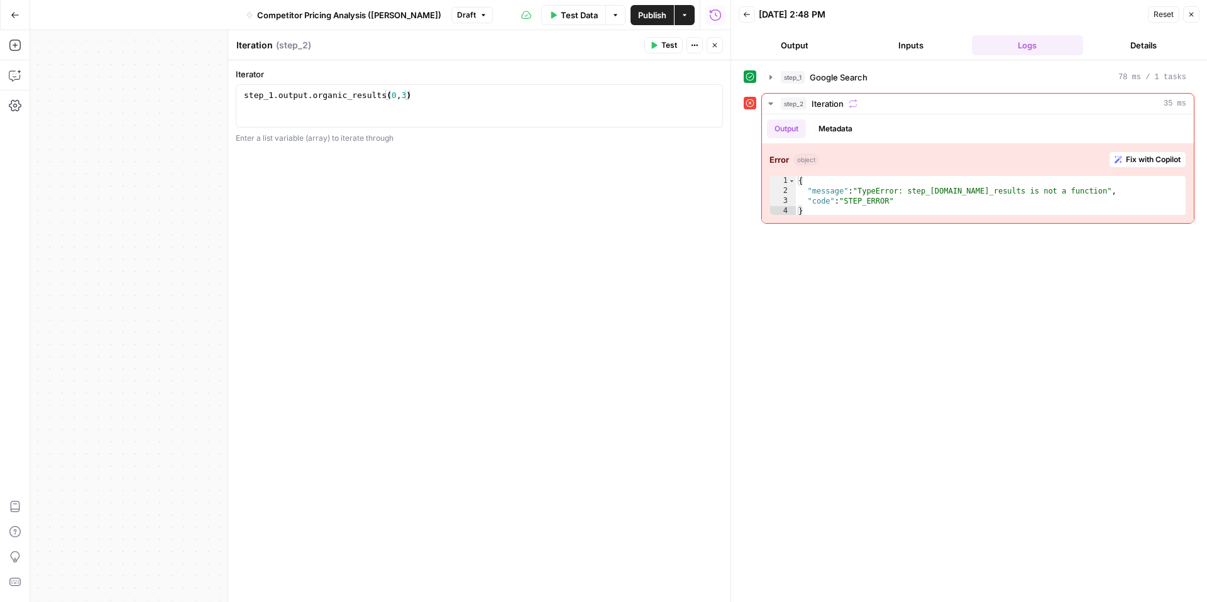
click at [1, 17] on div "Go Back" at bounding box center [15, 15] width 30 height 30
click at [8, 15] on button "Go Back" at bounding box center [15, 15] width 23 height 23
